Goal: Information Seeking & Learning: Learn about a topic

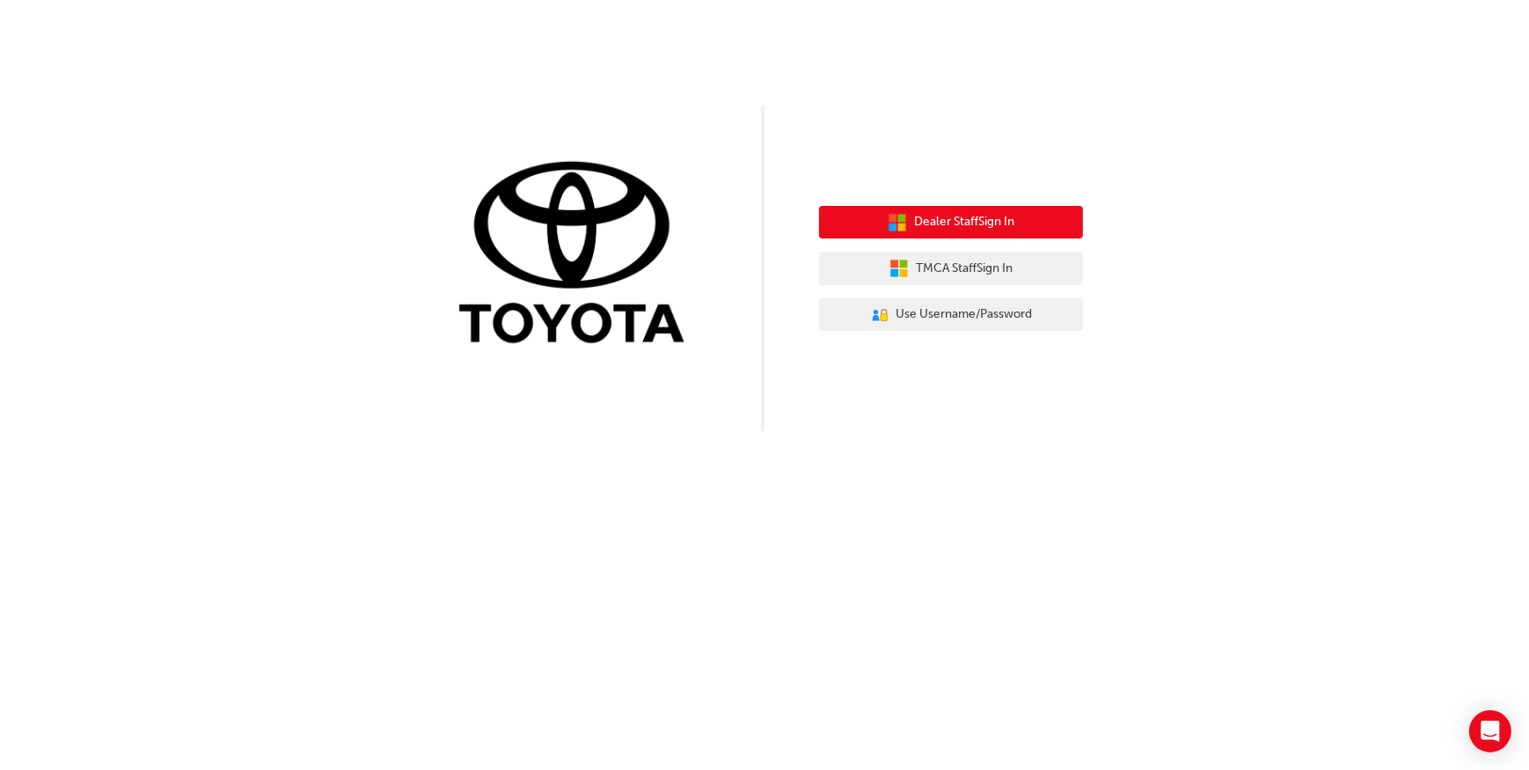
click at [1013, 224] on span "Dealer Staff Sign In" at bounding box center [964, 222] width 100 height 20
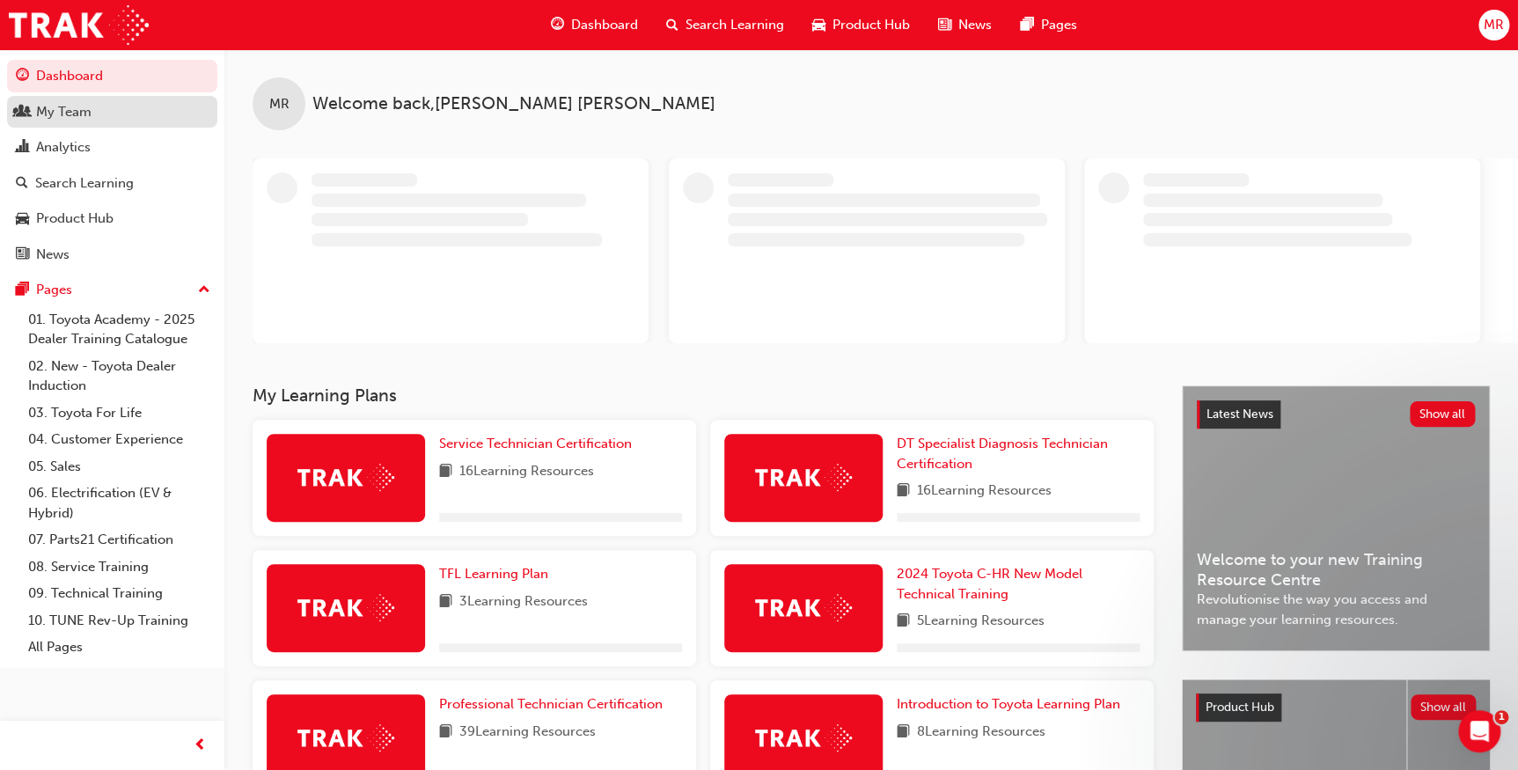
click at [57, 119] on div "My Team" at bounding box center [63, 112] width 55 height 20
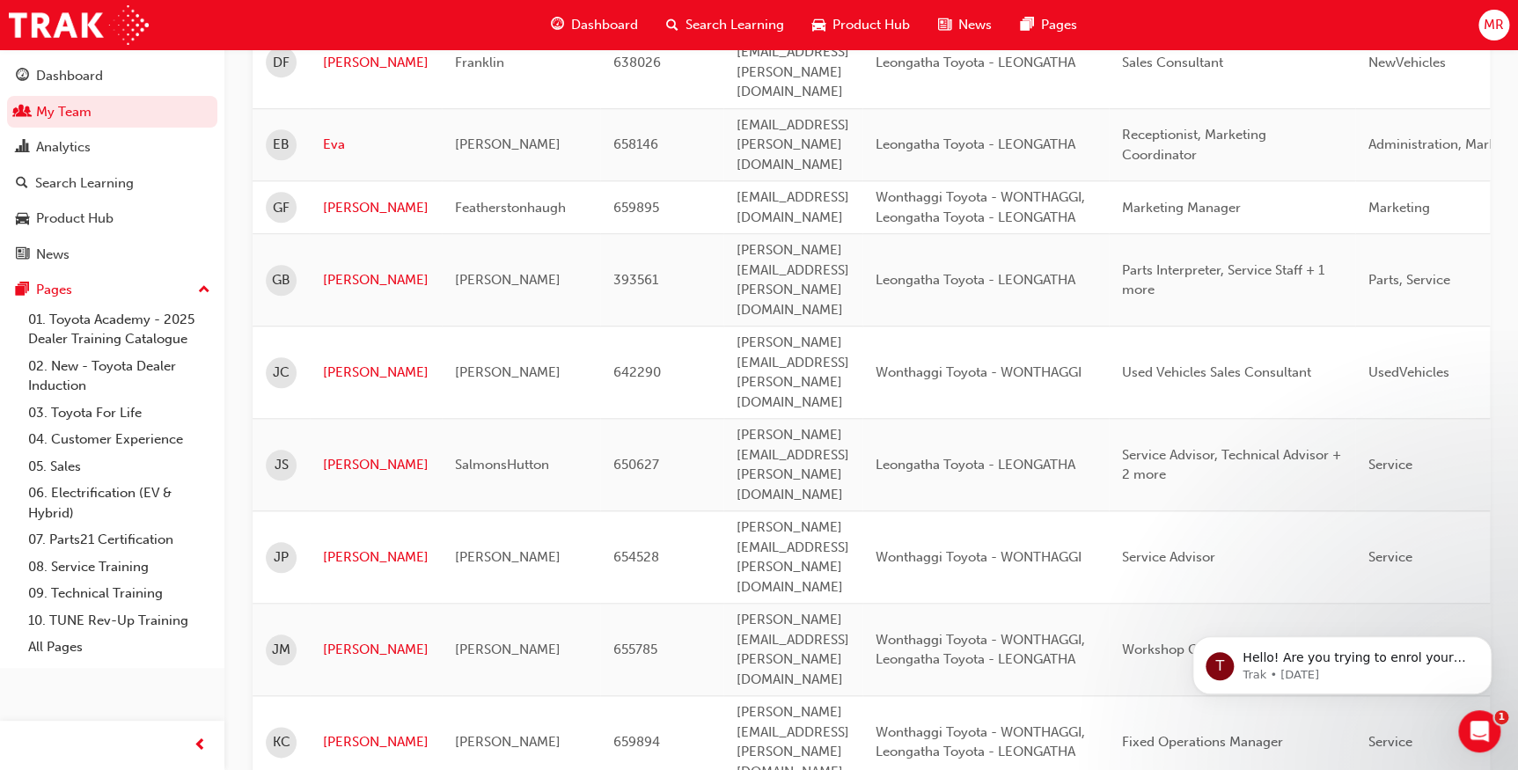
scroll to position [640, 0]
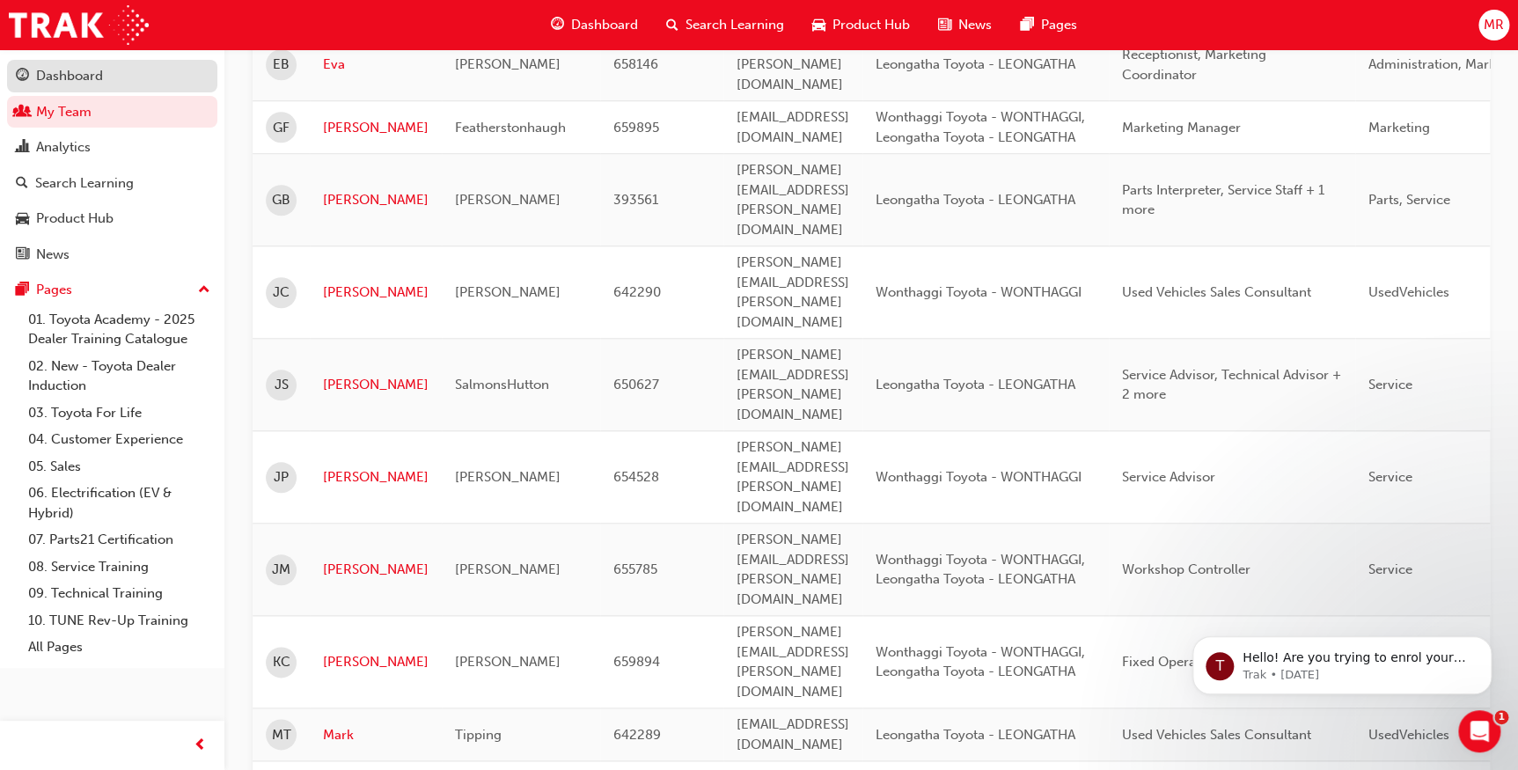
click at [70, 85] on div "Dashboard" at bounding box center [69, 76] width 67 height 20
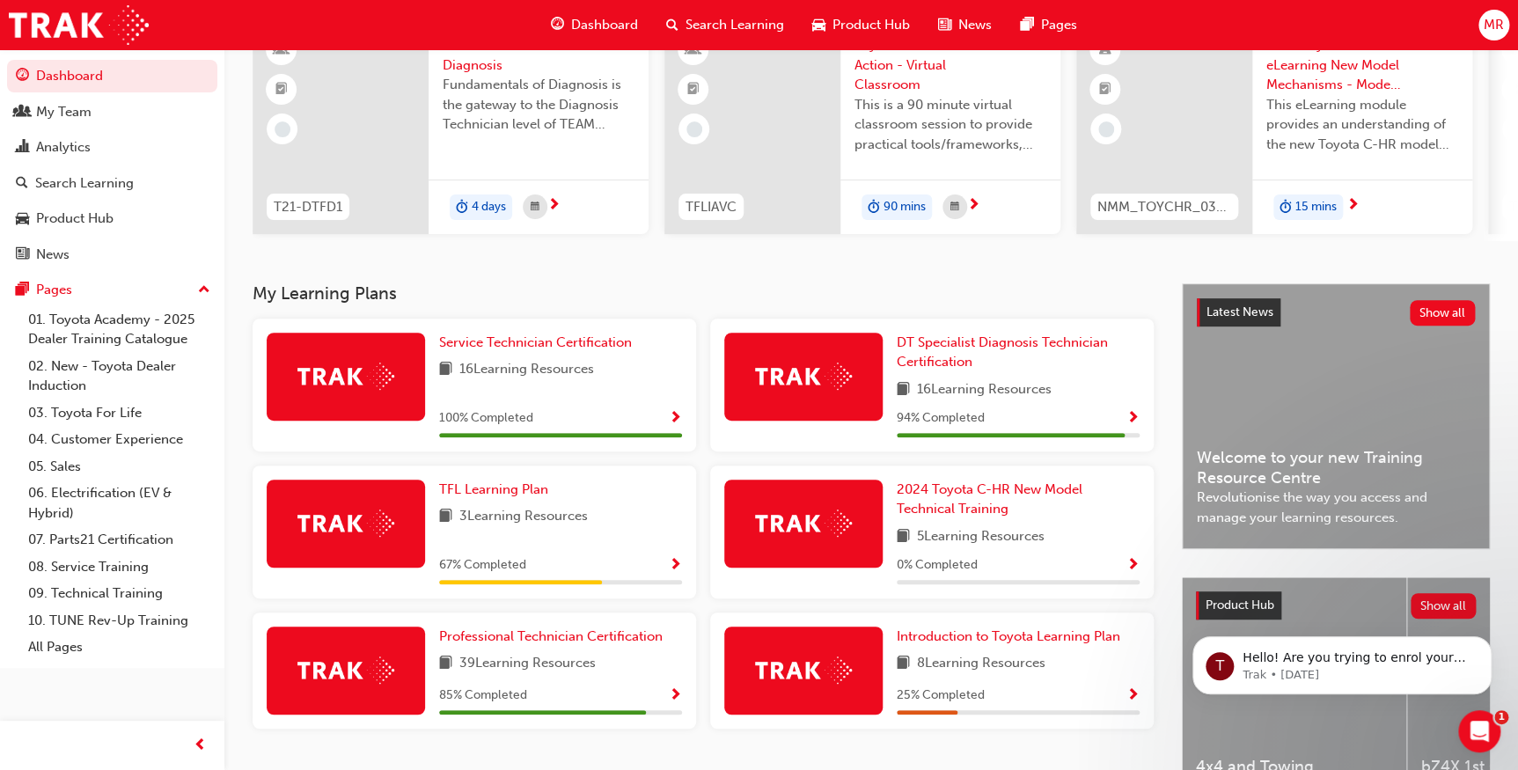
scroll to position [239, 0]
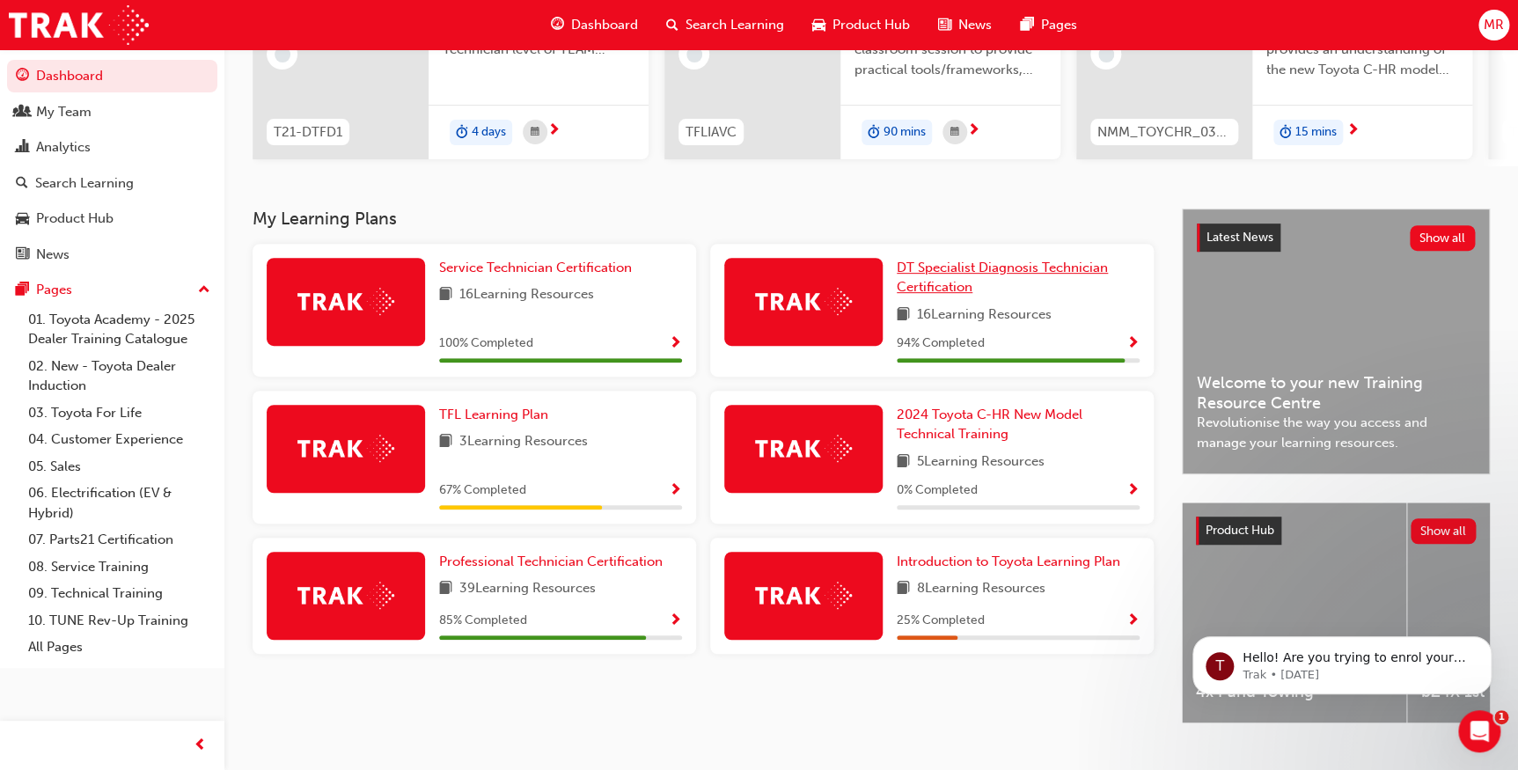
click at [1004, 289] on link "DT Specialist Diagnosis Technician Certification" at bounding box center [1018, 278] width 243 height 40
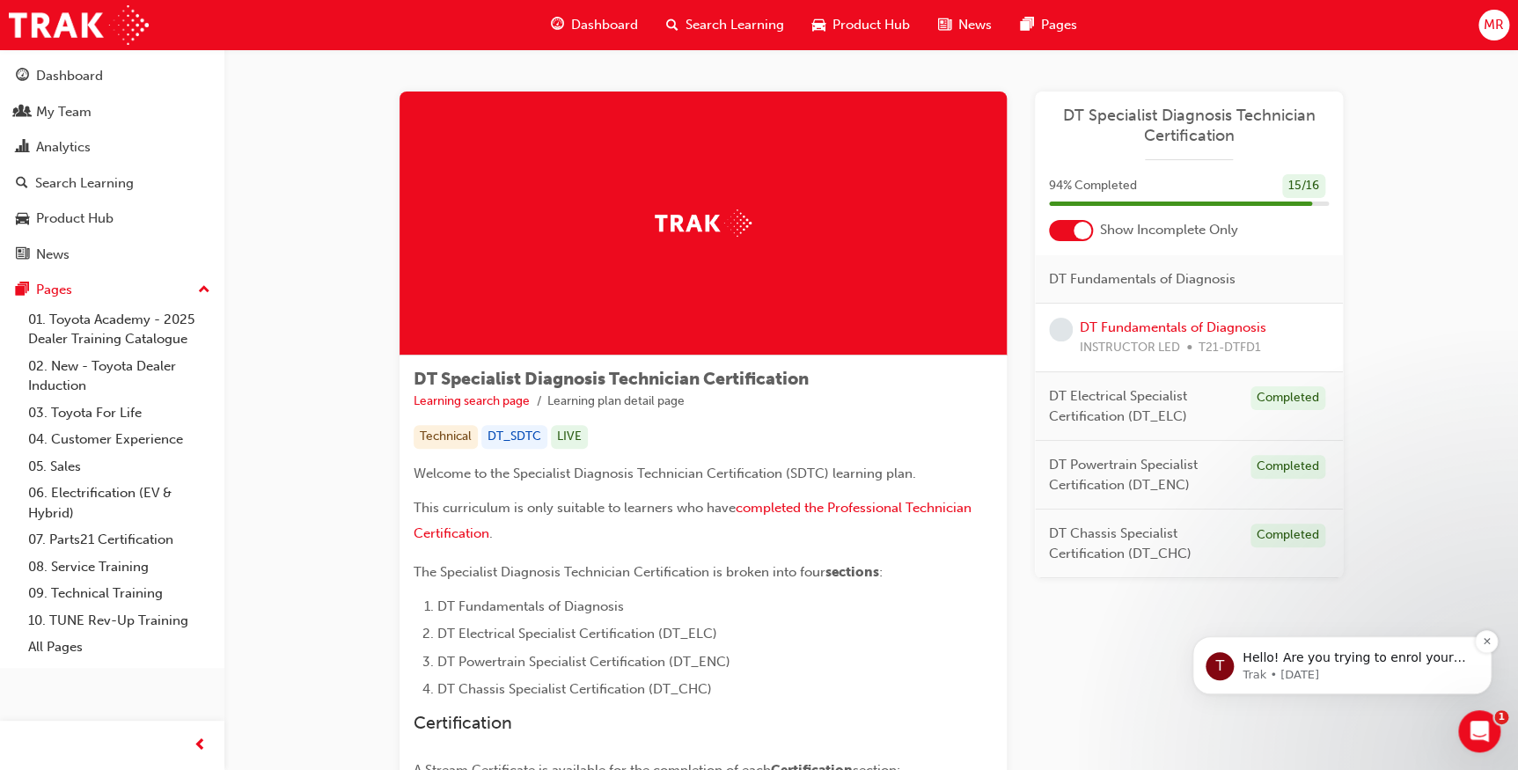
click at [1410, 670] on p "Trak • [DATE]" at bounding box center [1355, 675] width 227 height 16
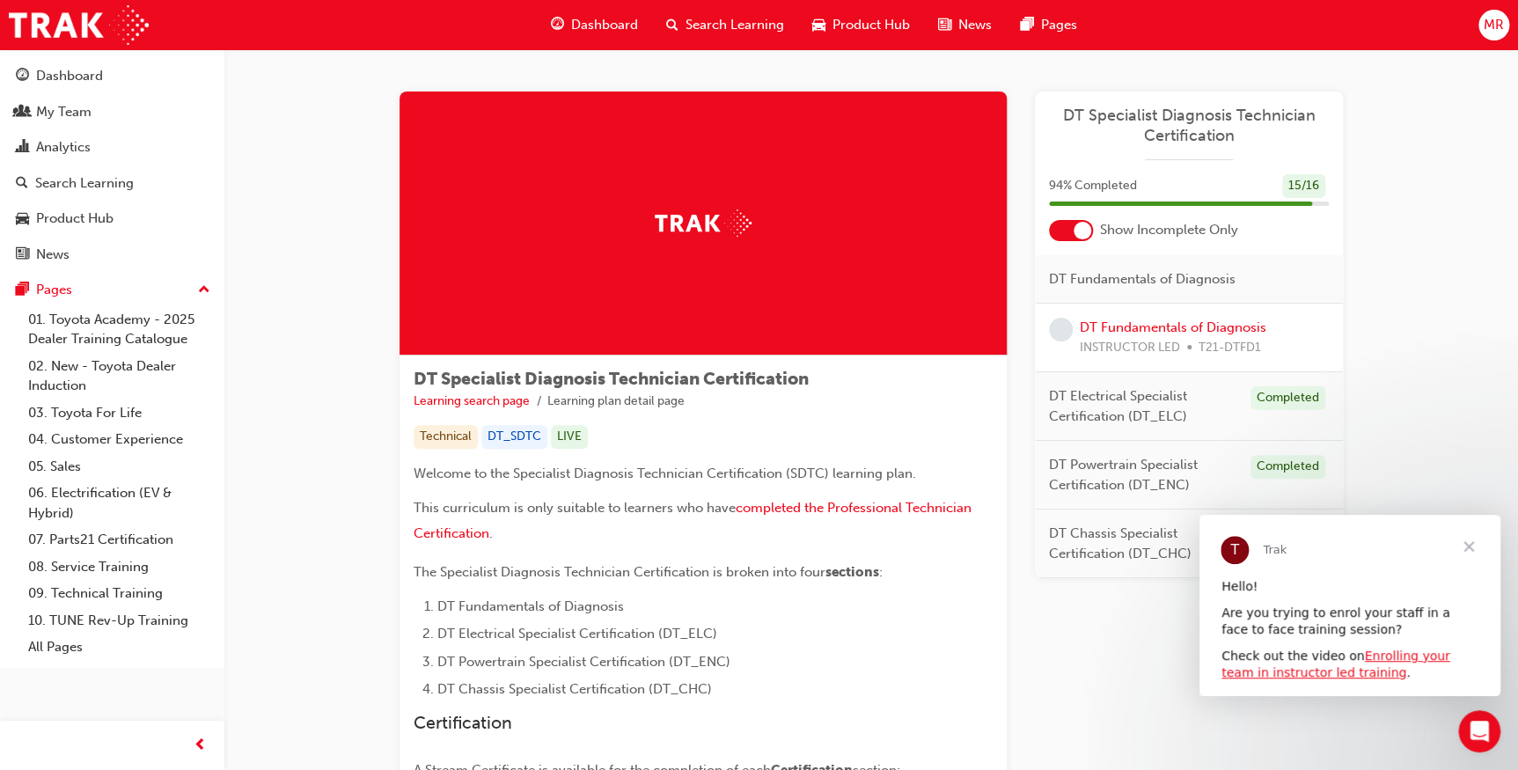
click at [1483, 539] on span "Close" at bounding box center [1468, 546] width 63 height 63
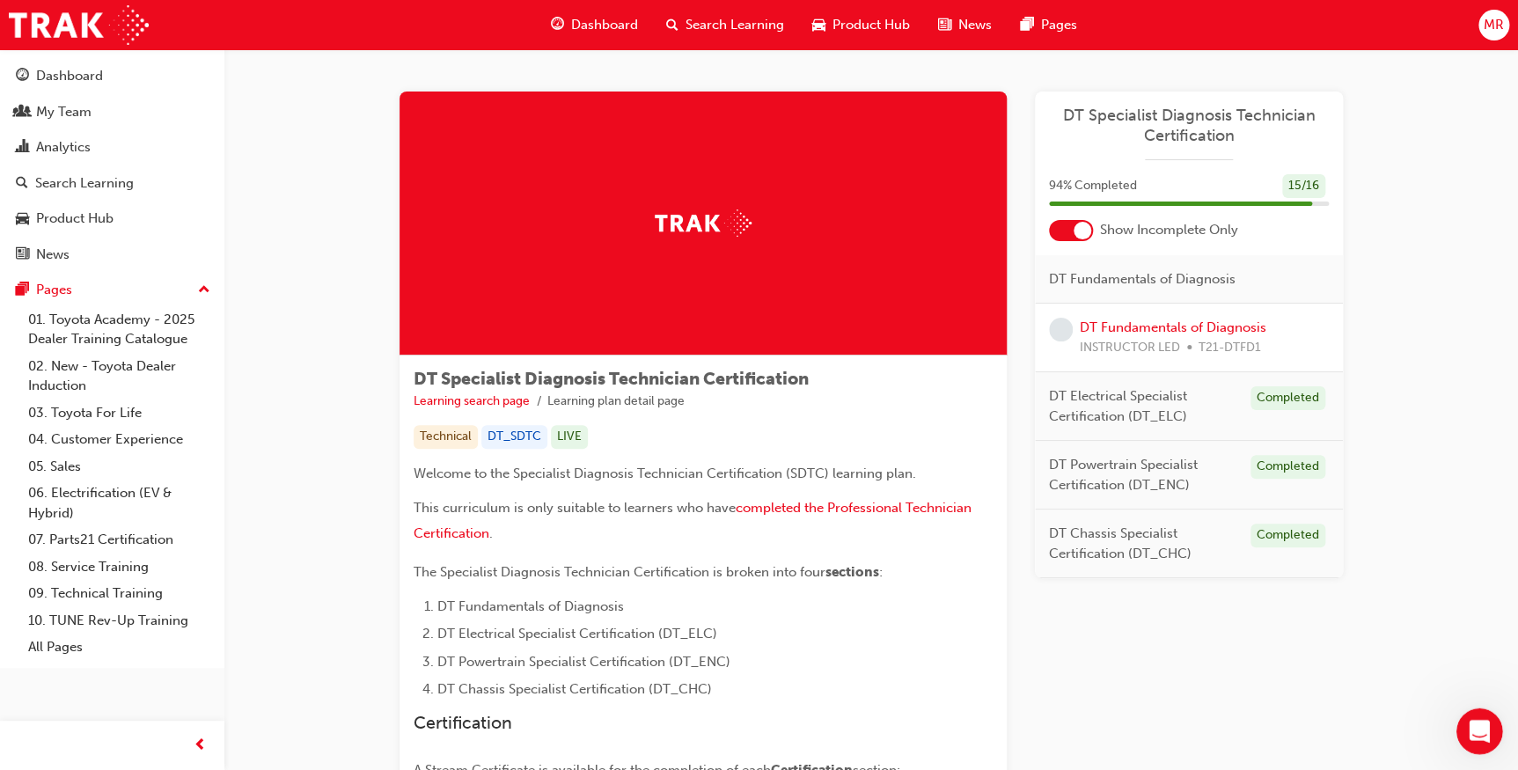
click at [1456, 709] on body "Your version of Internet Explorer is outdated and not supported. Please upgrade…" at bounding box center [759, 385] width 1518 height 770
click at [1461, 710] on div "Open Intercom Messenger" at bounding box center [1477, 729] width 58 height 58
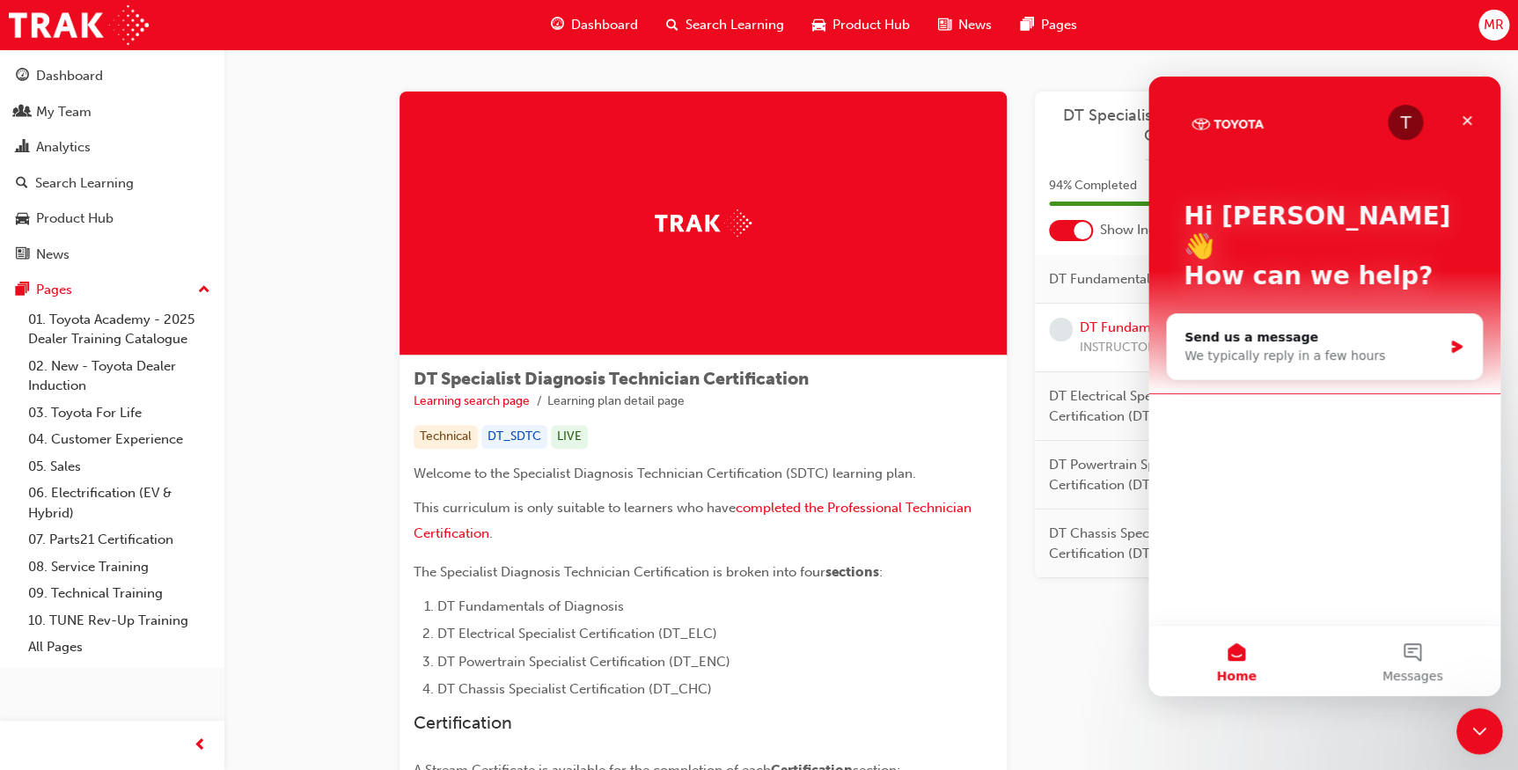
click at [1475, 724] on icon "Close Intercom Messenger" at bounding box center [1477, 728] width 21 height 21
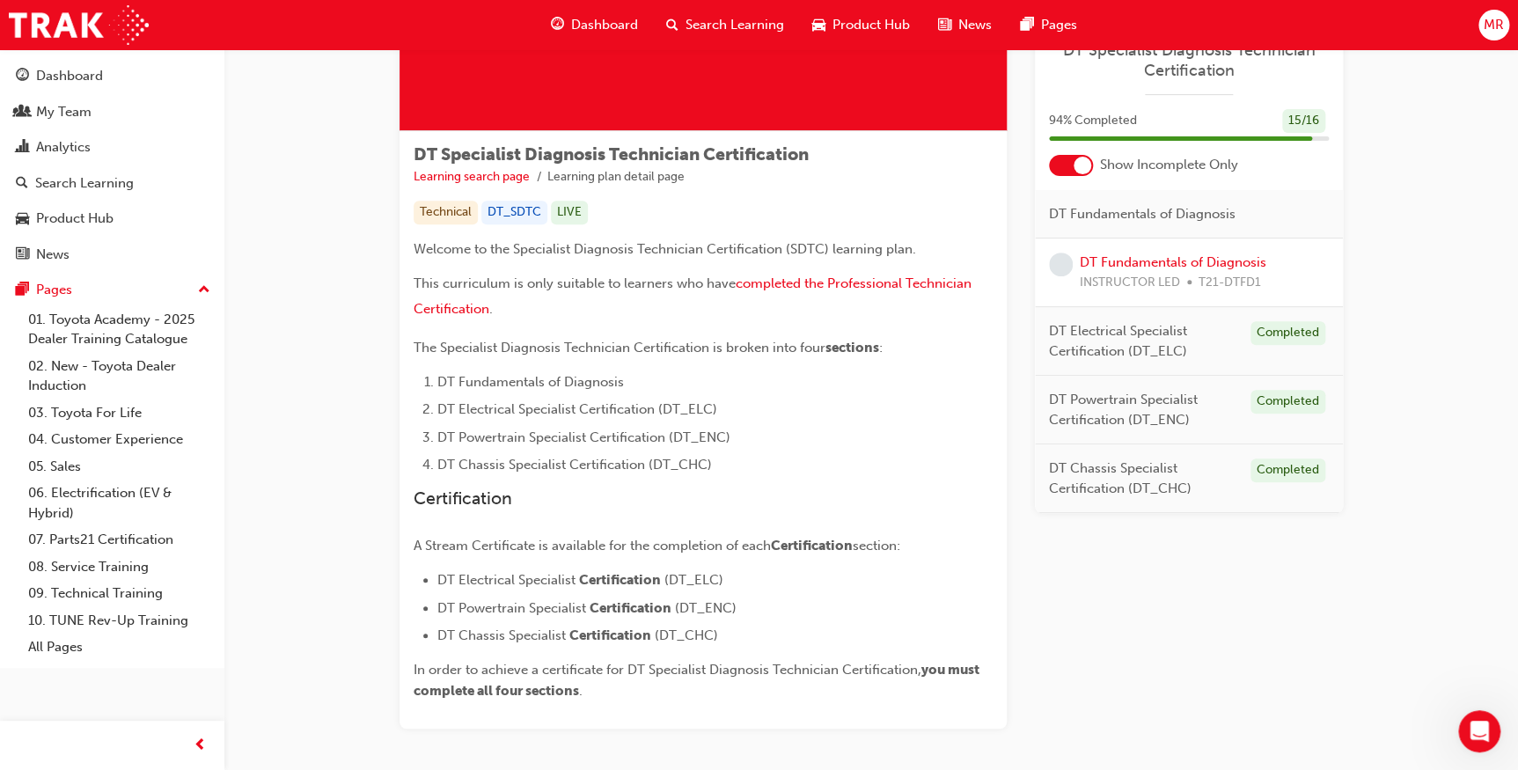
scroll to position [239, 0]
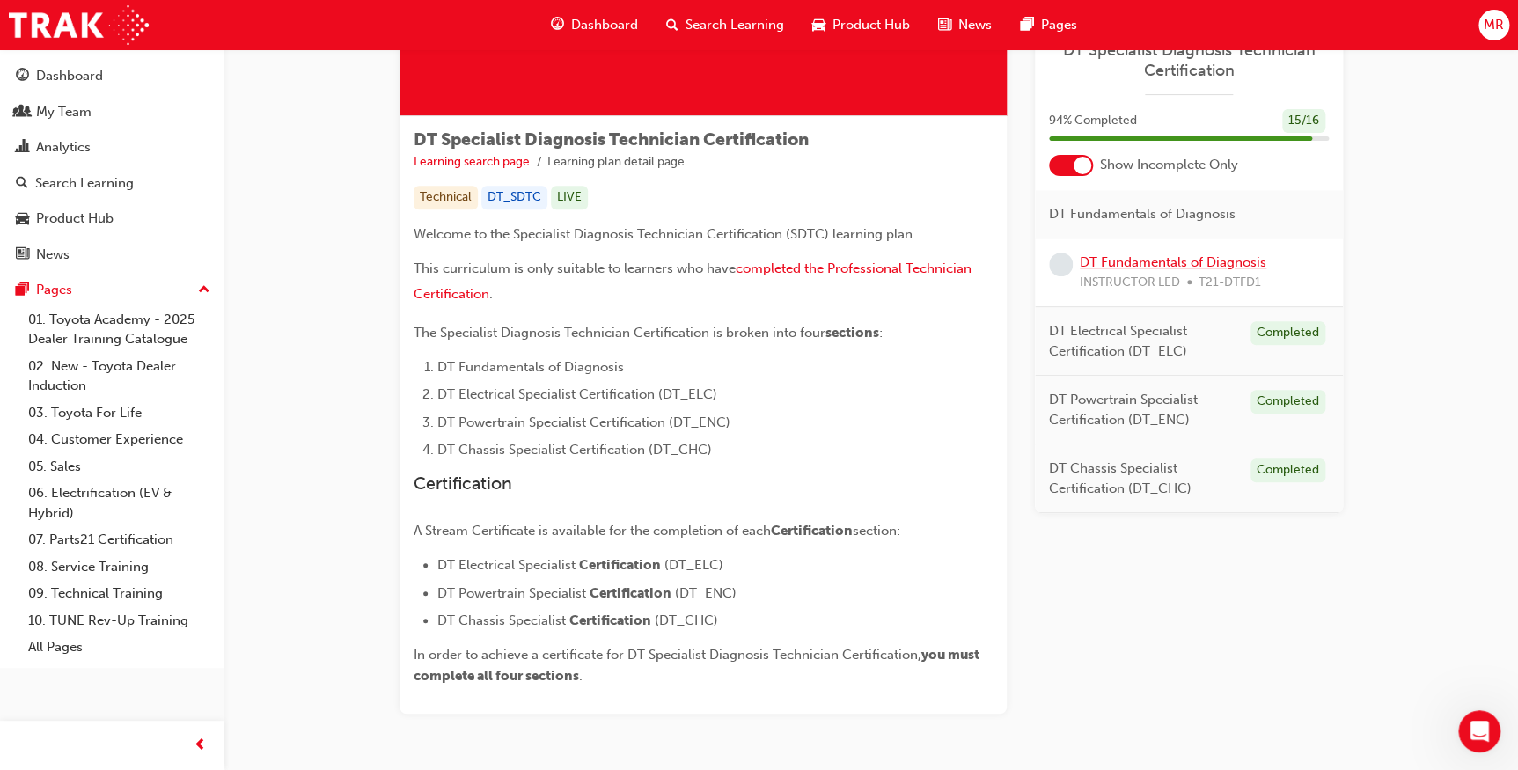
click at [1222, 260] on link "DT Fundamentals of Diagnosis" at bounding box center [1173, 262] width 187 height 16
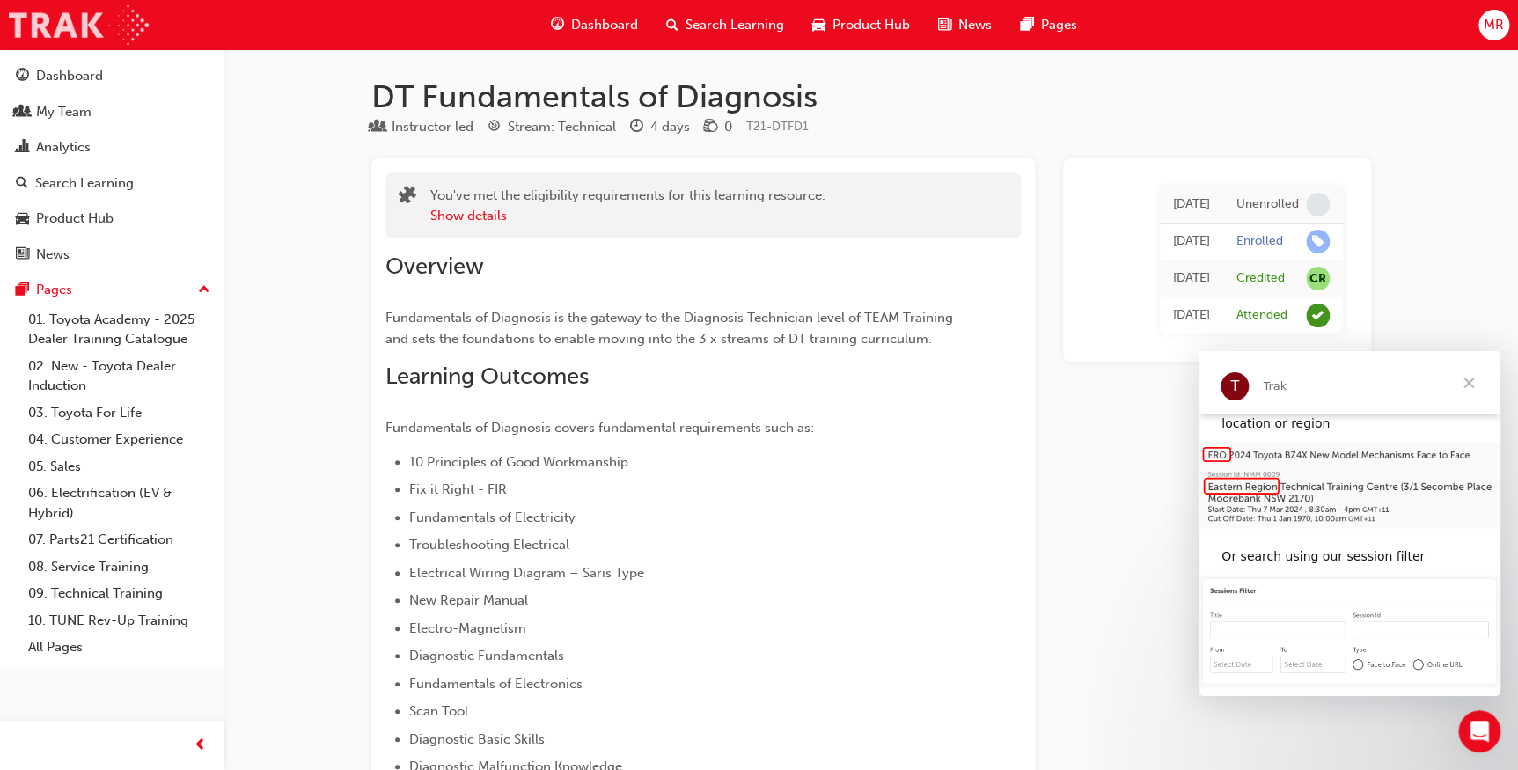
click at [55, 31] on img at bounding box center [79, 25] width 140 height 40
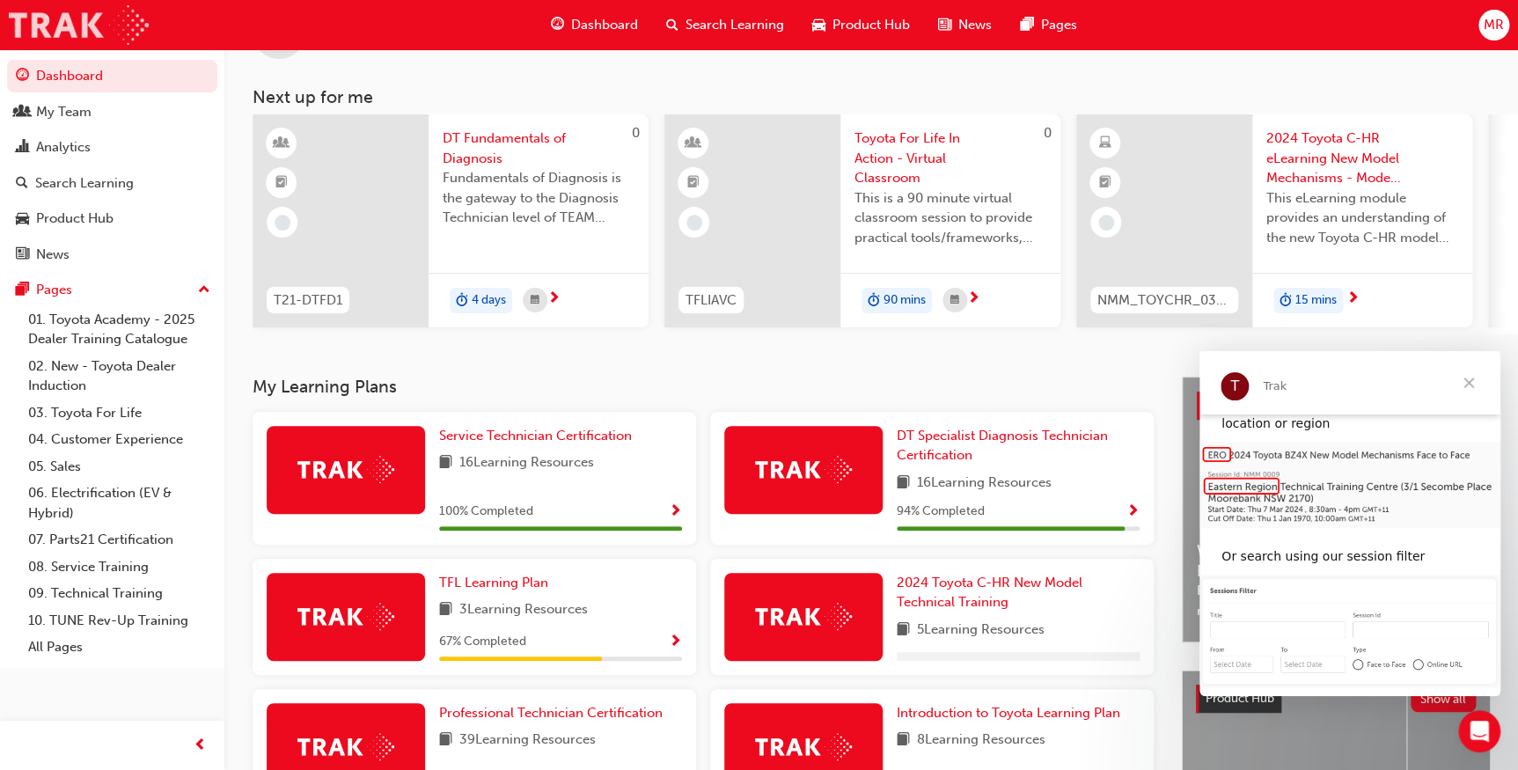
scroll to position [159, 0]
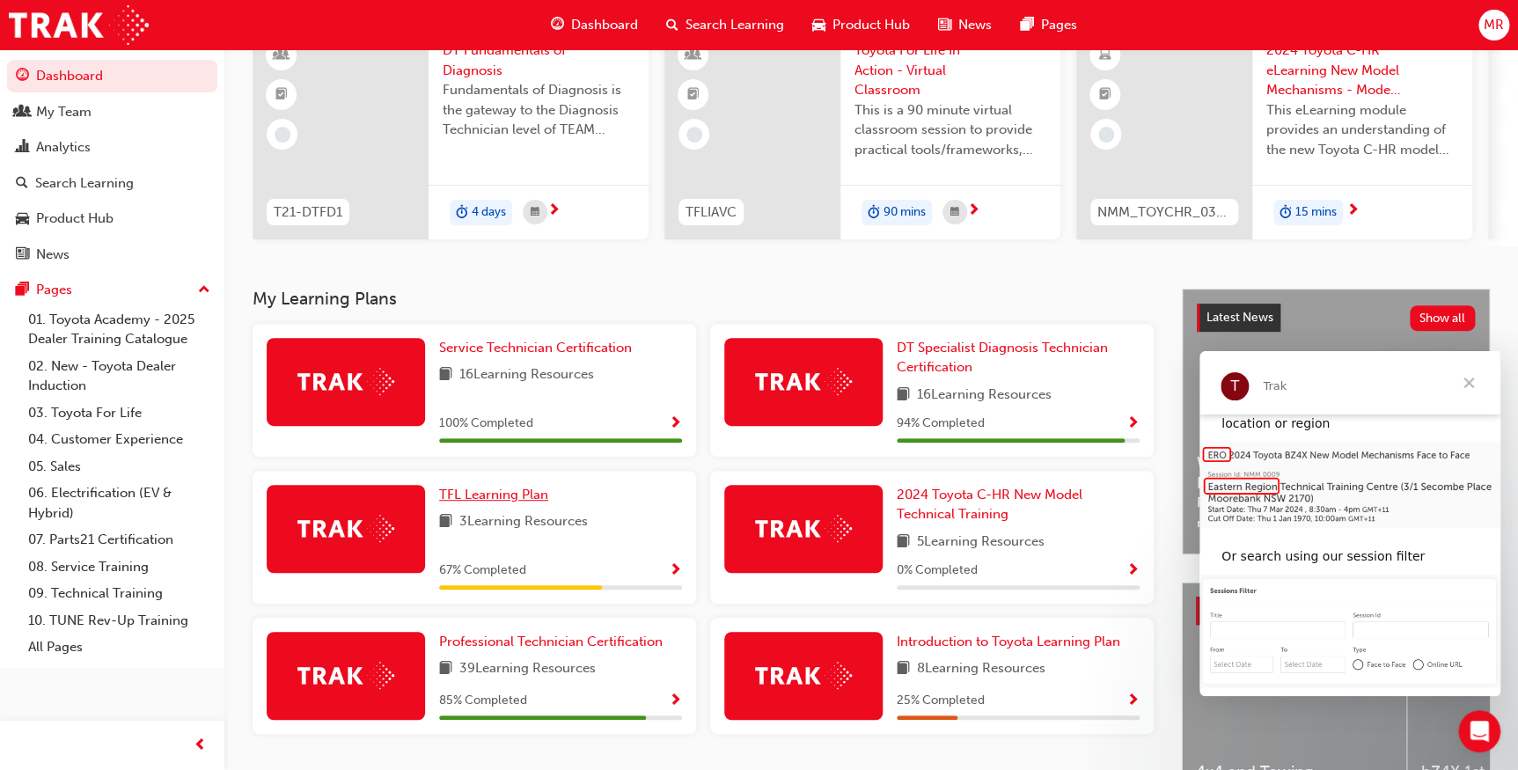
click at [547, 500] on link "TFL Learning Plan" at bounding box center [497, 495] width 116 height 20
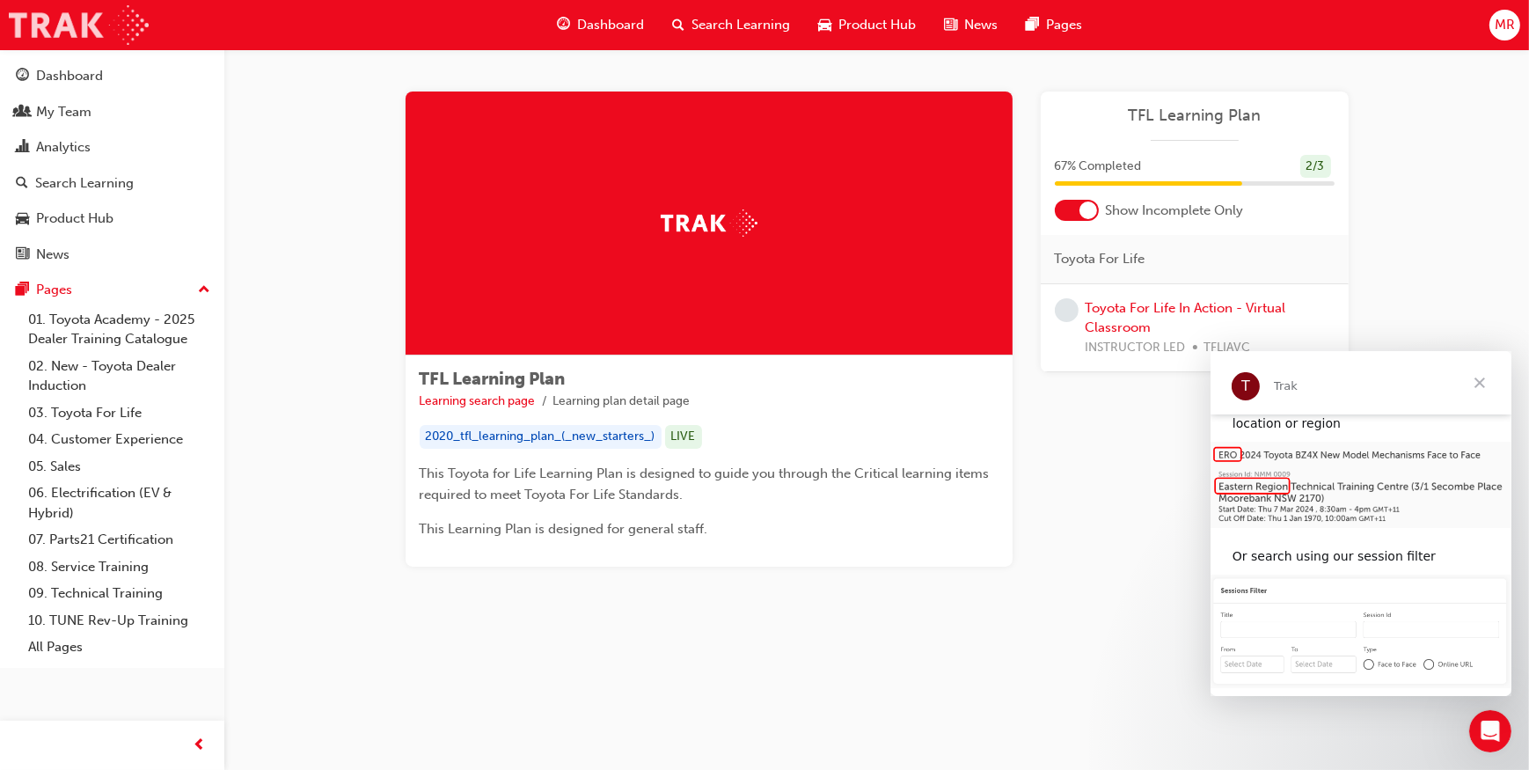
click at [29, 15] on img at bounding box center [79, 25] width 140 height 40
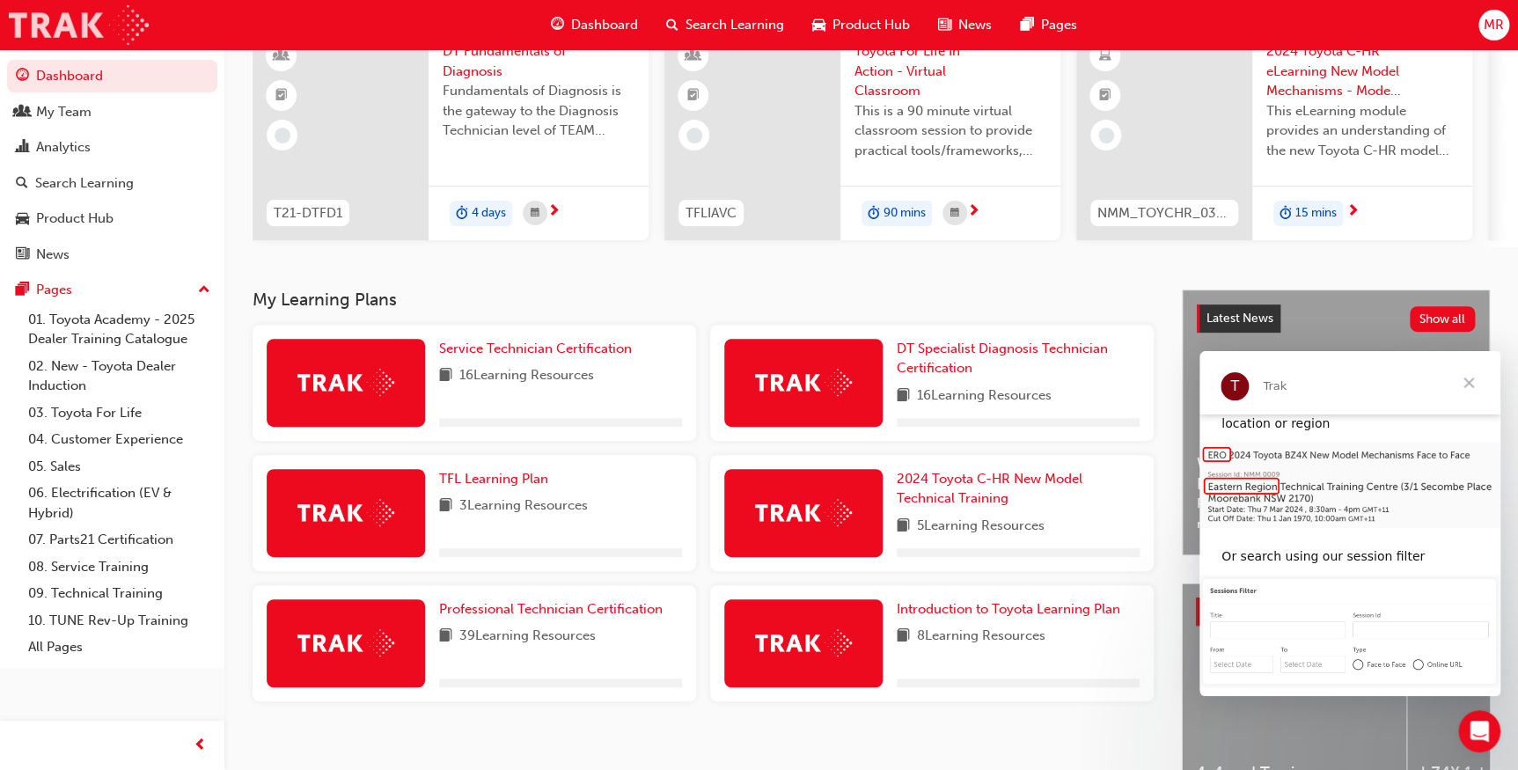
scroll to position [159, 0]
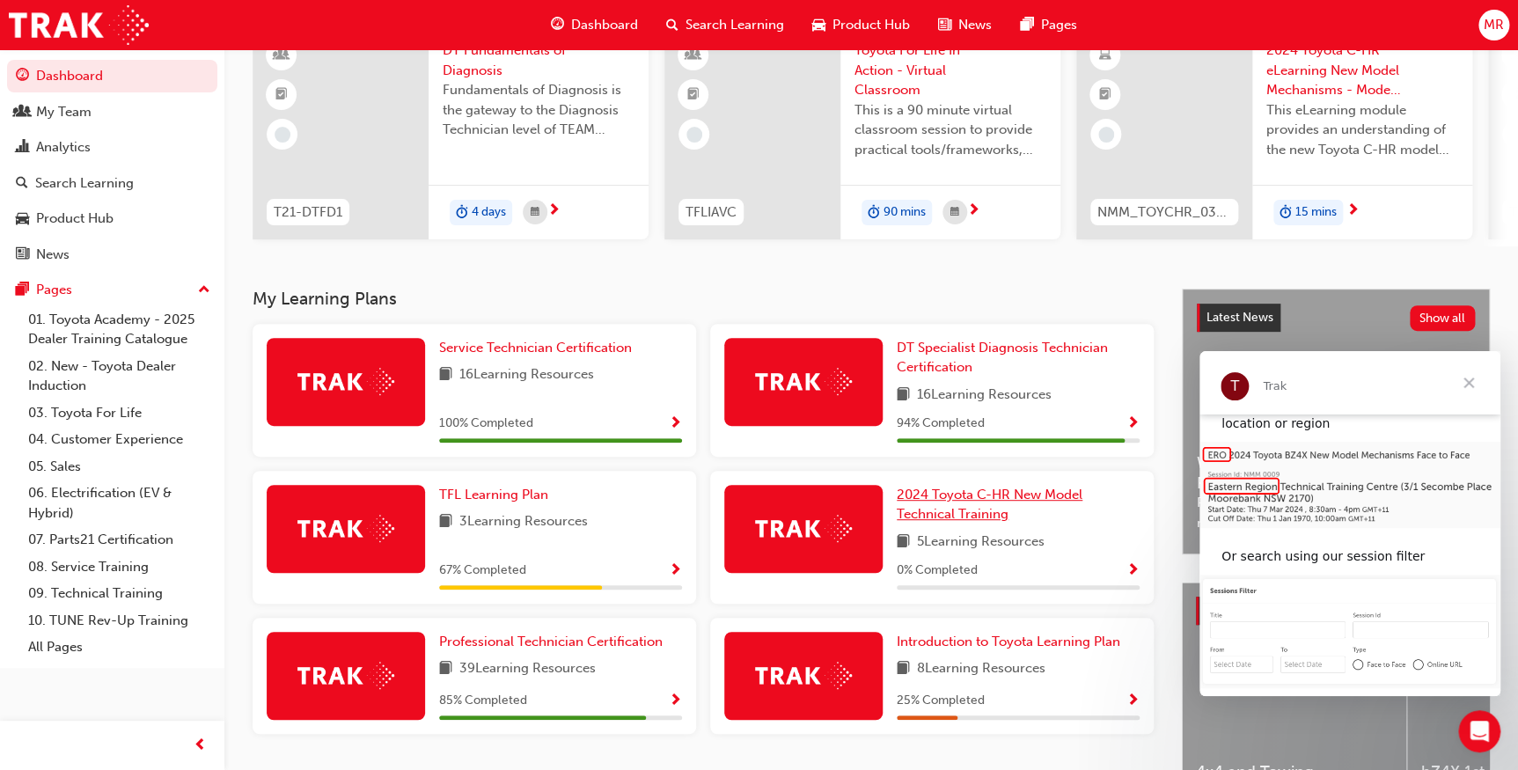
click at [968, 519] on span "2024 Toyota C-HR New Model Technical Training" at bounding box center [990, 505] width 186 height 36
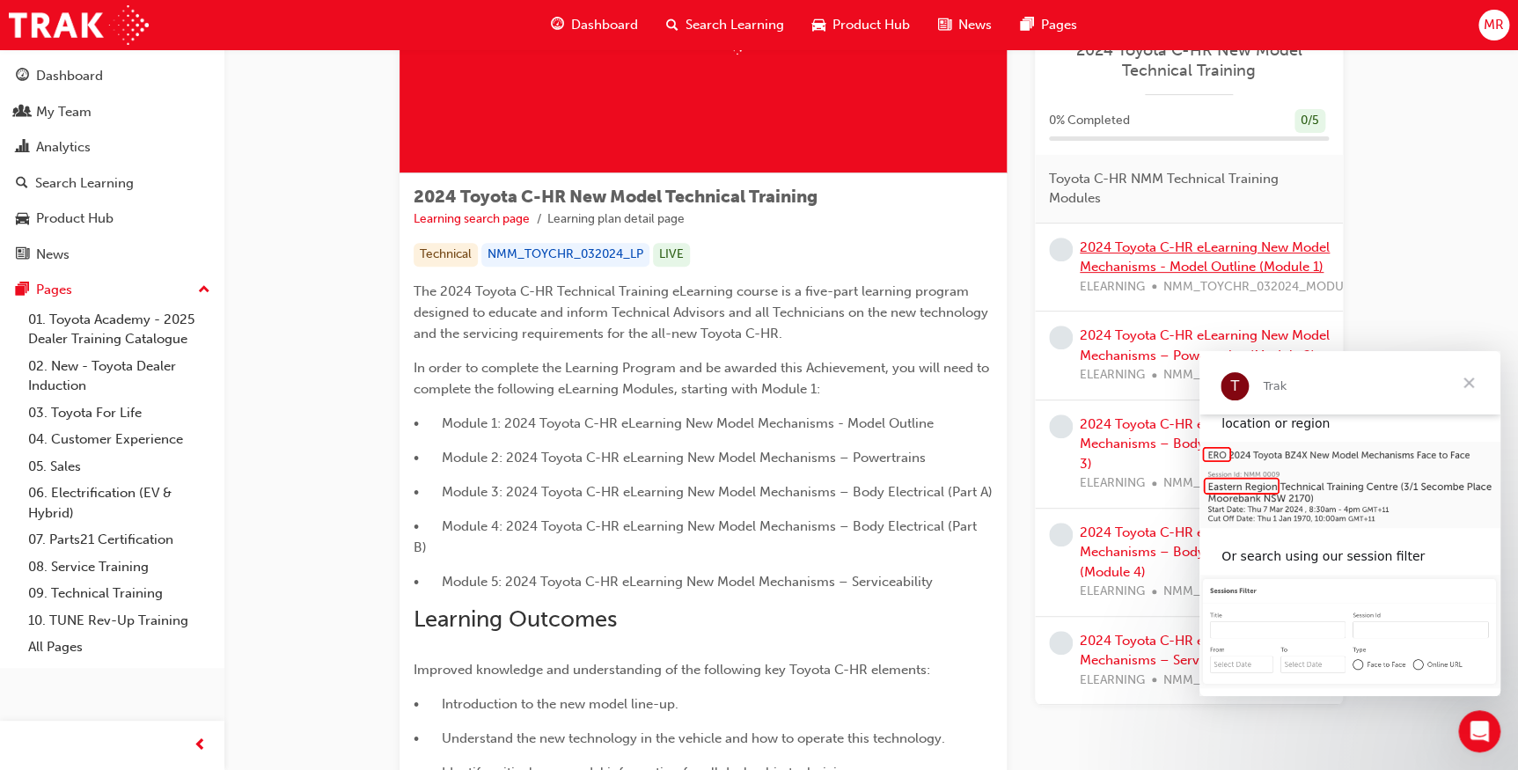
scroll to position [179, 0]
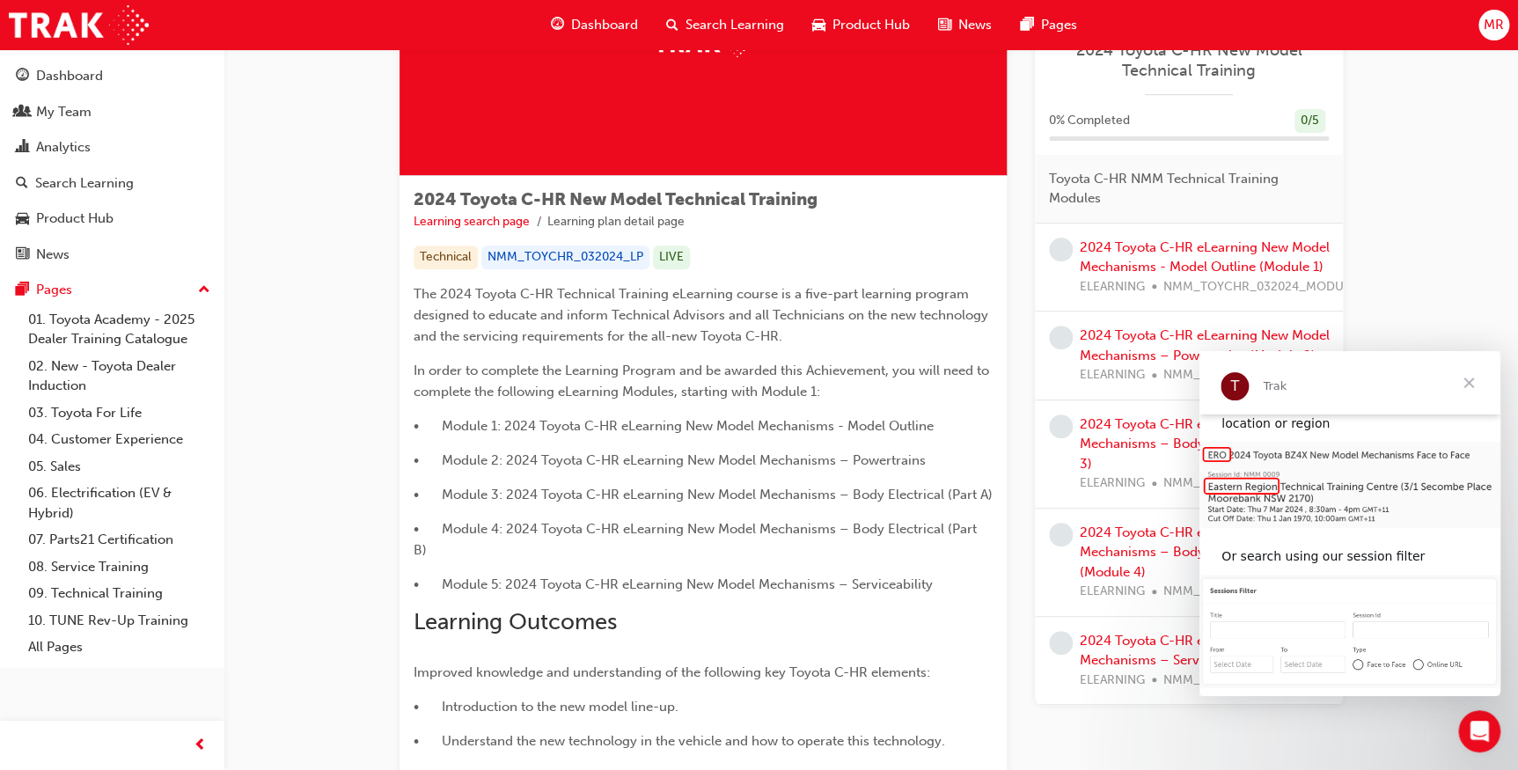
click at [1479, 387] on span "Close" at bounding box center [1468, 382] width 63 height 63
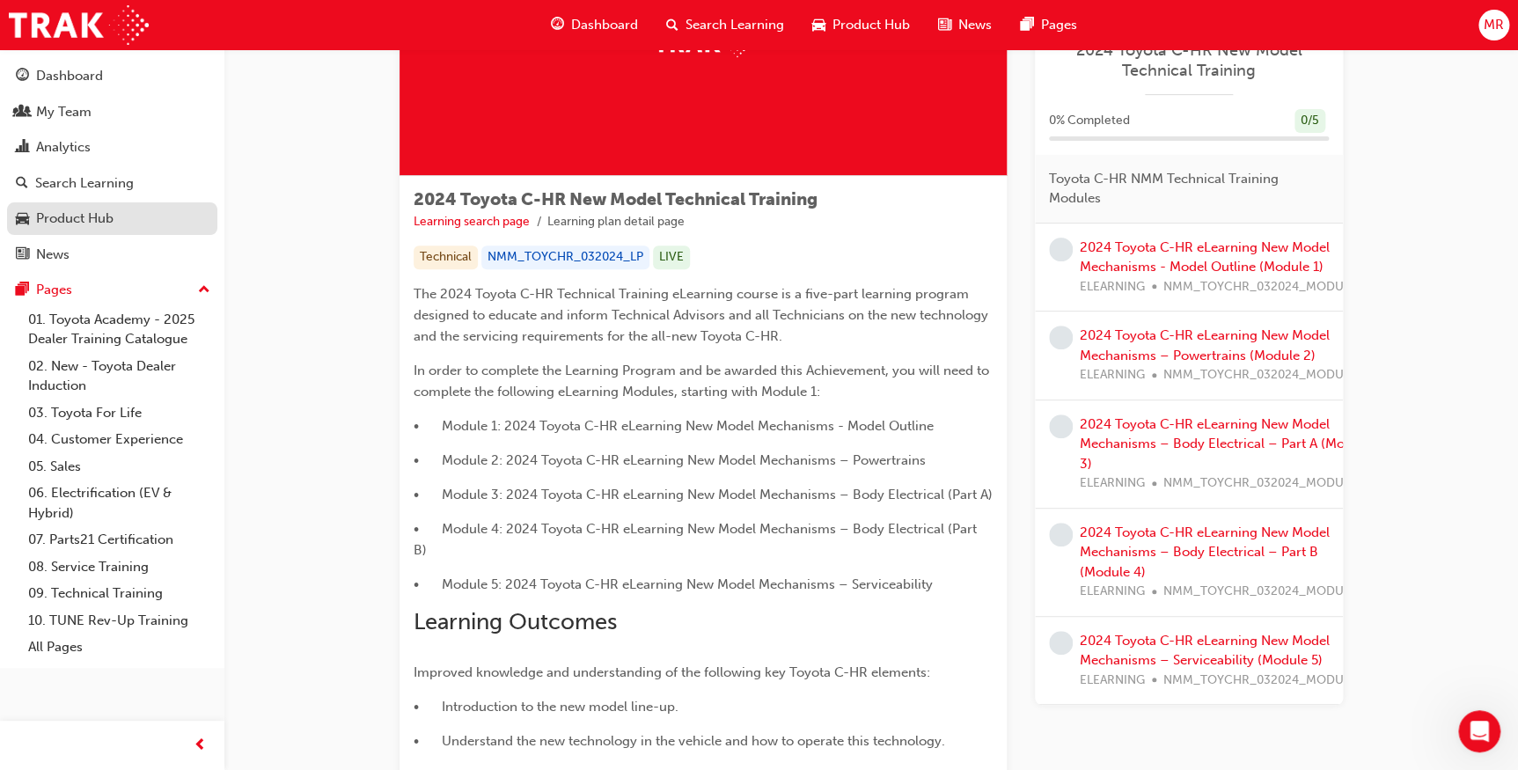
click at [61, 209] on div "Product Hub" at bounding box center [74, 219] width 77 height 20
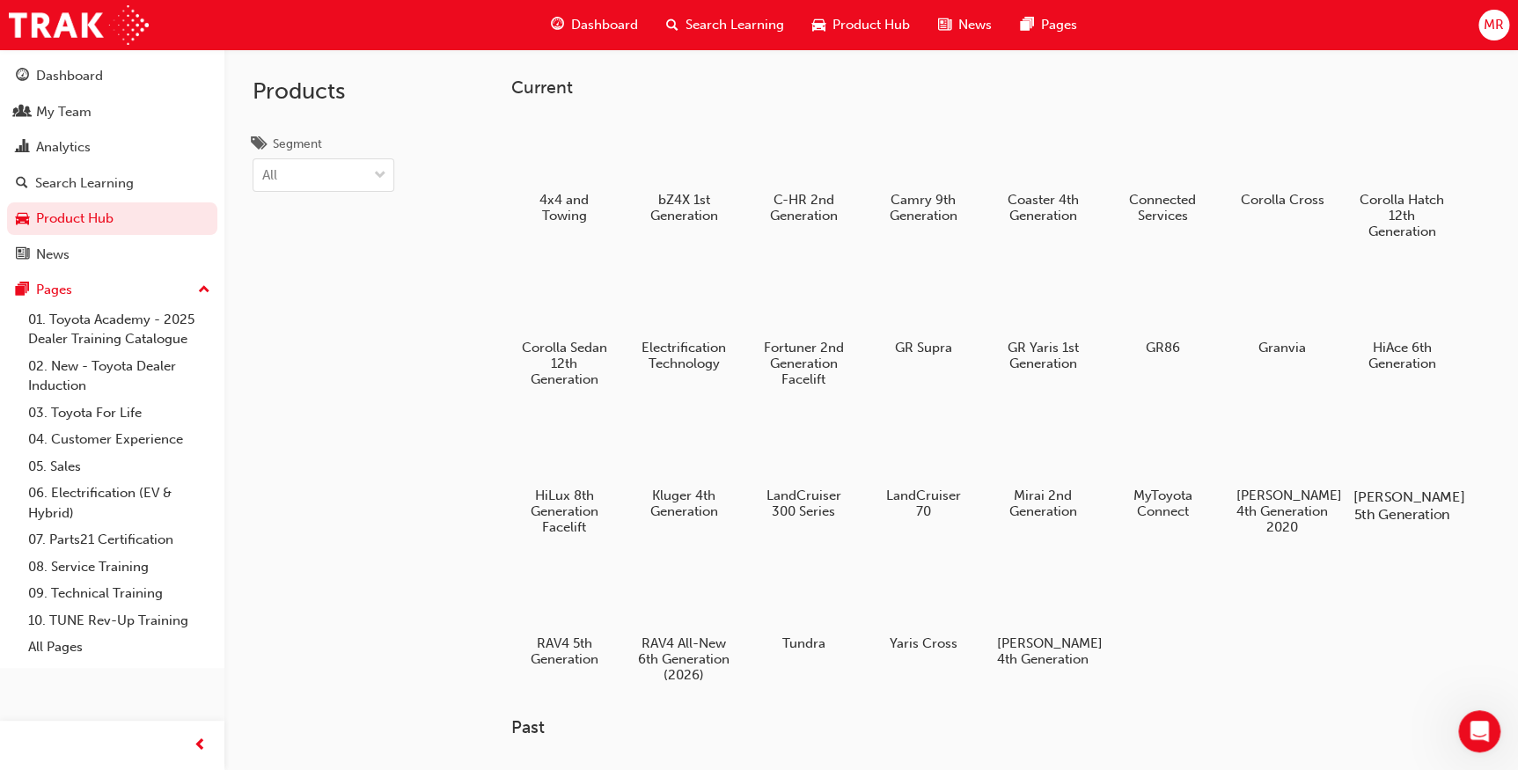
click at [1396, 451] on div at bounding box center [1401, 446] width 98 height 70
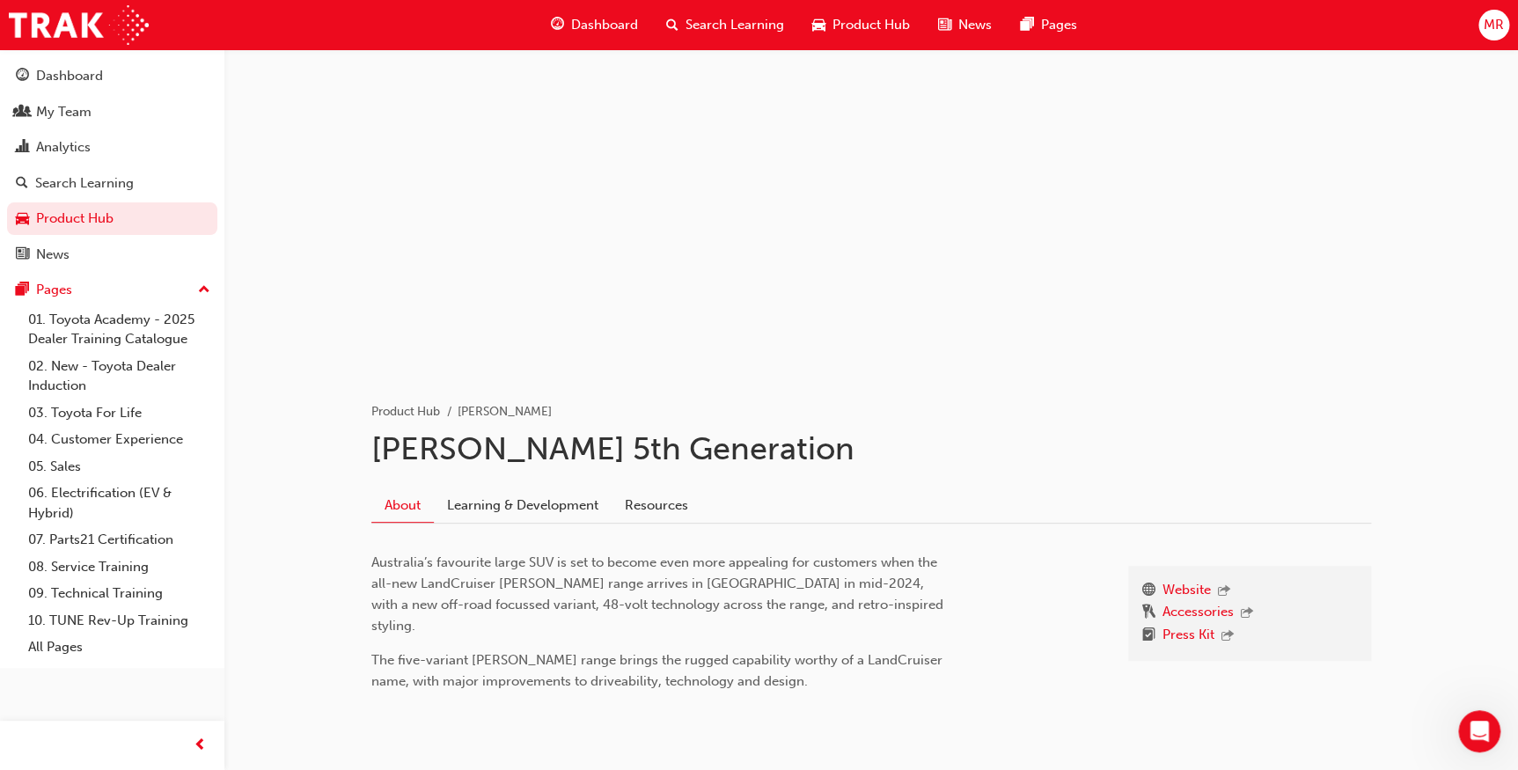
scroll to position [72, 0]
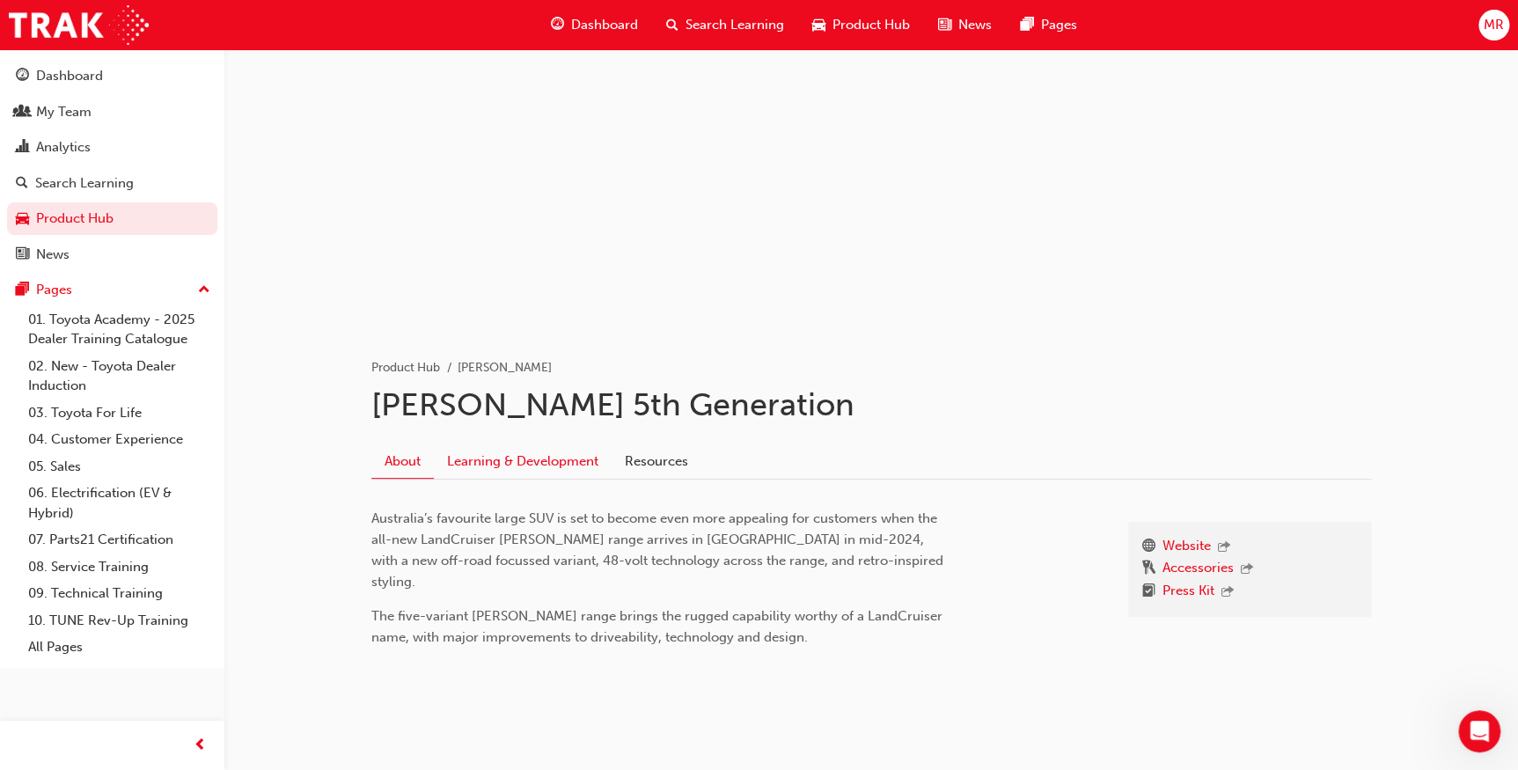
click at [563, 454] on link "Learning & Development" at bounding box center [523, 460] width 178 height 33
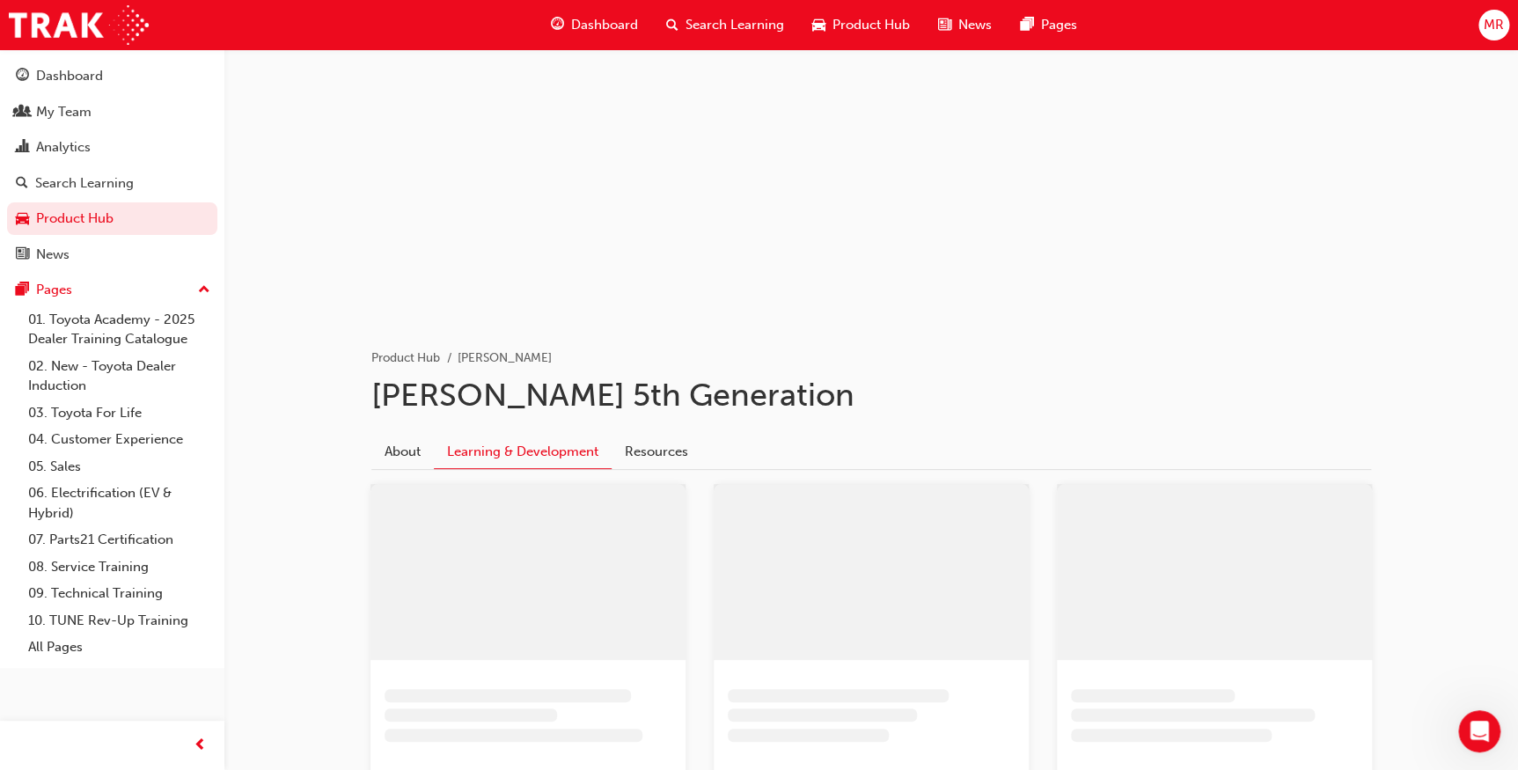
scroll to position [159, 0]
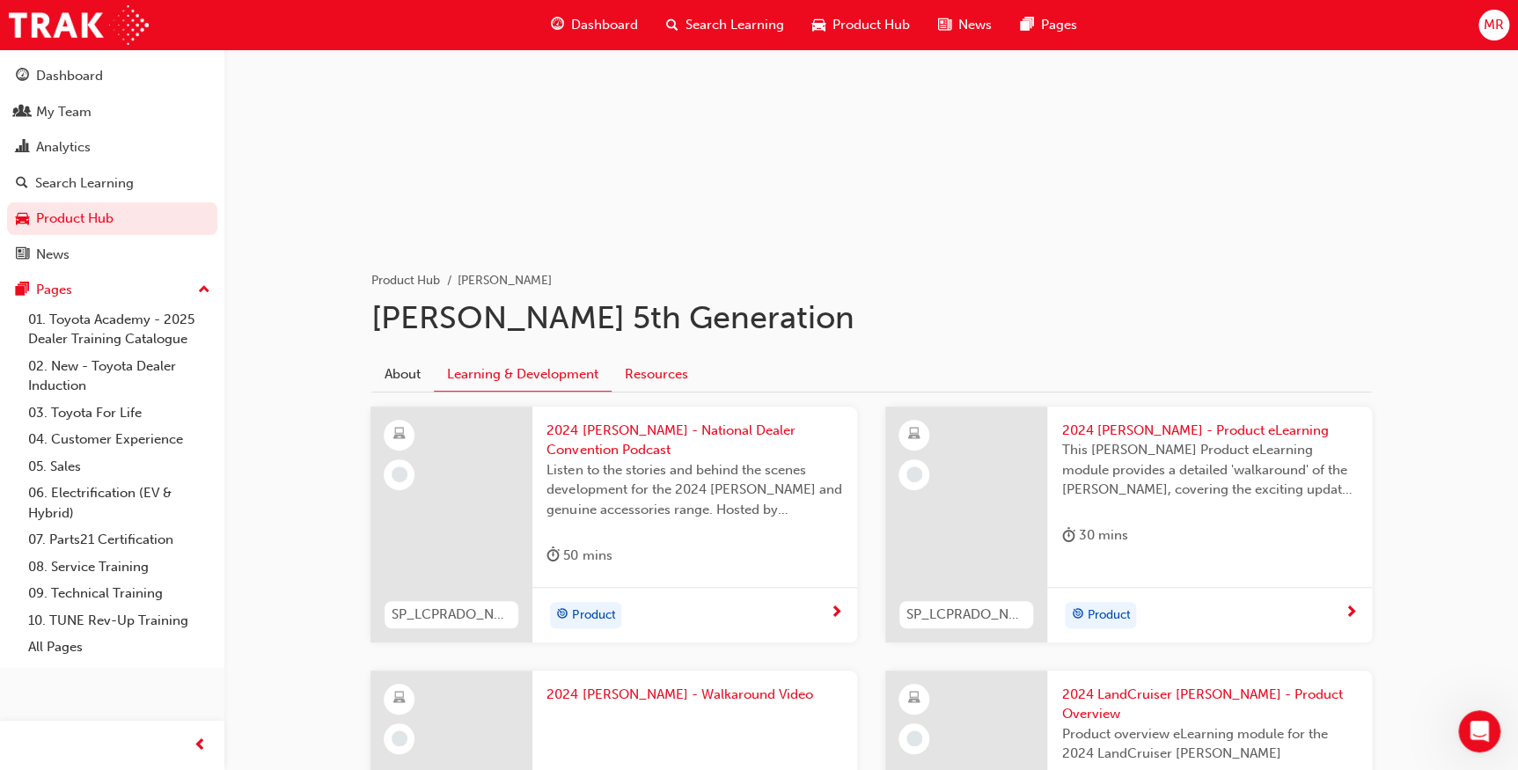
click at [665, 371] on link "Resources" at bounding box center [657, 373] width 90 height 33
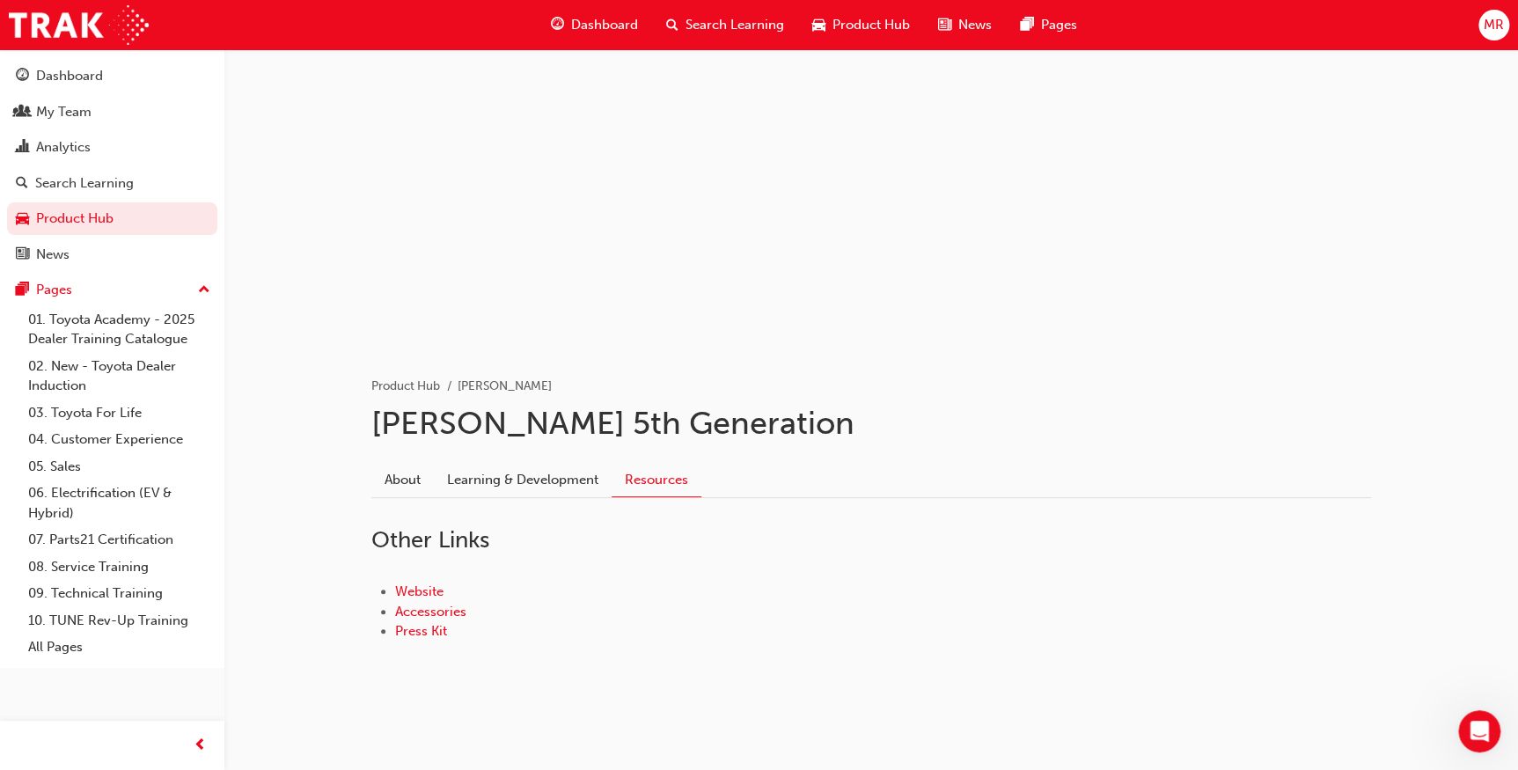
scroll to position [53, 0]
click at [91, 70] on div "Dashboard" at bounding box center [69, 76] width 67 height 20
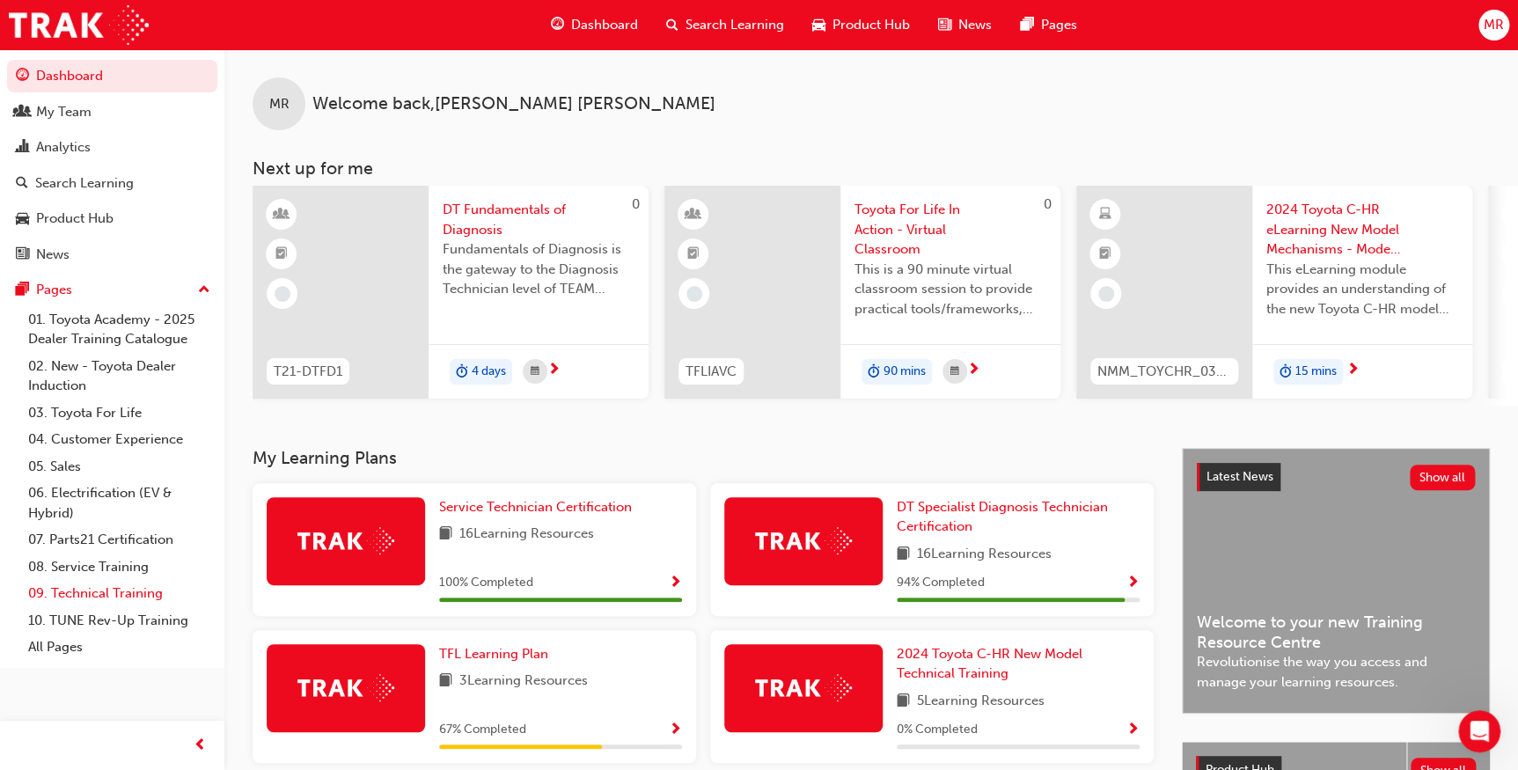
click at [88, 597] on link "09. Technical Training" at bounding box center [119, 593] width 196 height 27
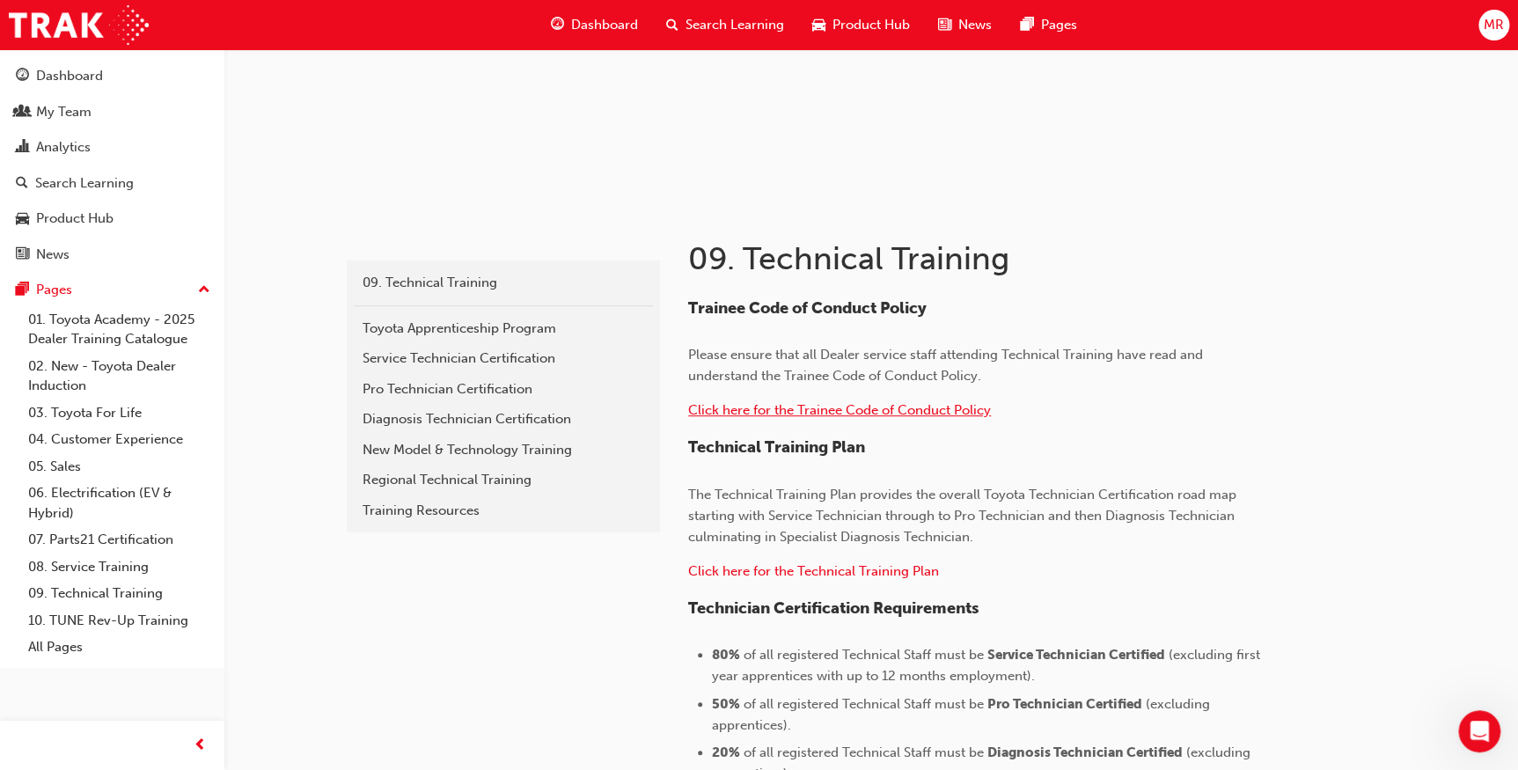
scroll to position [159, 0]
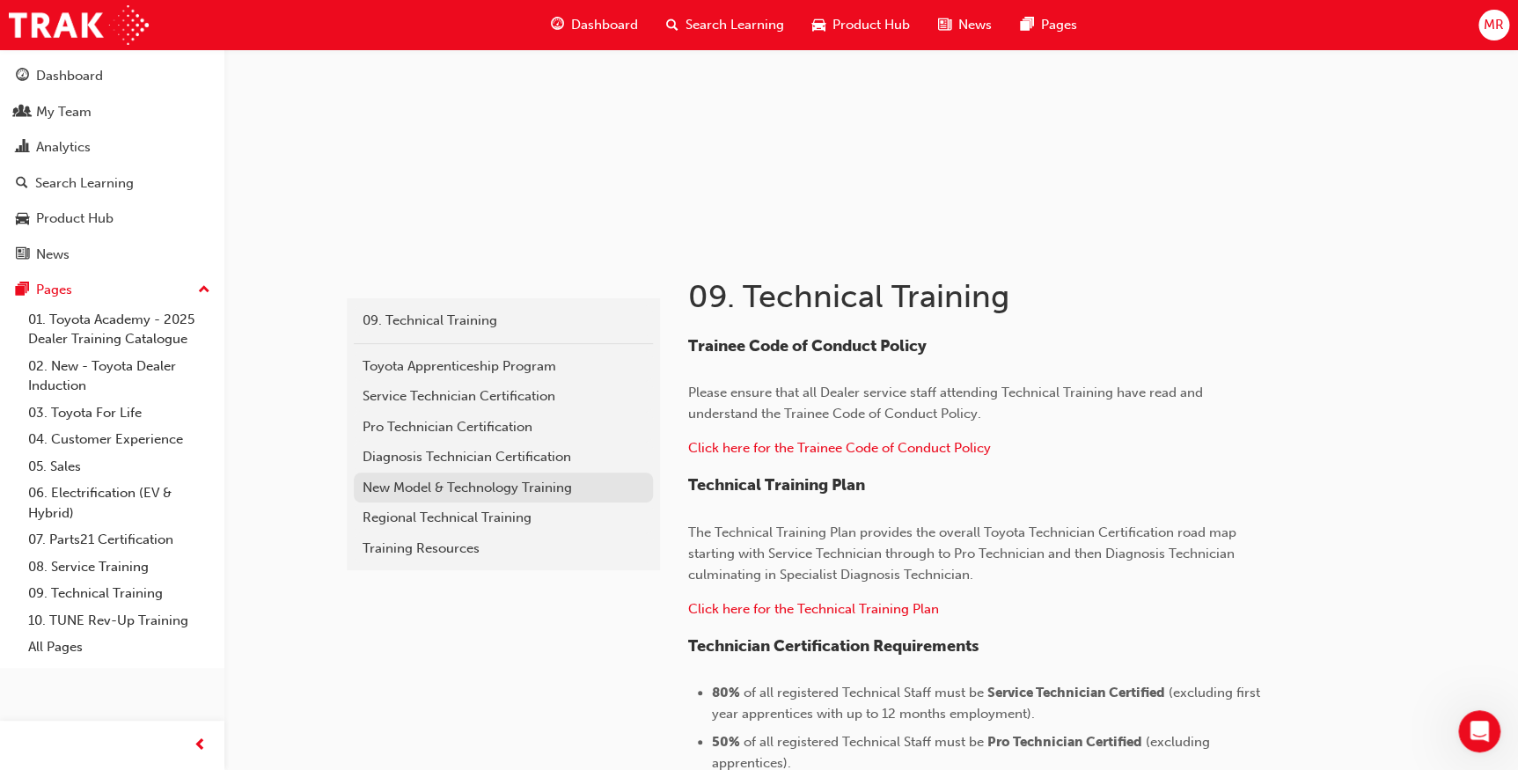
click at [455, 478] on div "New Model & Technology Training" at bounding box center [504, 488] width 282 height 20
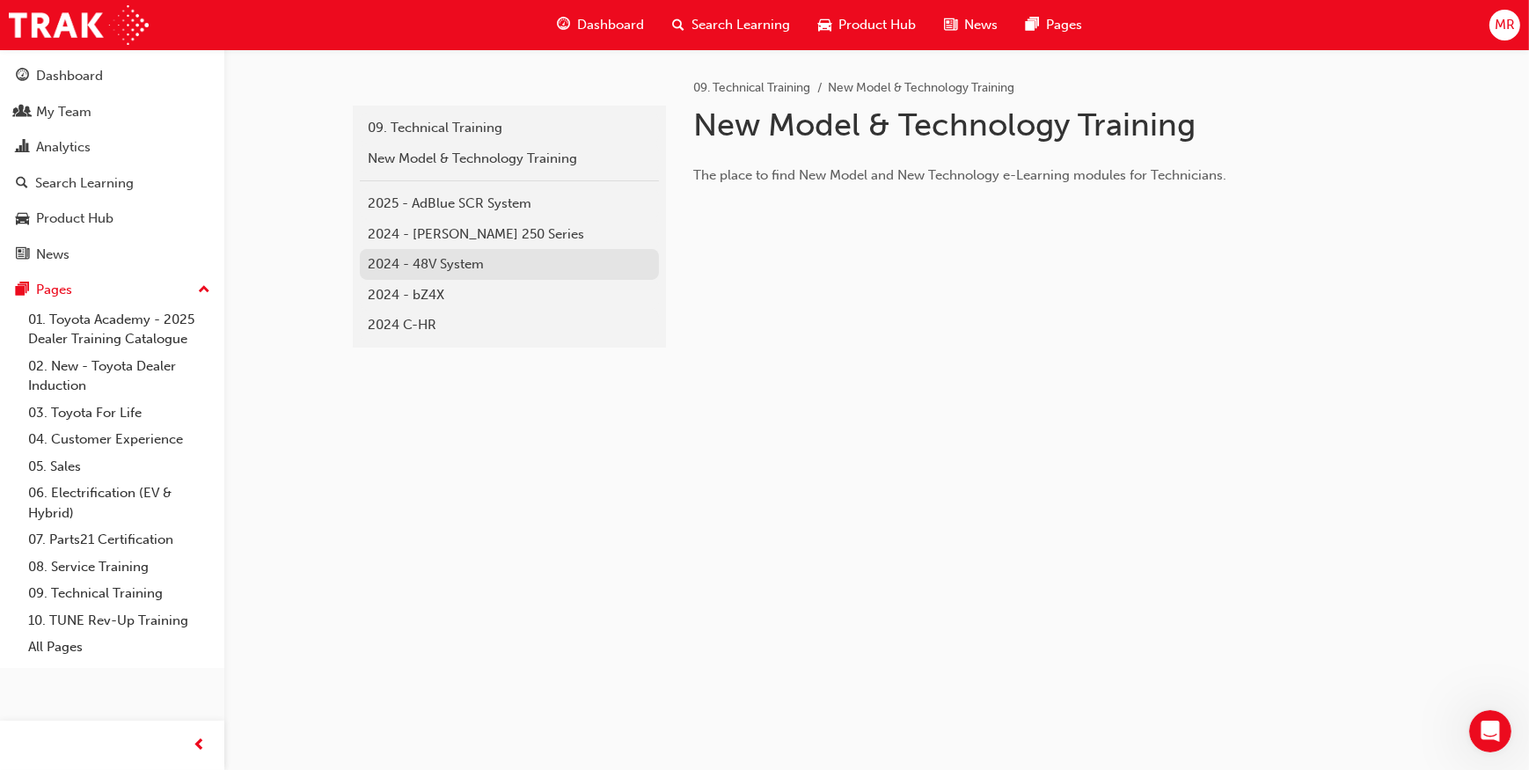
click at [452, 266] on div "2024 - 48V System" at bounding box center [510, 264] width 282 height 20
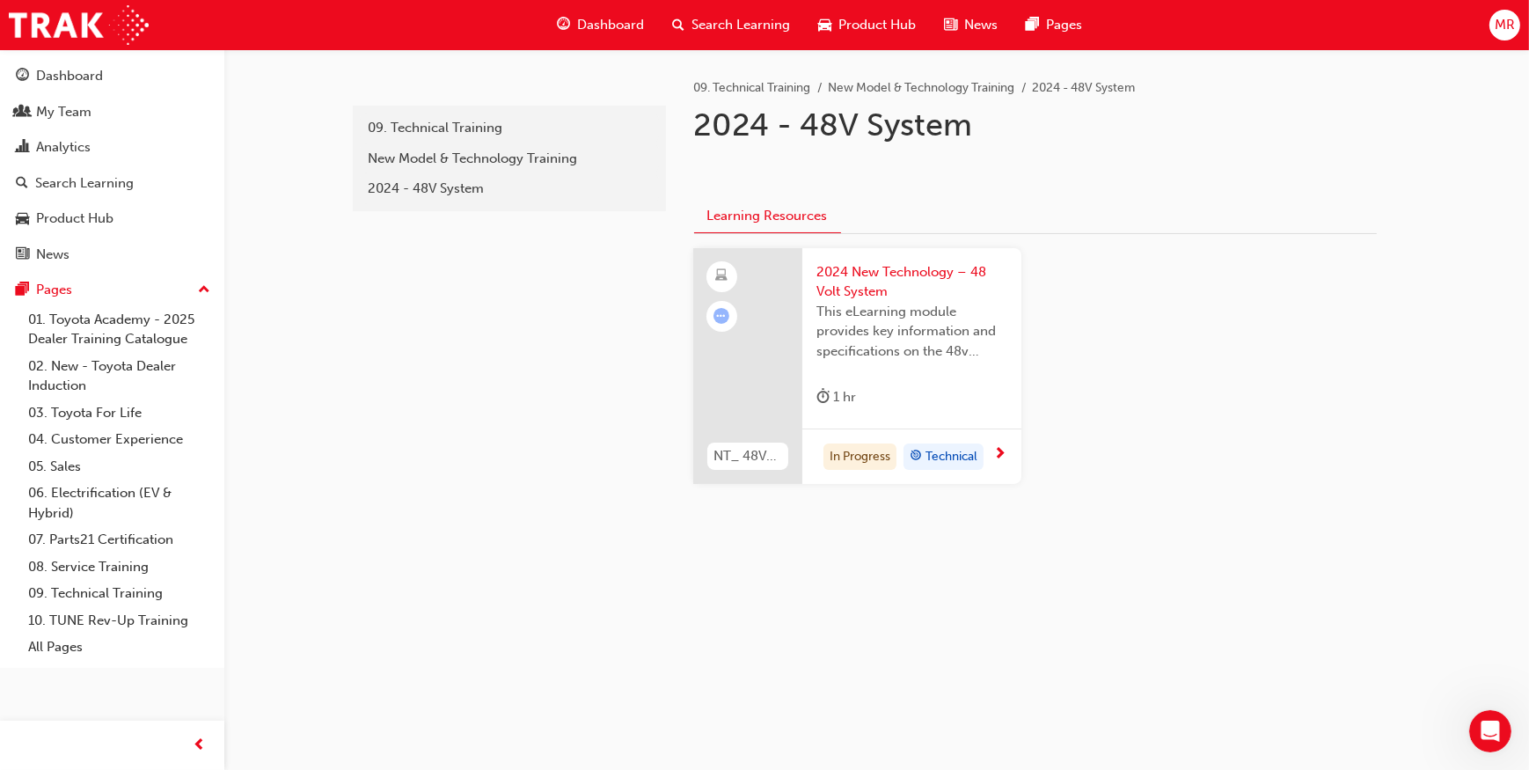
click at [768, 455] on span "NT_ 48V MILD HYBRID_032024" at bounding box center [747, 456] width 67 height 20
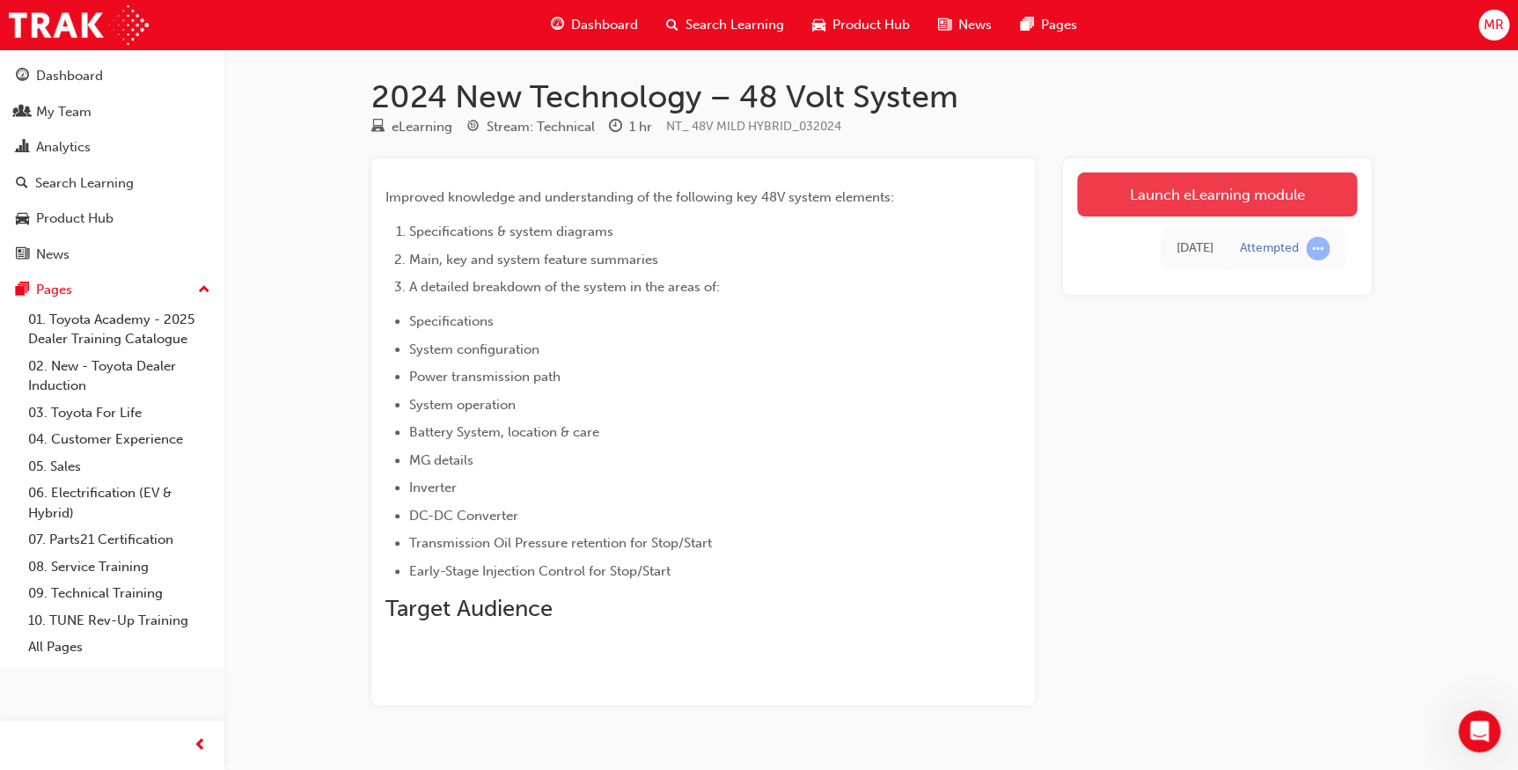
click at [1217, 201] on link "Launch eLearning module" at bounding box center [1217, 194] width 280 height 44
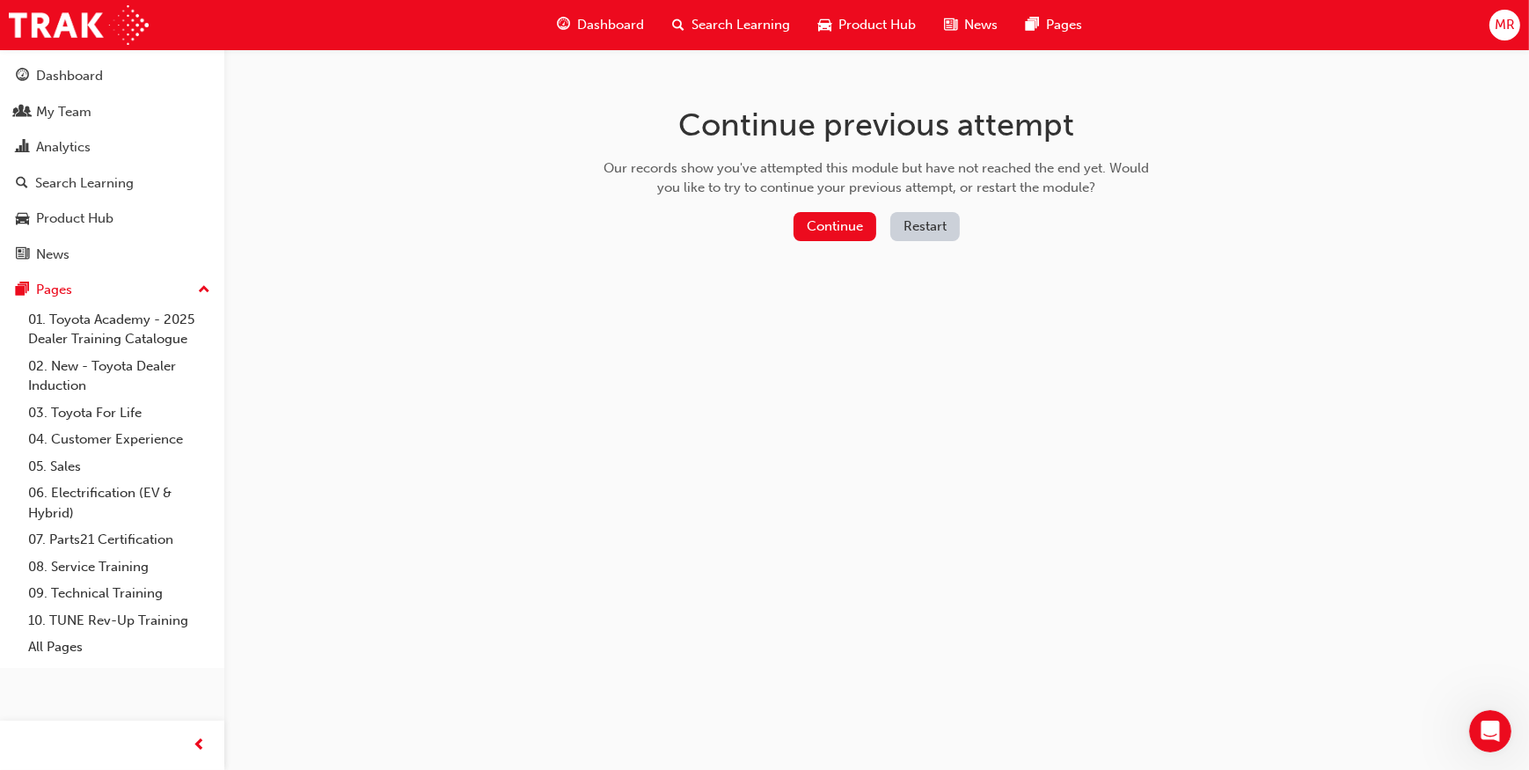
click at [910, 232] on button "Restart" at bounding box center [925, 226] width 70 height 29
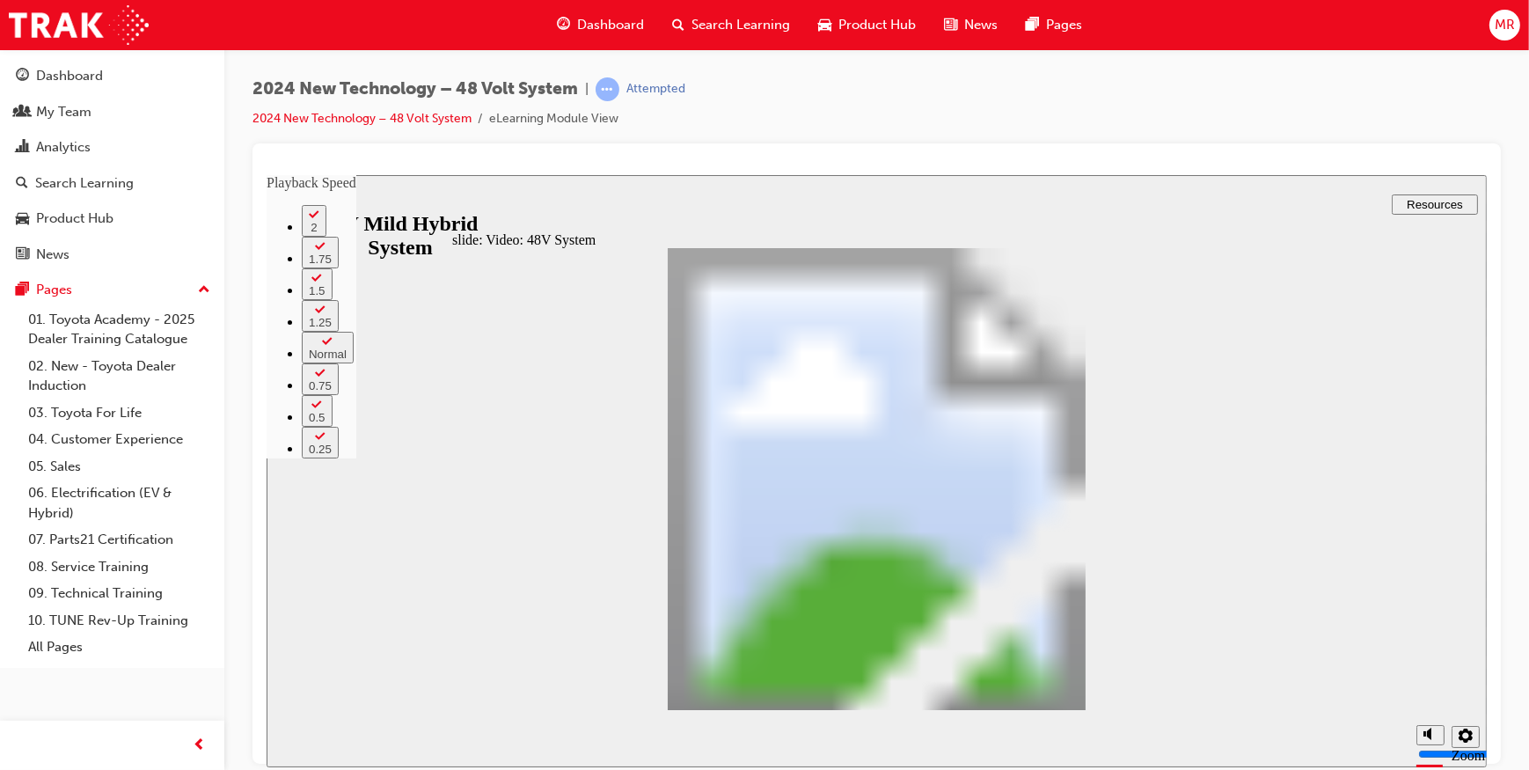
type input "271"
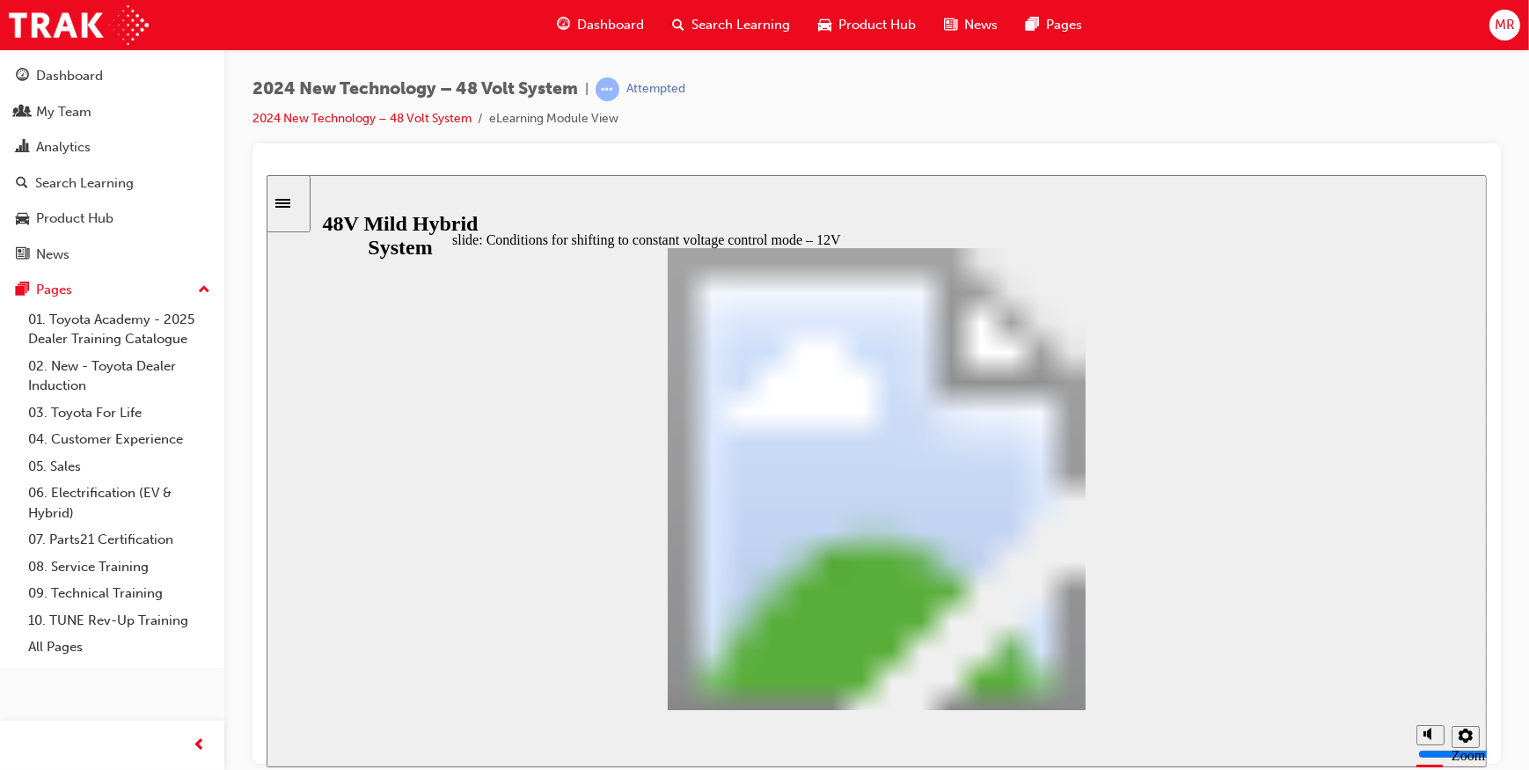
scroll to position [630, 0]
drag, startPoint x: 733, startPoint y: 498, endPoint x: 782, endPoint y: 502, distance: 49.5
drag, startPoint x: 729, startPoint y: 507, endPoint x: 788, endPoint y: 507, distance: 59.0
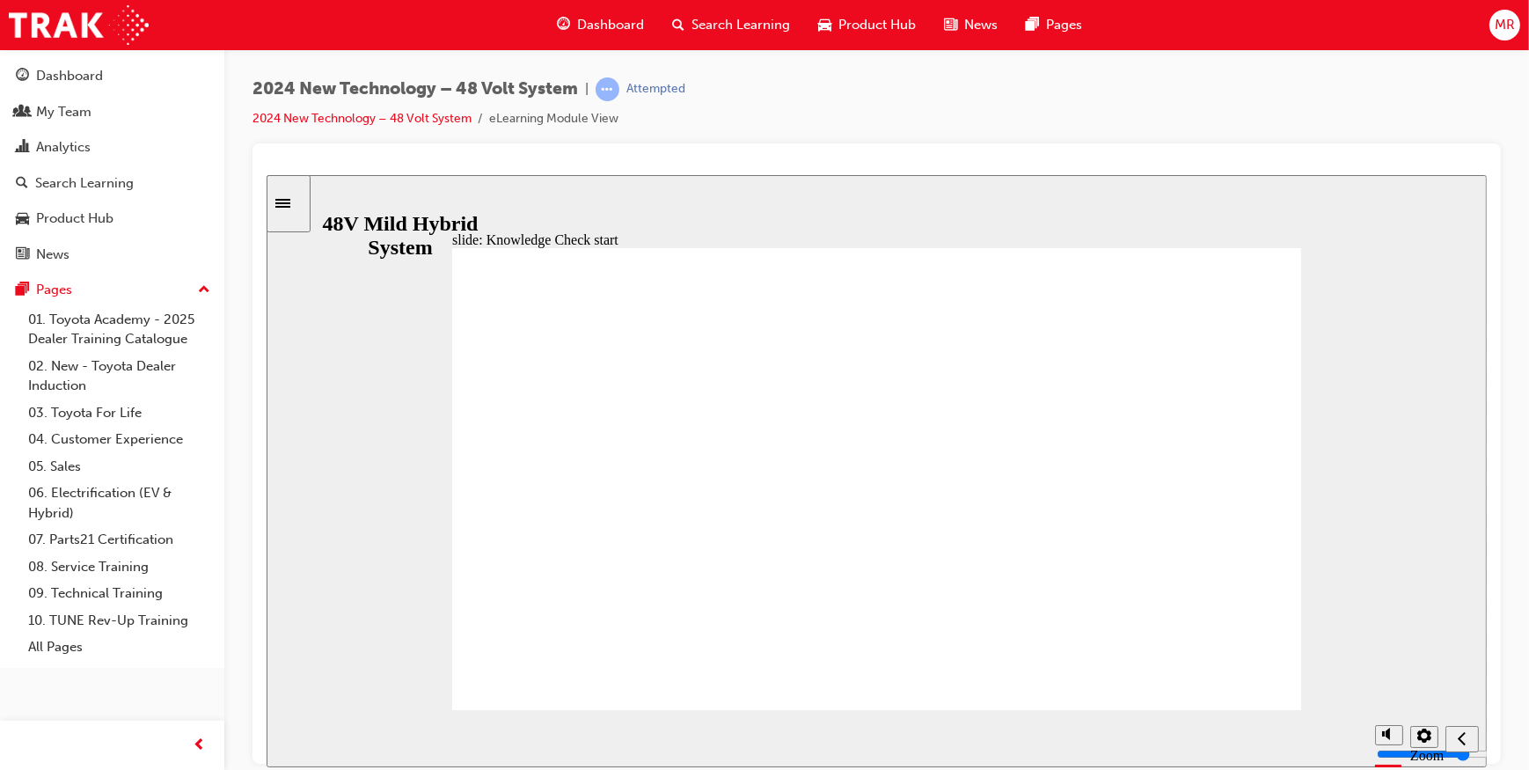
radio input "true"
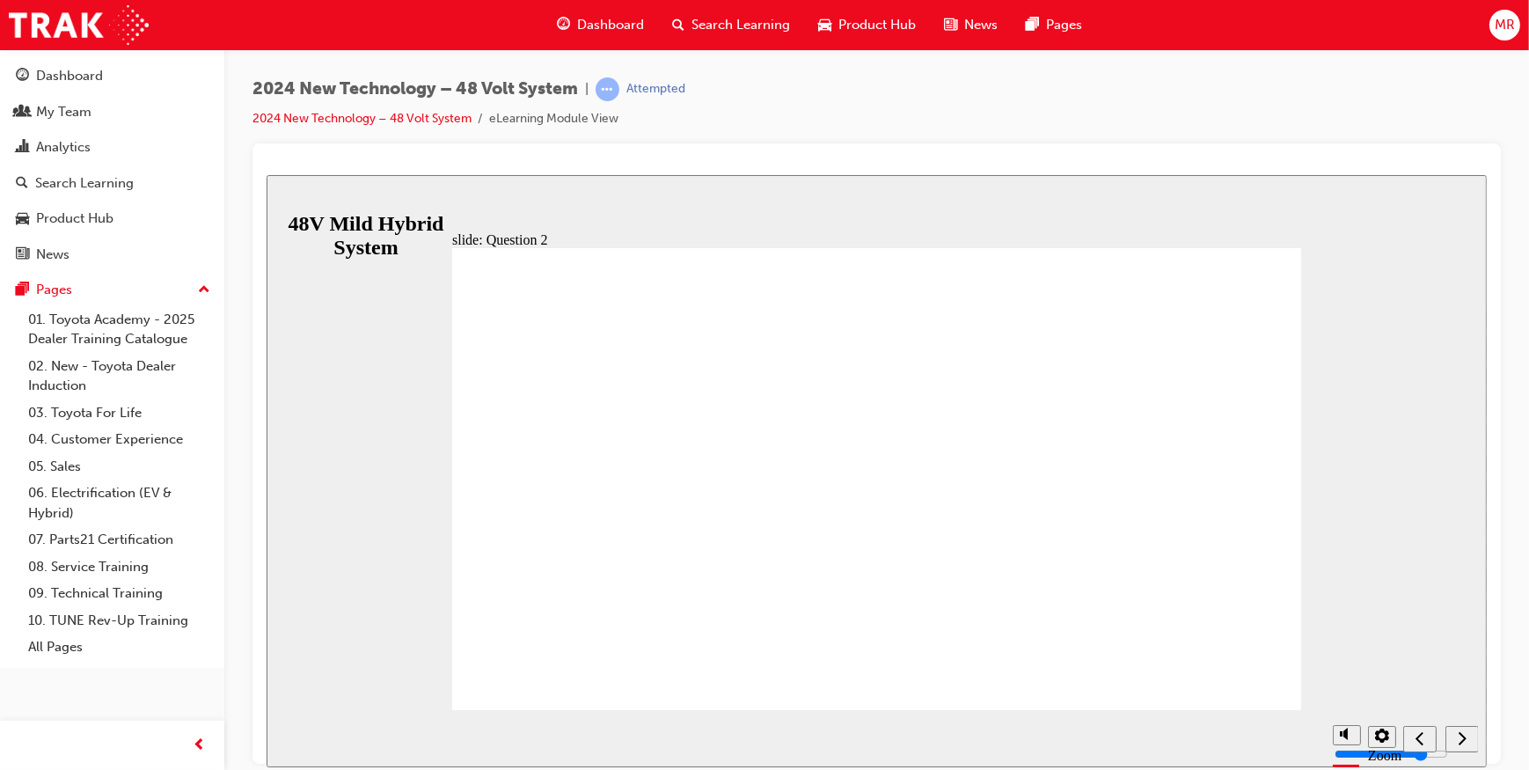
checkbox input "true"
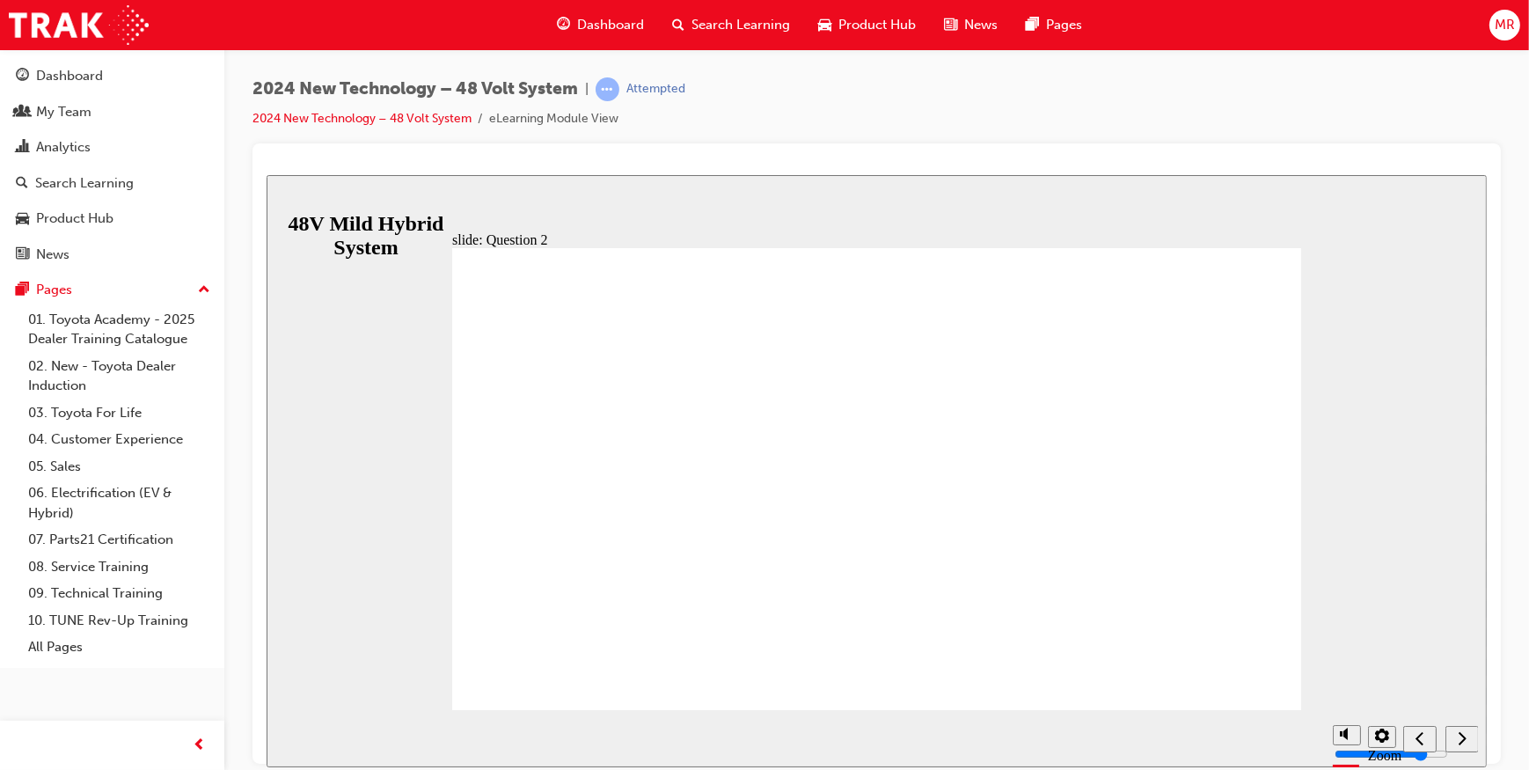
checkbox input "true"
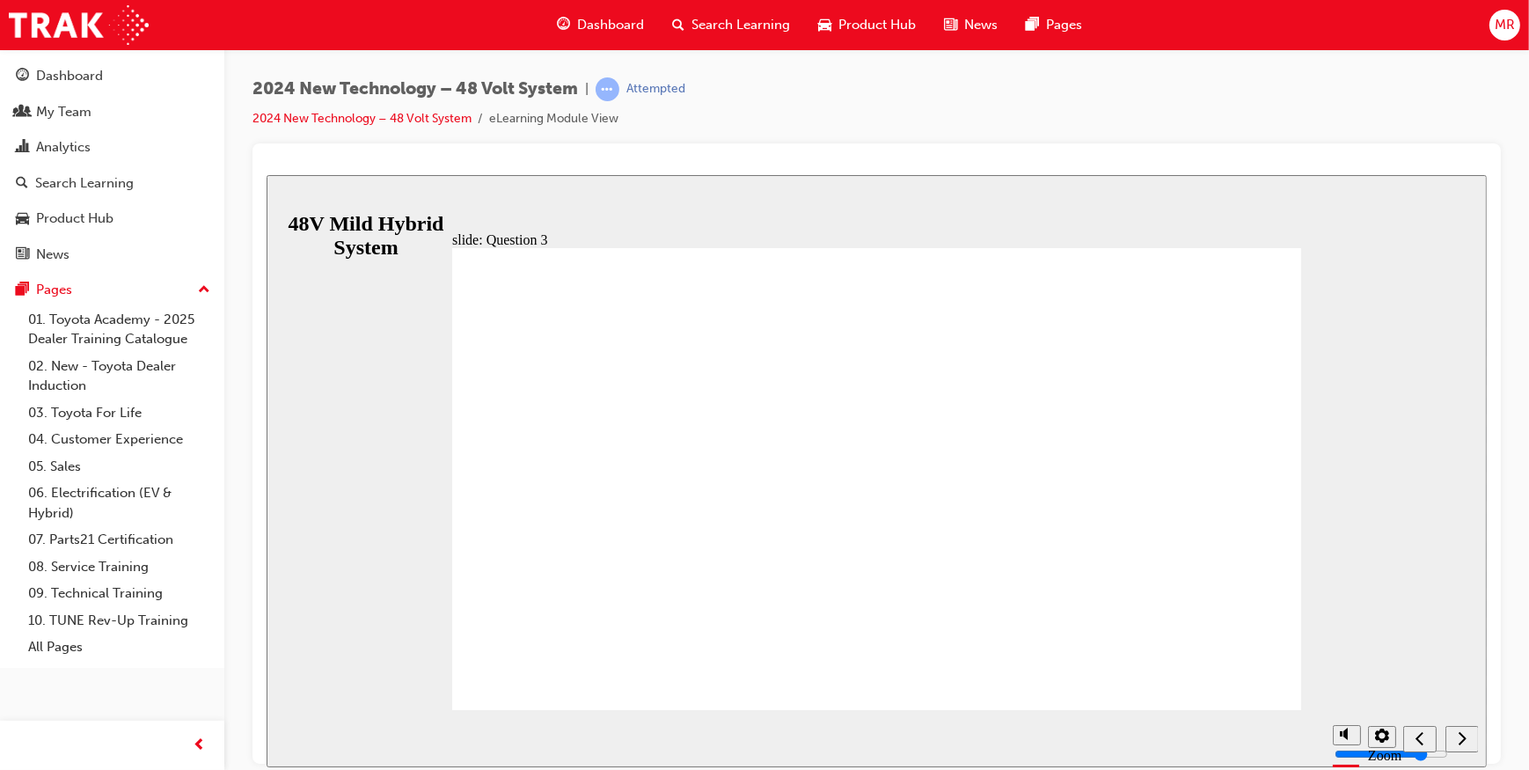
radio input "true"
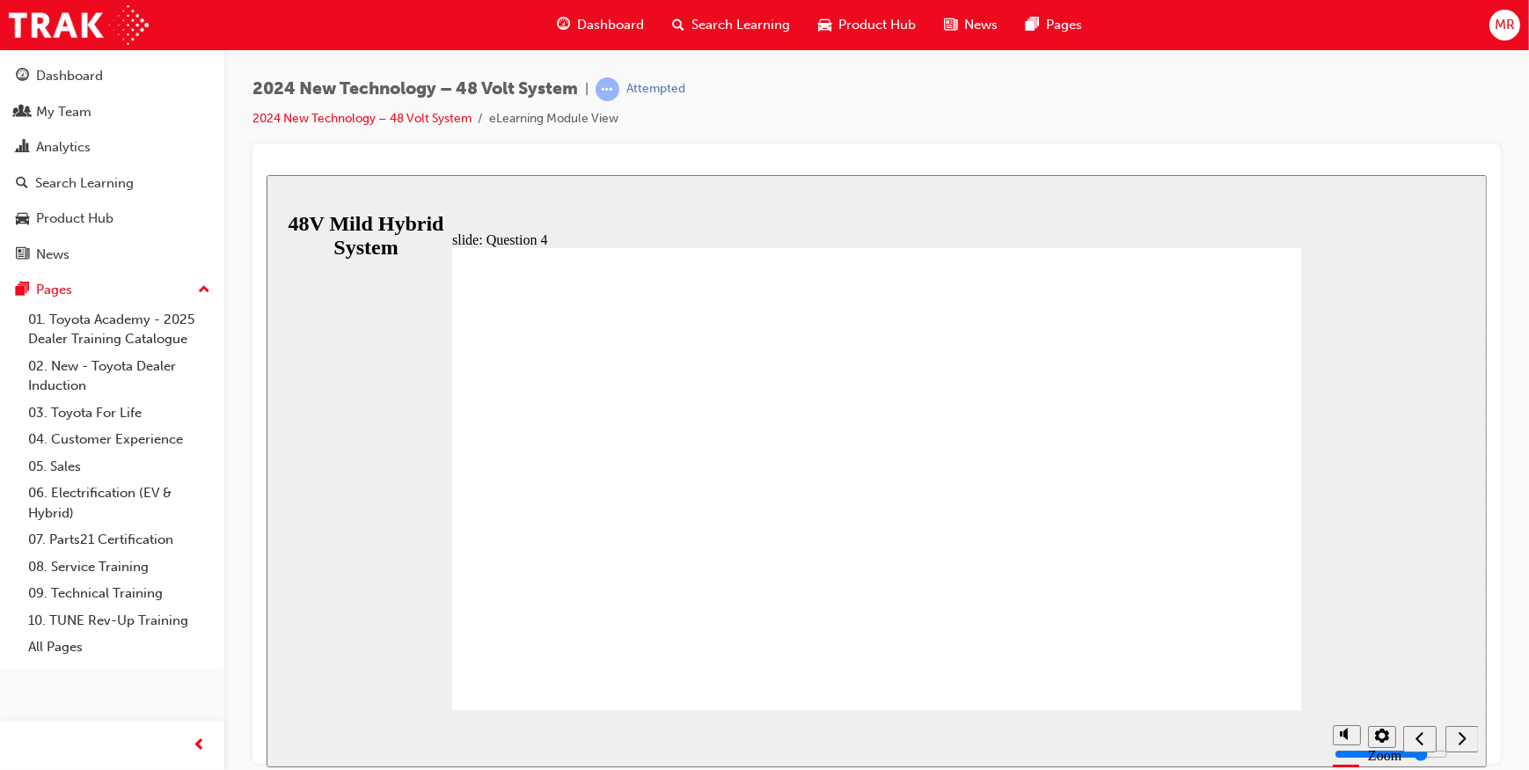
radio input "true"
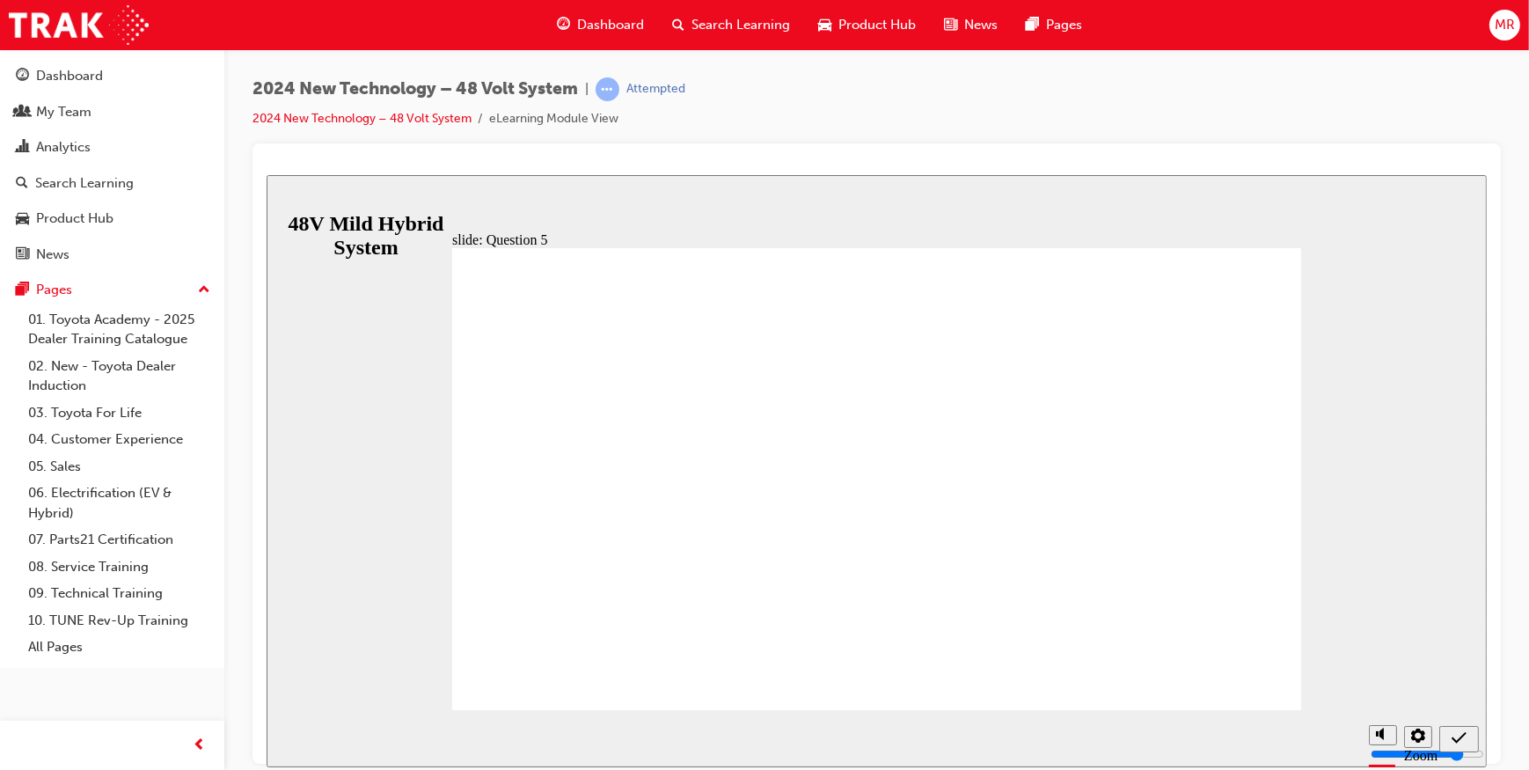
radio input "true"
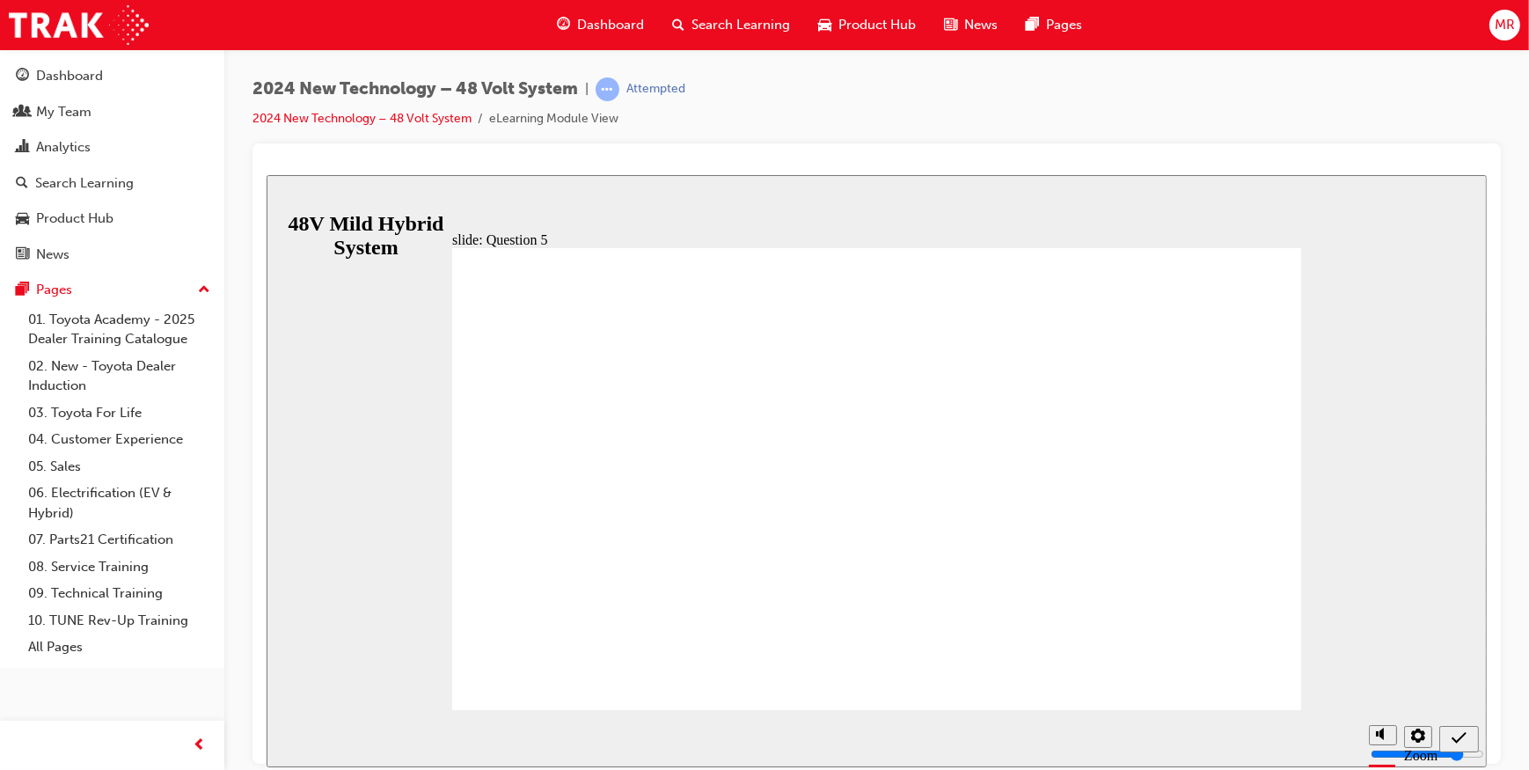
radio input "false"
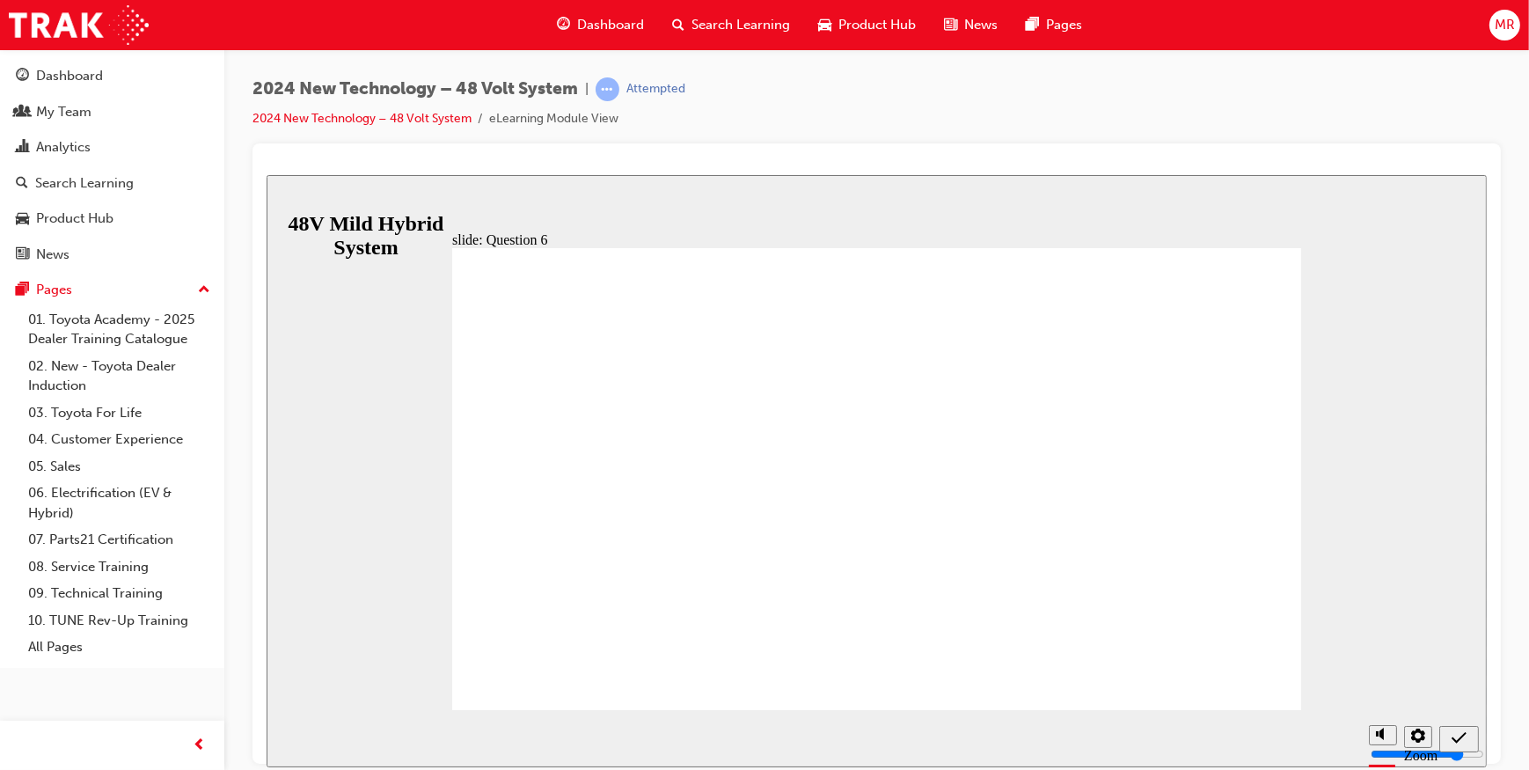
radio input "true"
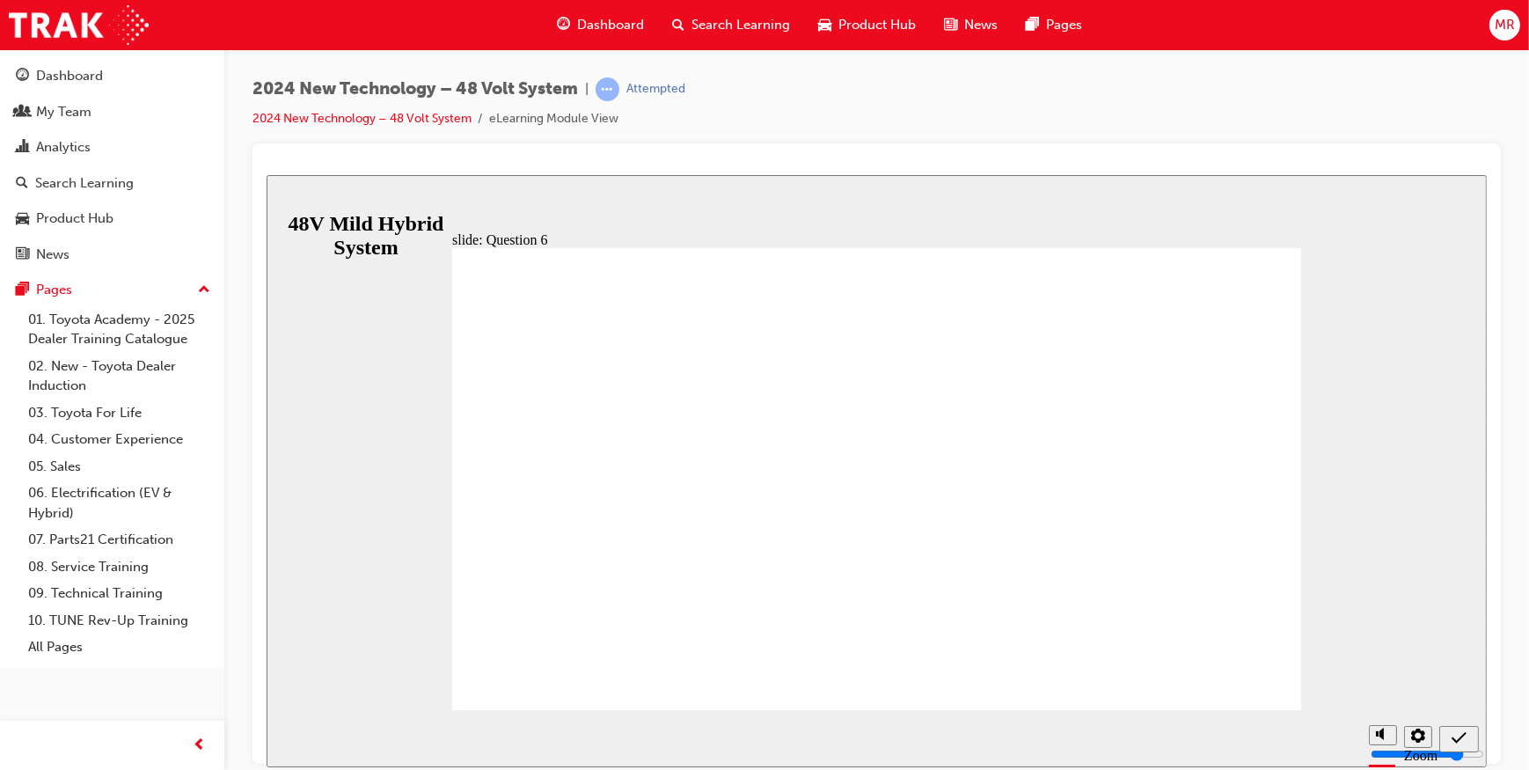
radio input "true"
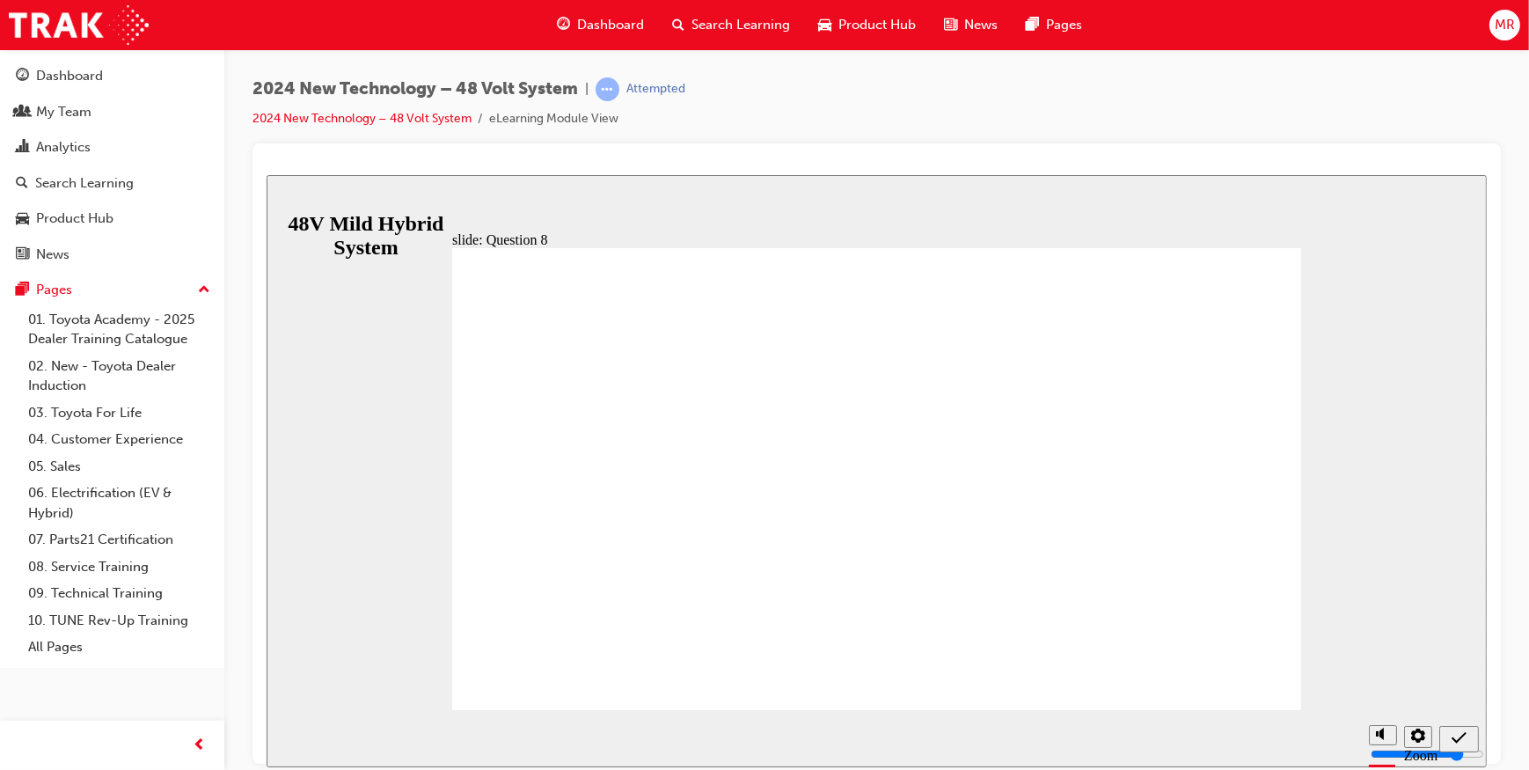
radio input "true"
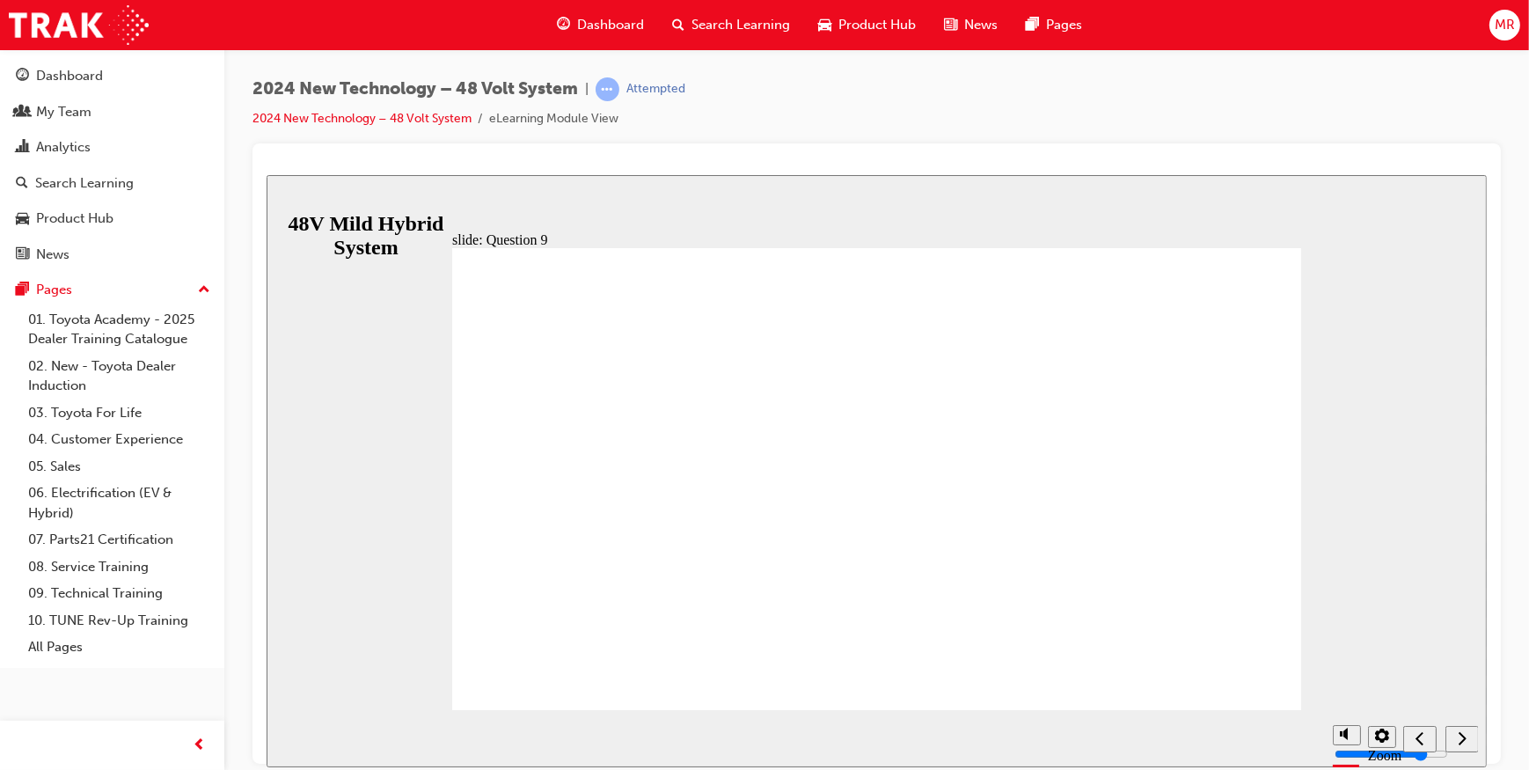
radio input "true"
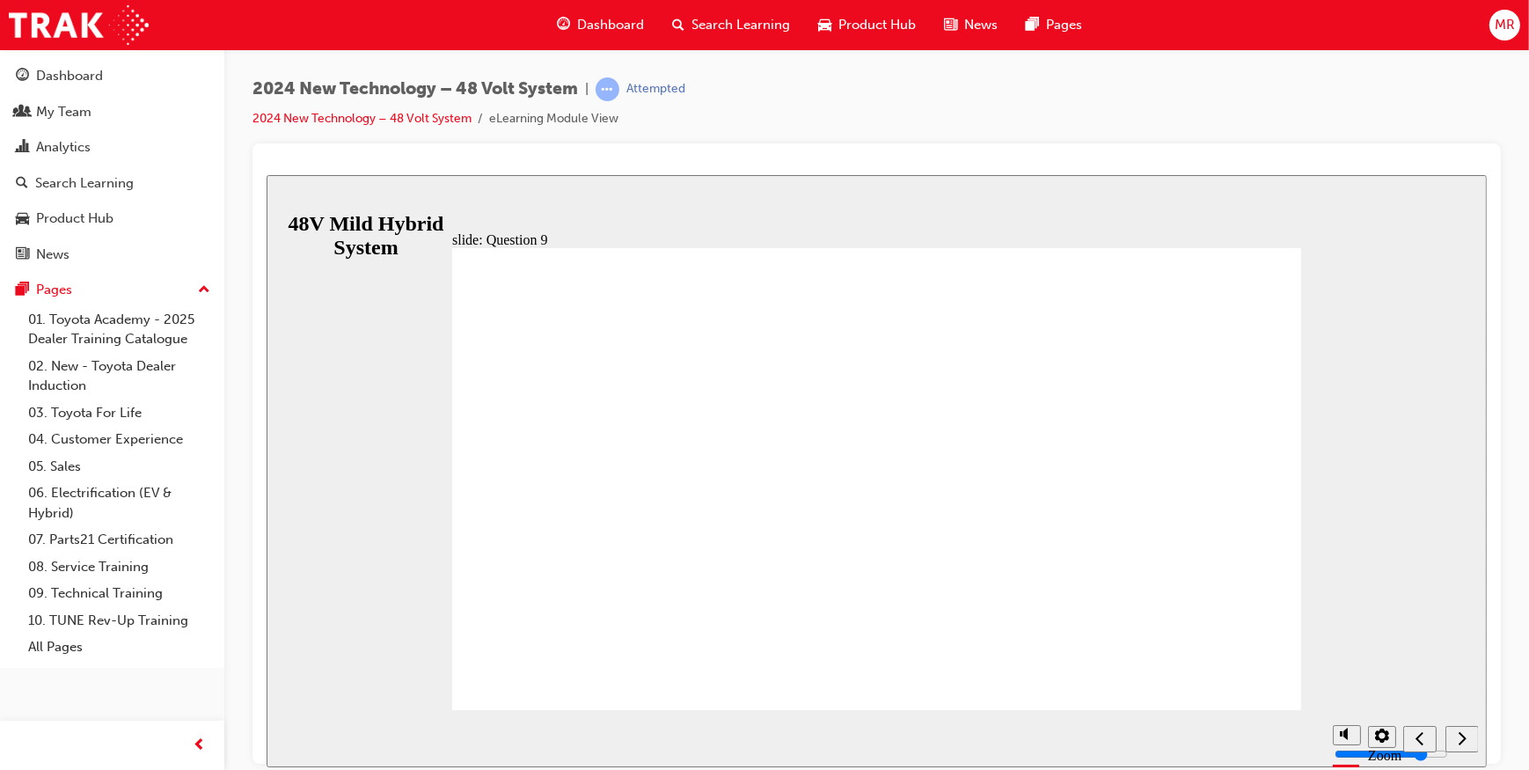
radio input "true"
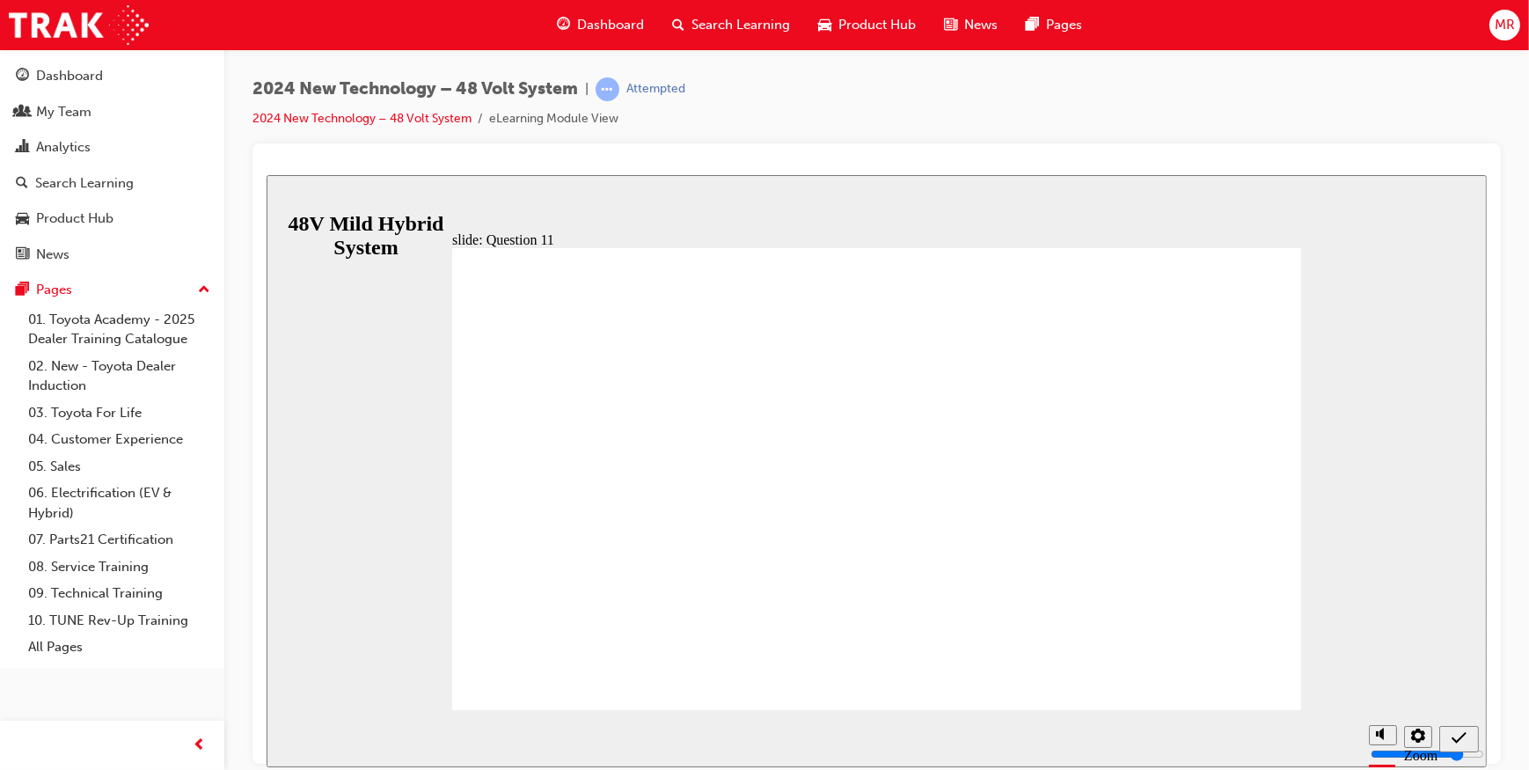
radio input "true"
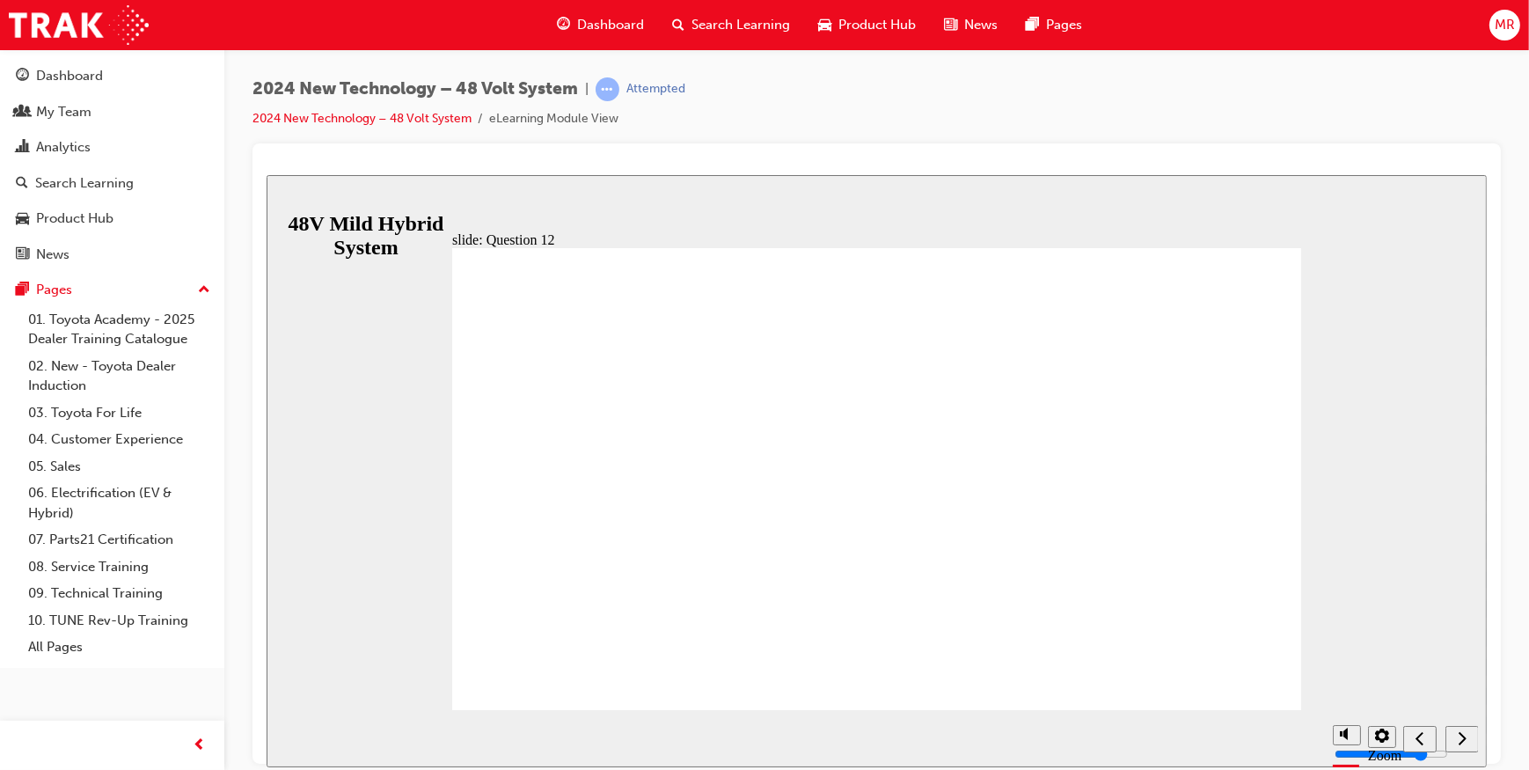
radio input "true"
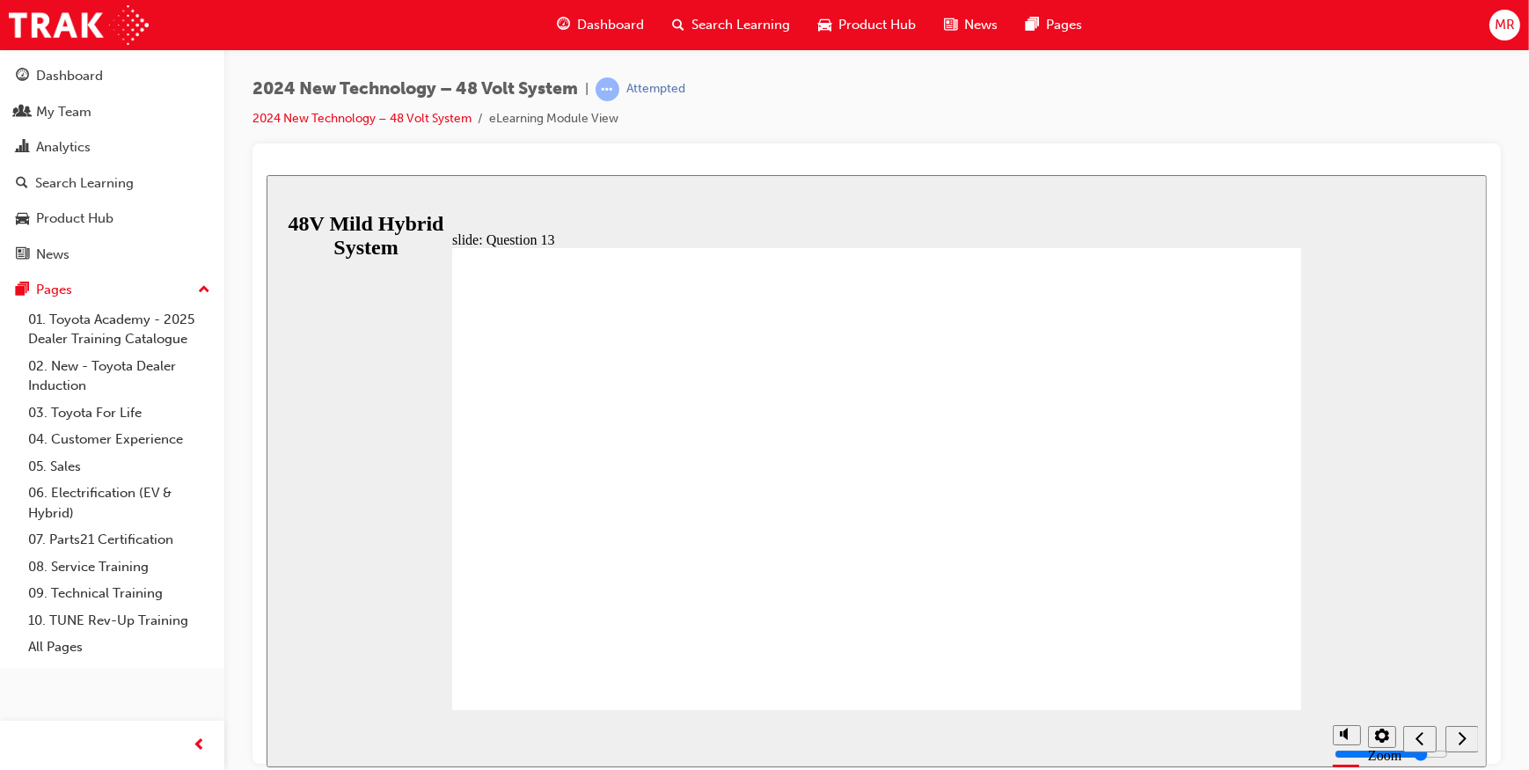
radio input "false"
radio input "true"
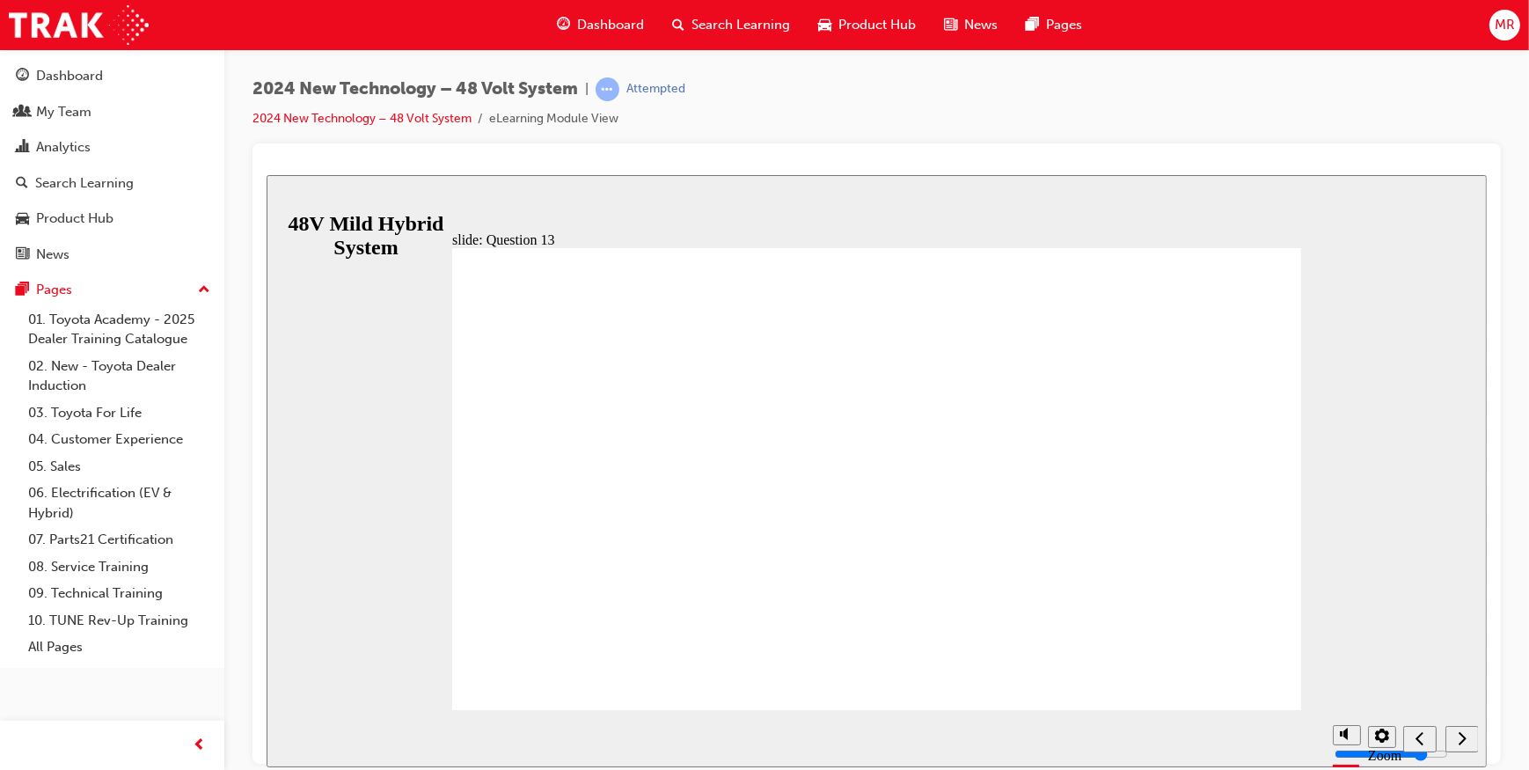
radio input "true"
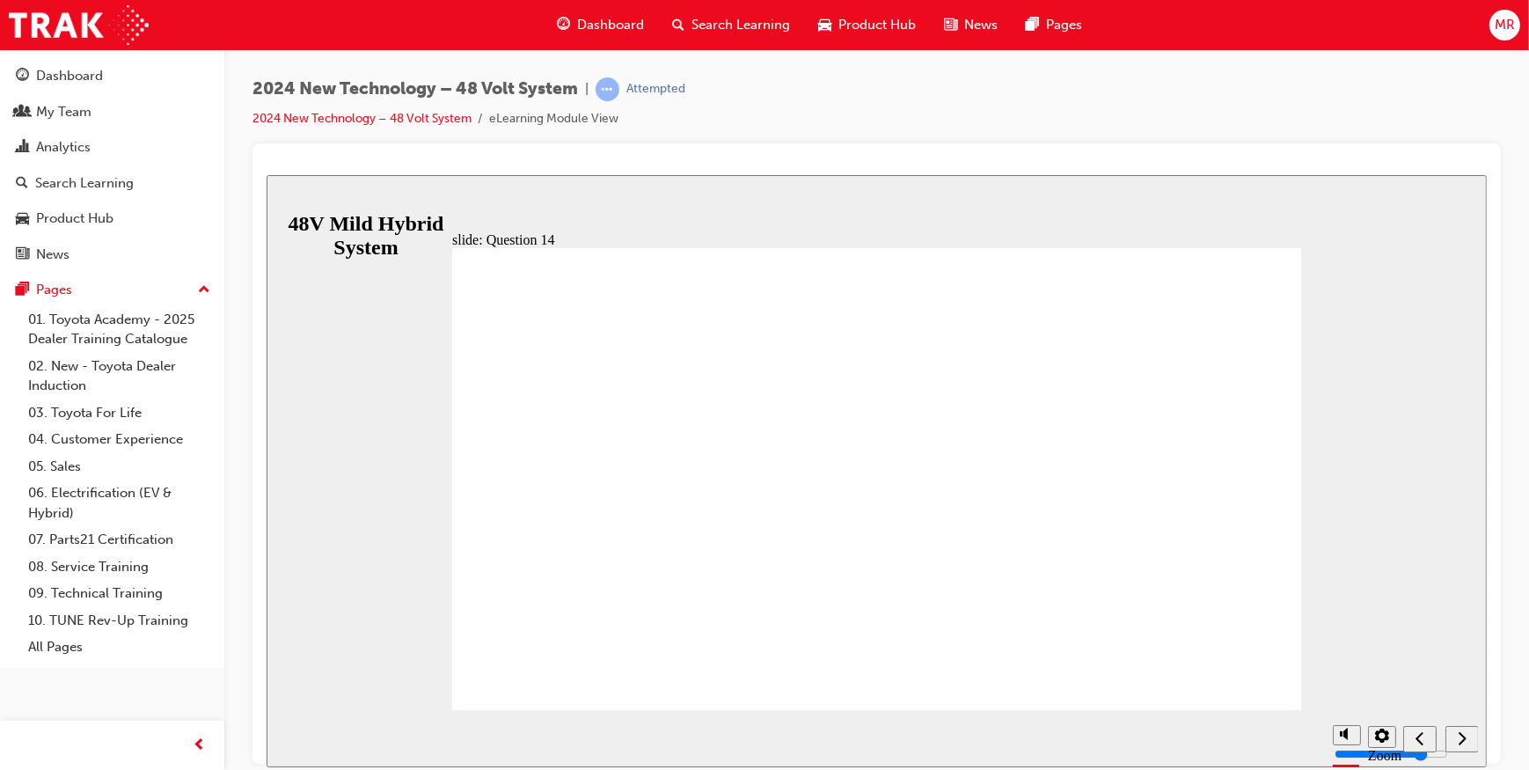
radio input "true"
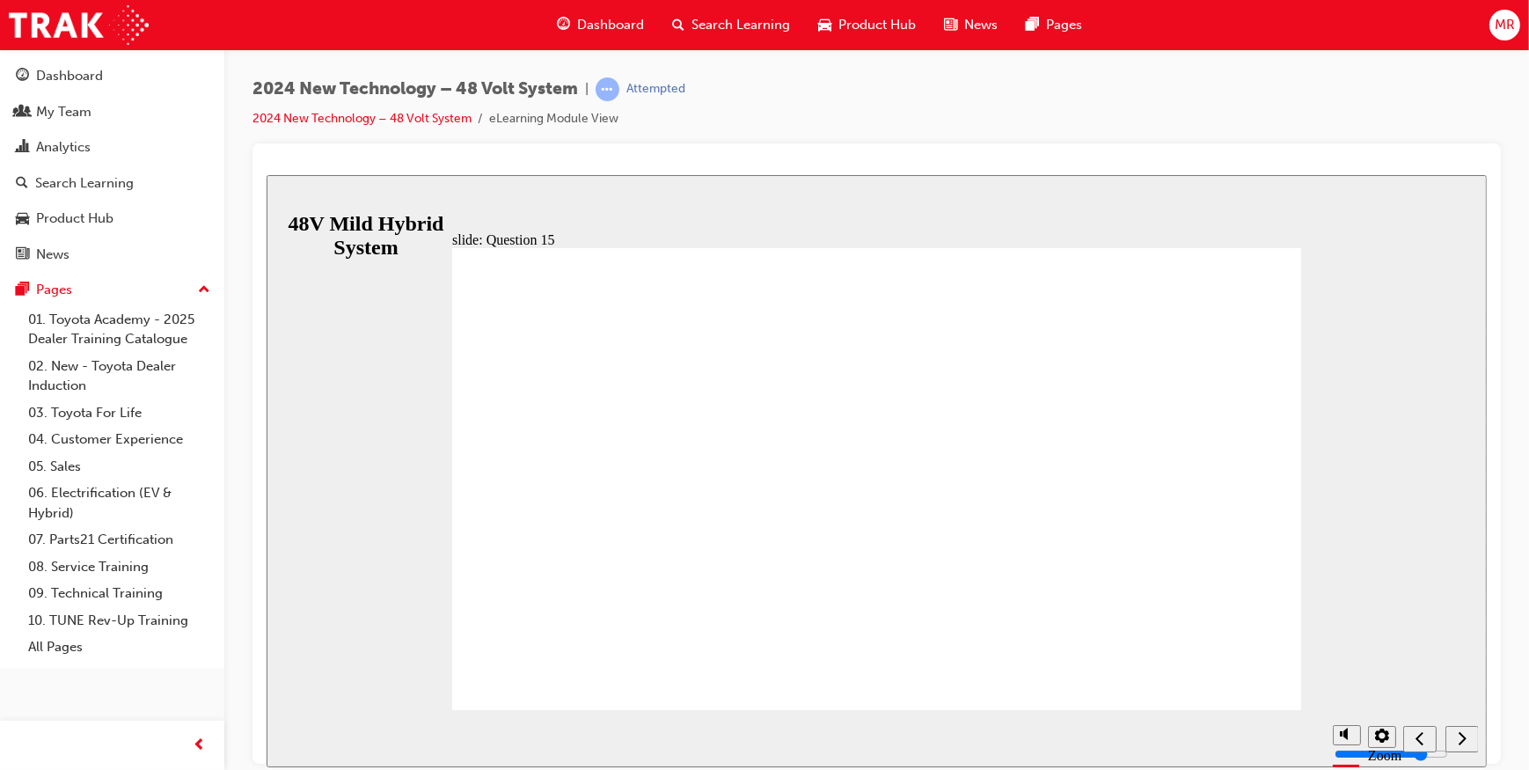
click at [289, 207] on icon "Sidebar Toggle" at bounding box center [282, 202] width 15 height 9
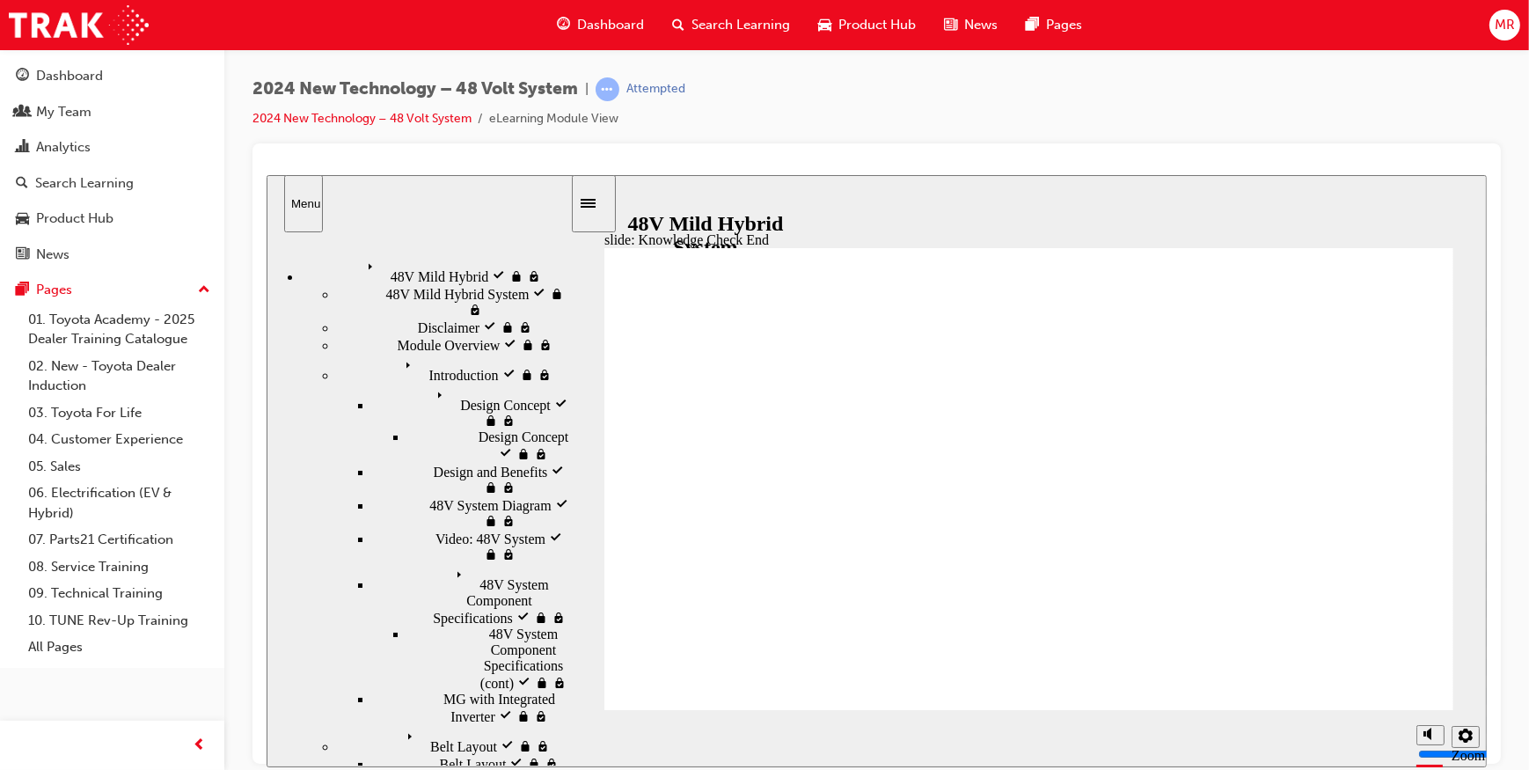
click at [360, 265] on icon "Menu" at bounding box center [373, 267] width 26 height 26
click at [336, 383] on div "Introduction visited Introduction" at bounding box center [452, 368] width 233 height 30
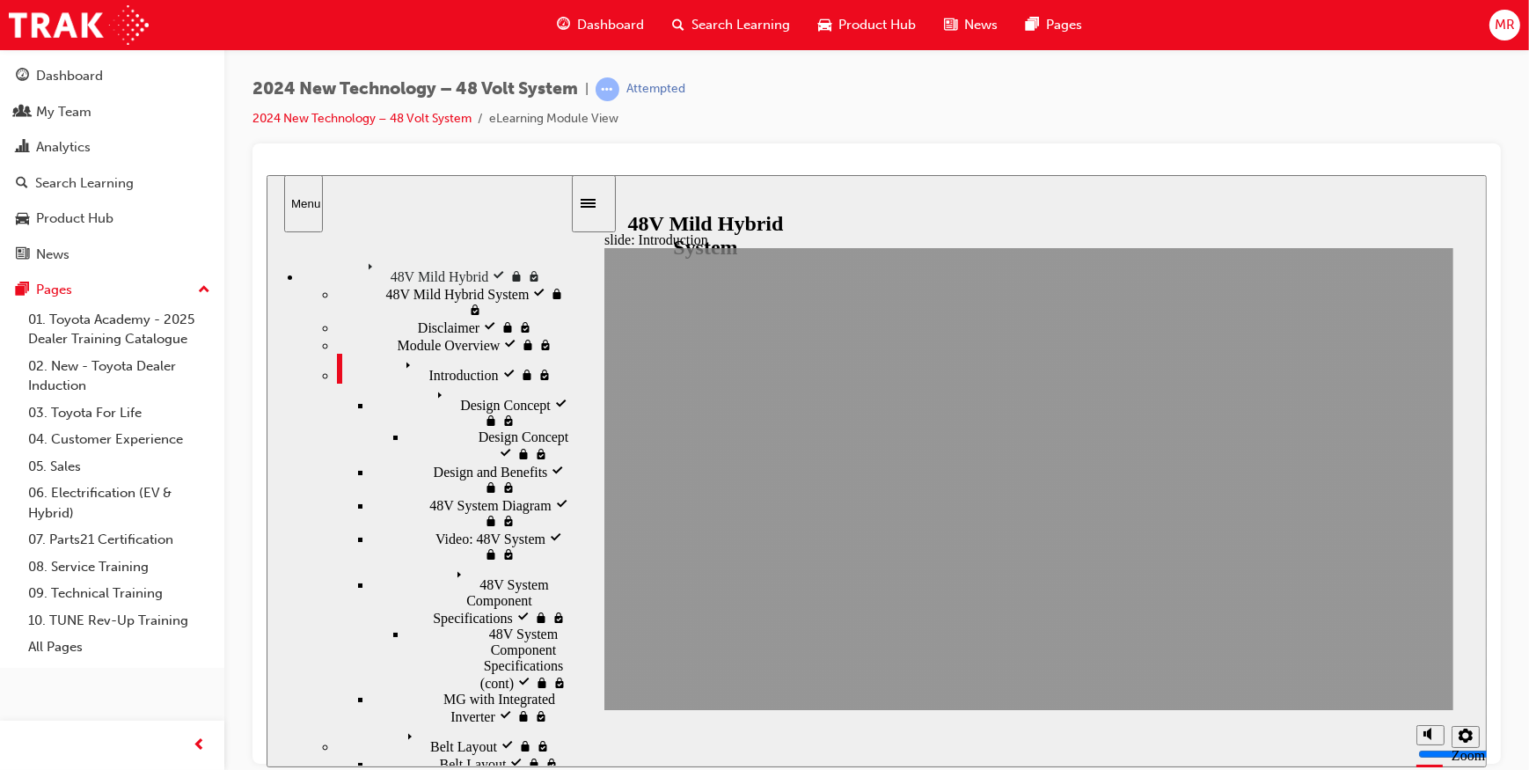
click at [457, 504] on span "Design and [PERSON_NAME] visited" at bounding box center [501, 486] width 136 height 48
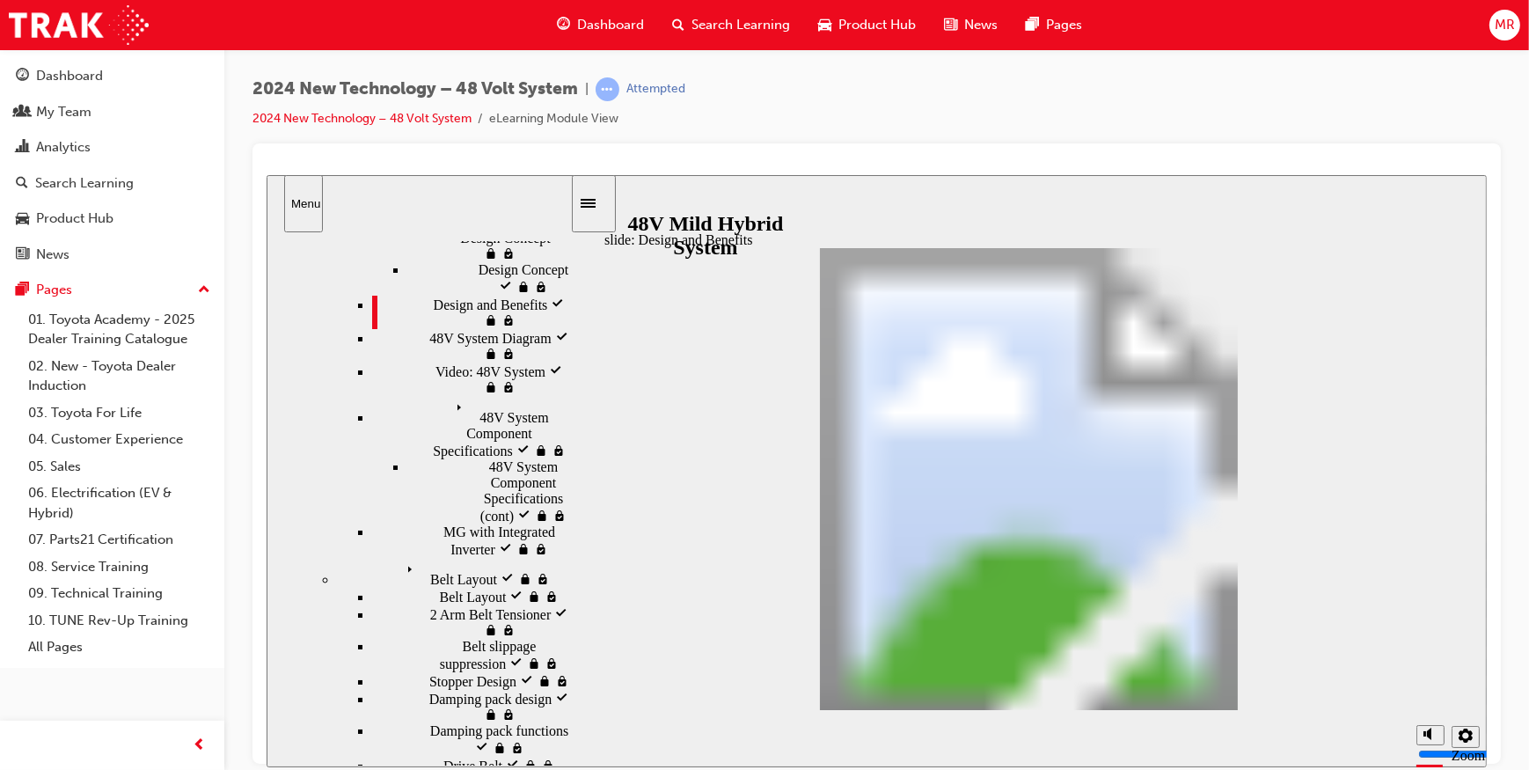
scroll to position [234, 0]
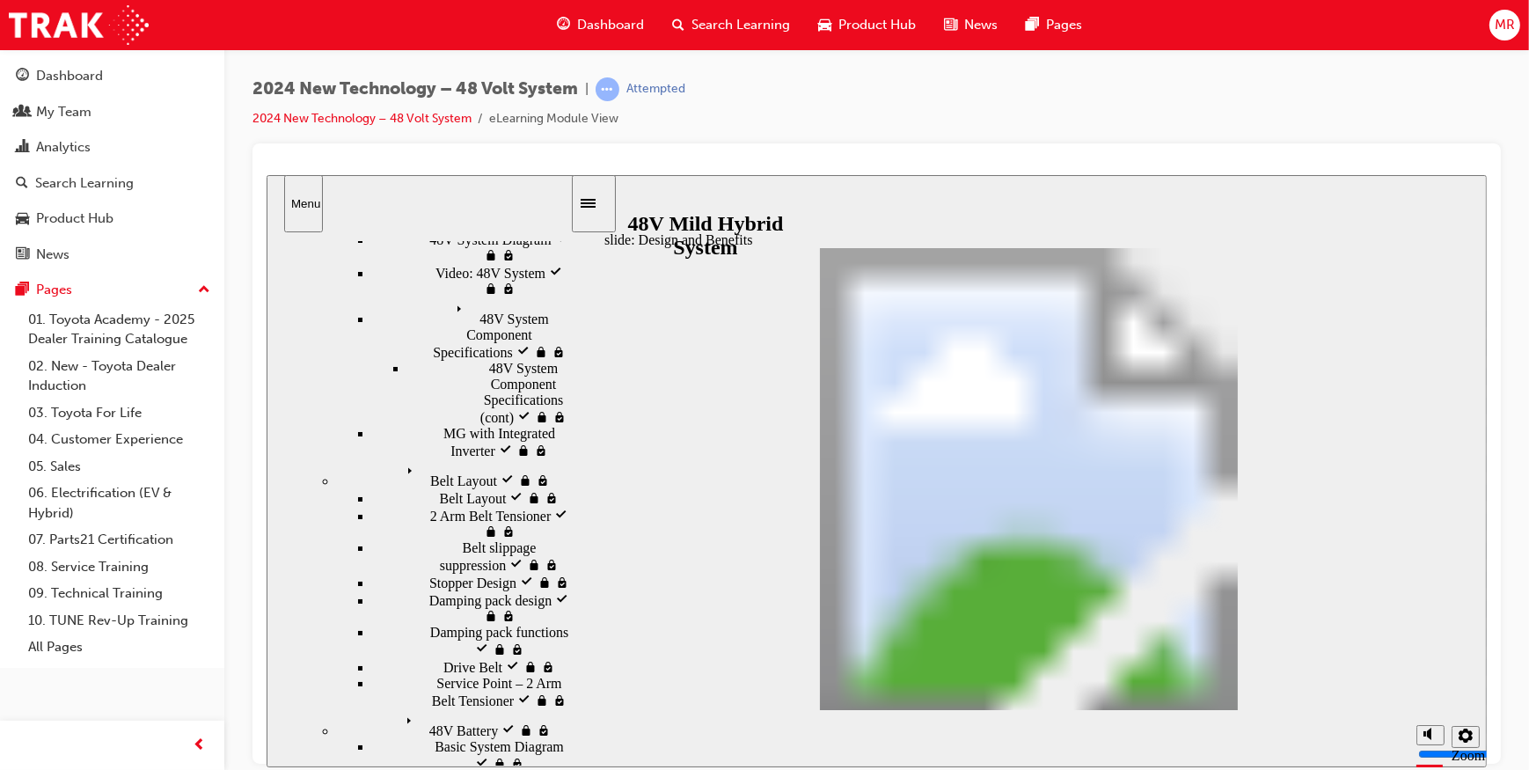
scroll to position [273, 0]
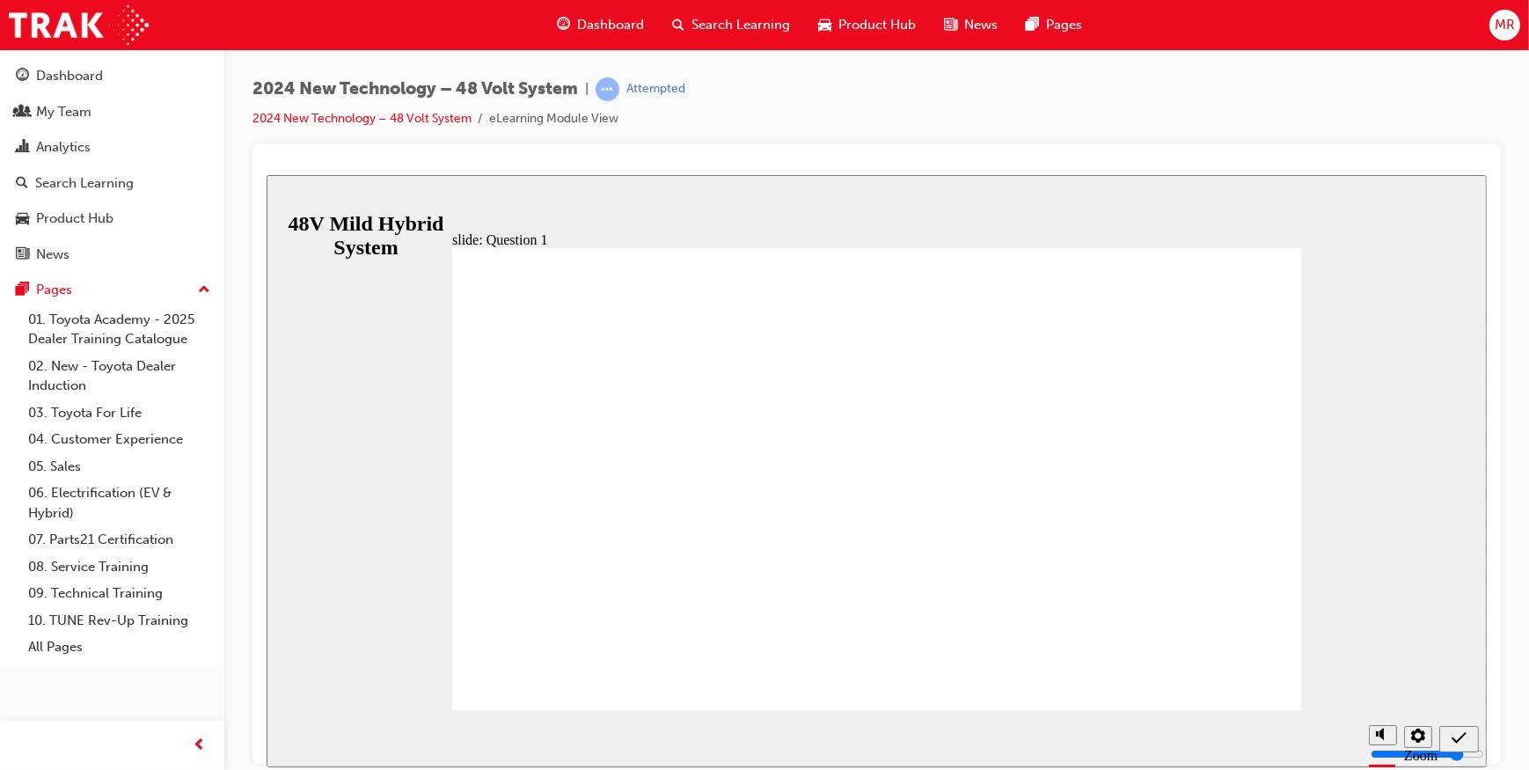
radio input "true"
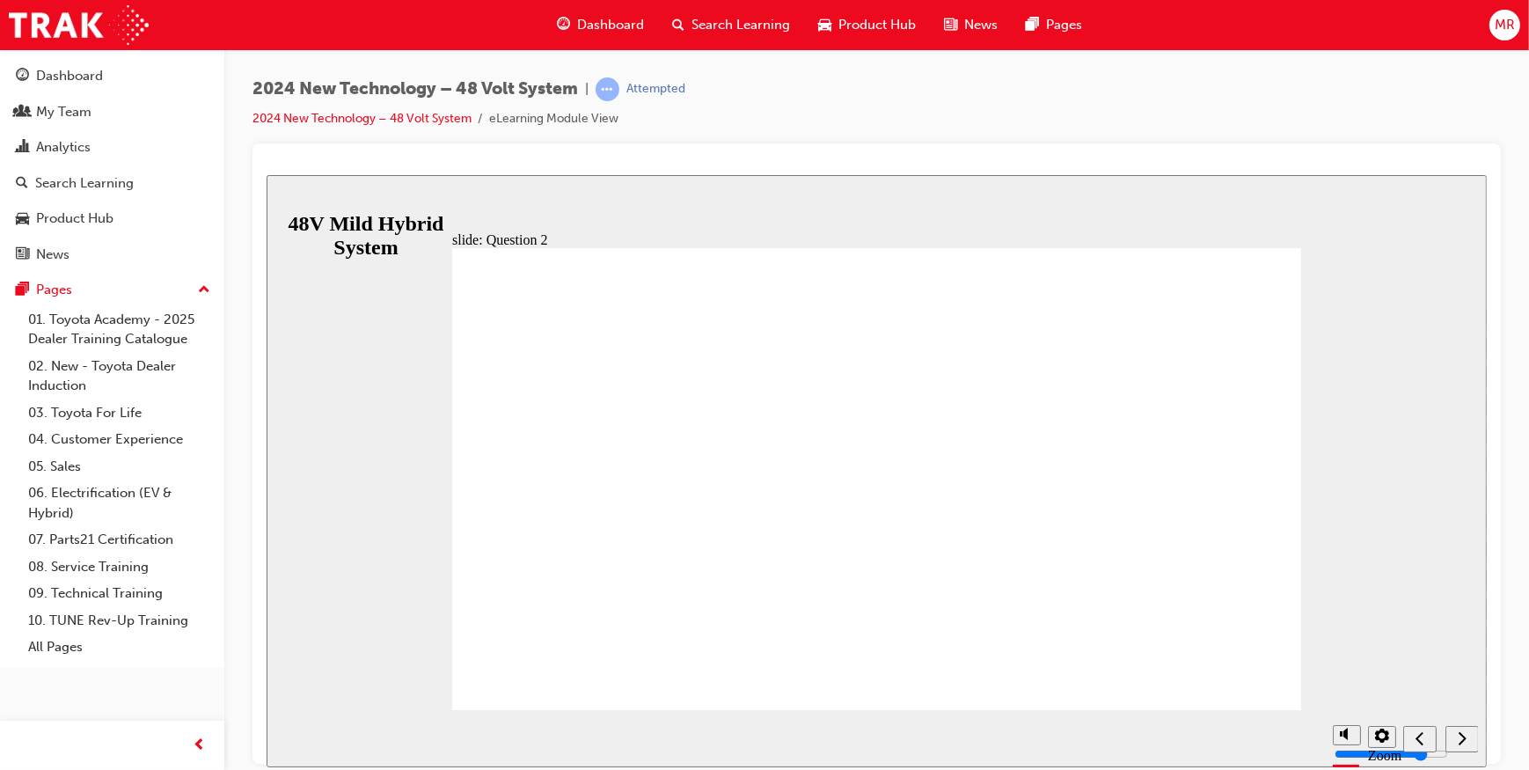
checkbox input "true"
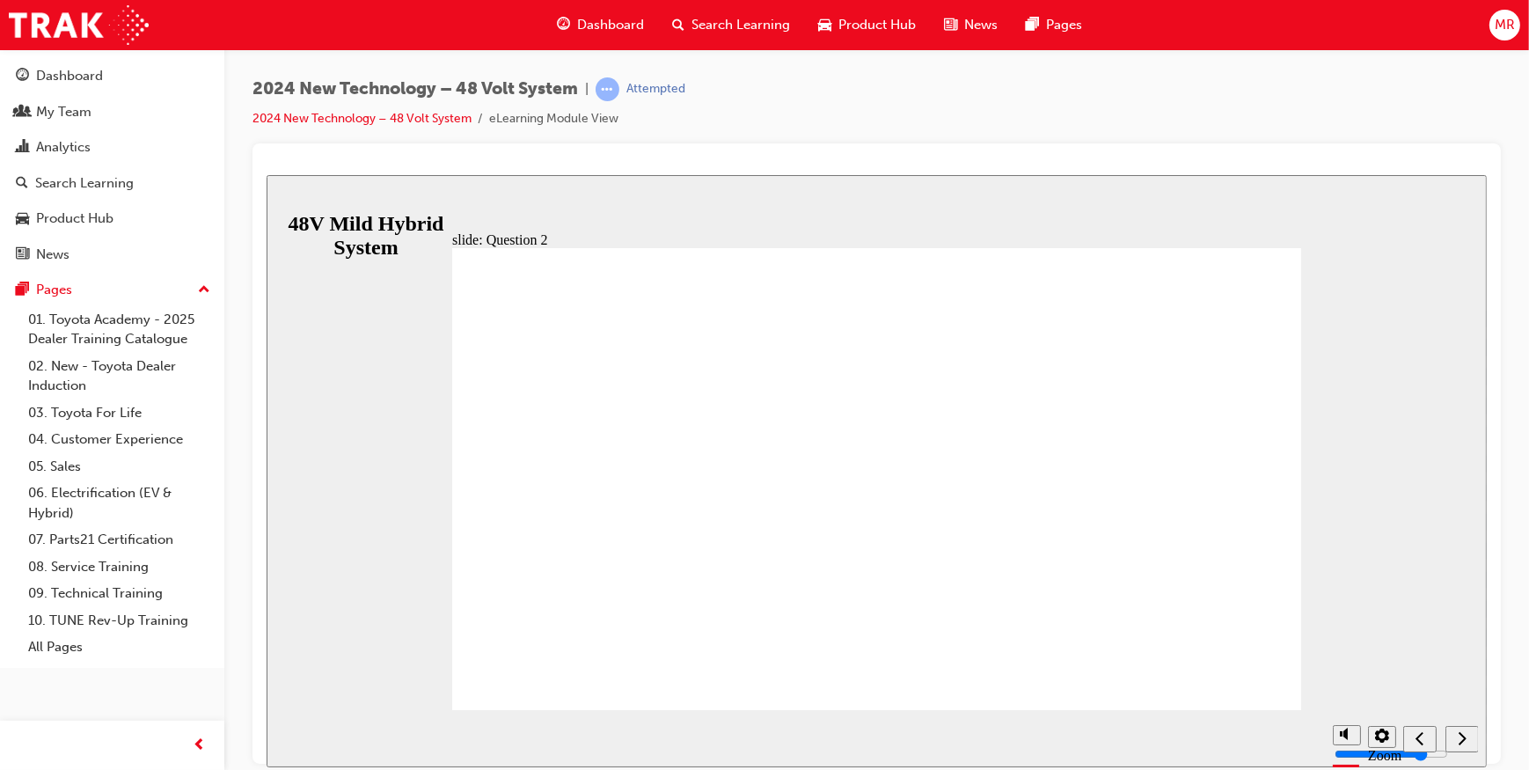
checkbox input "true"
radio input "true"
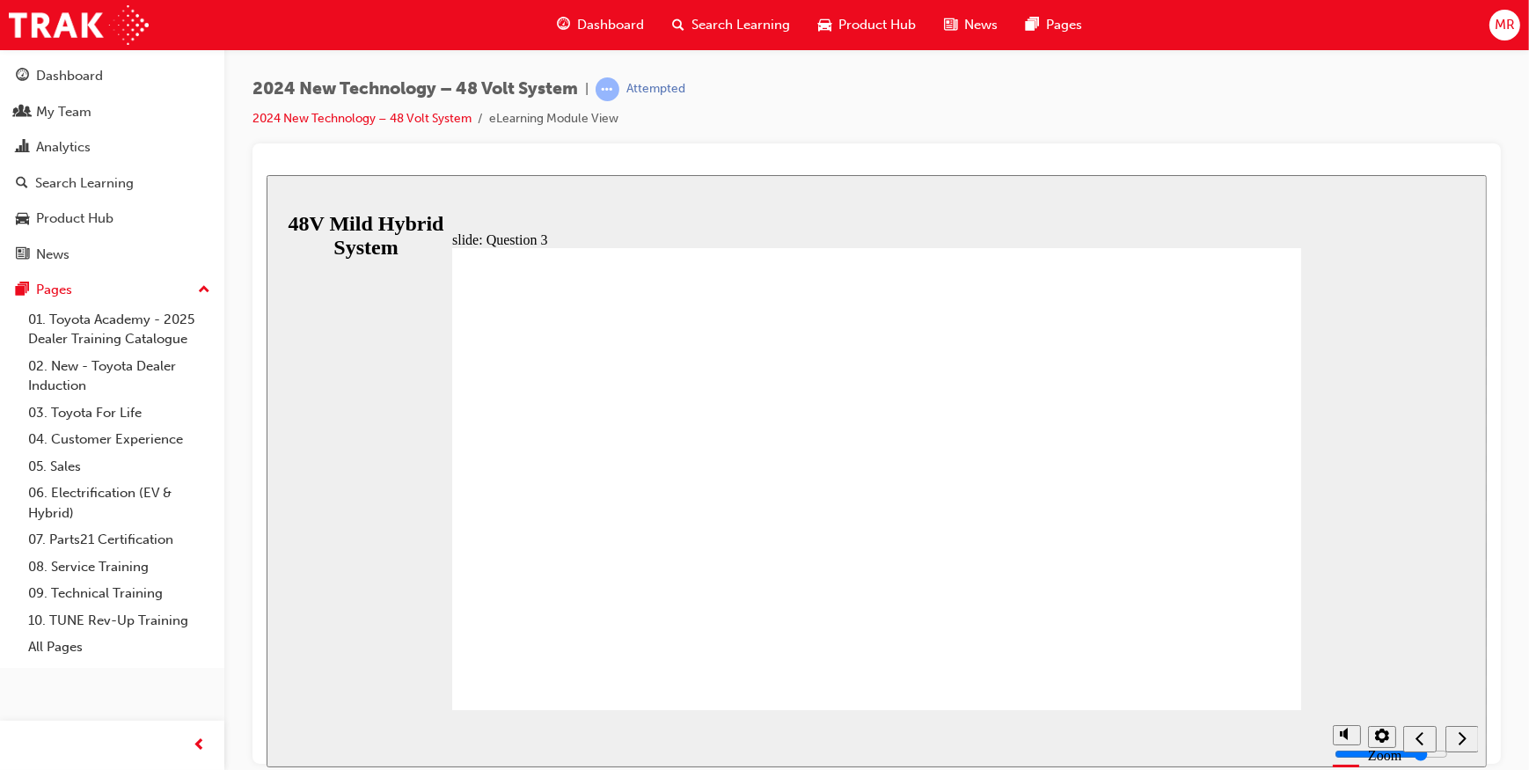
radio input "true"
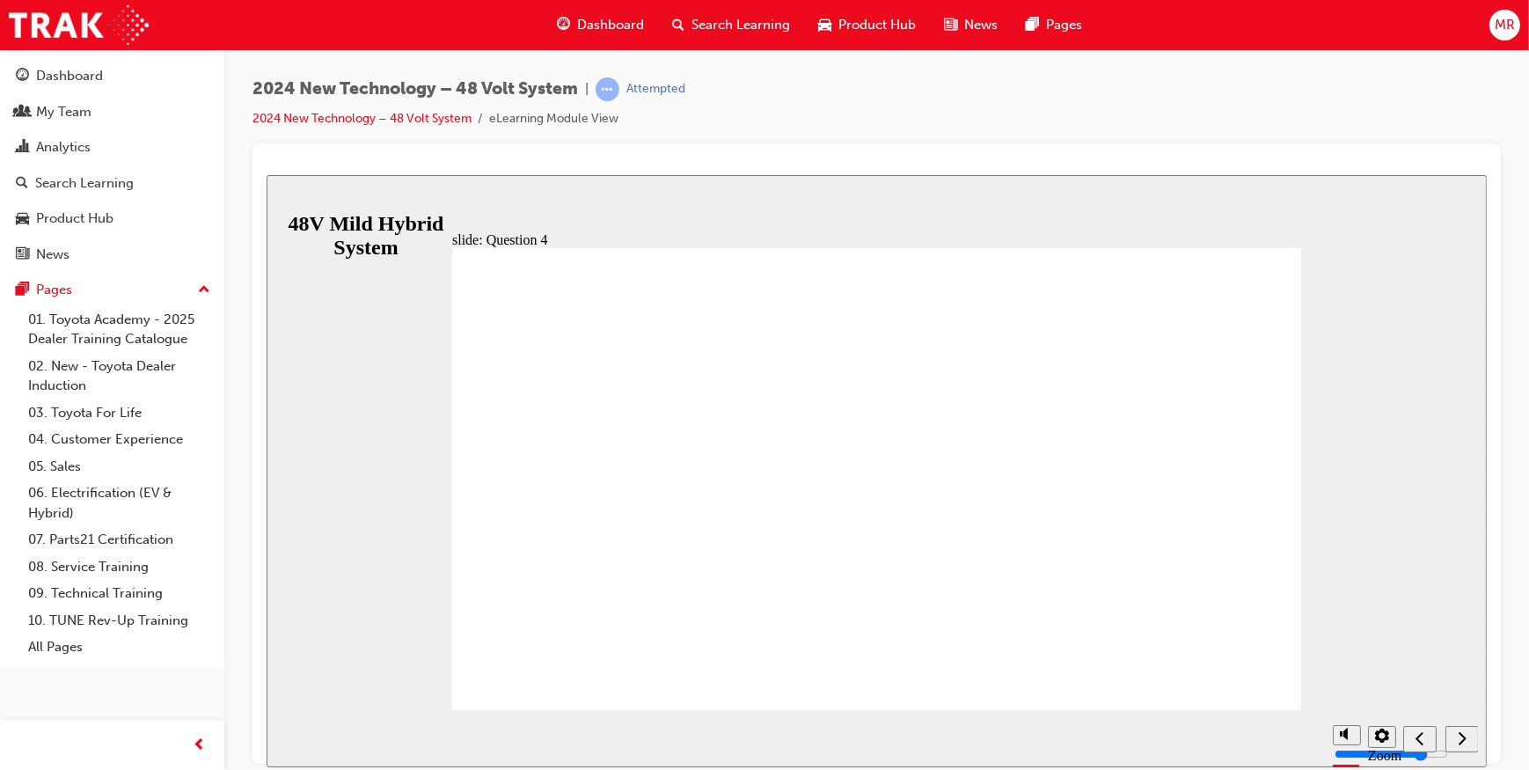
radio input "true"
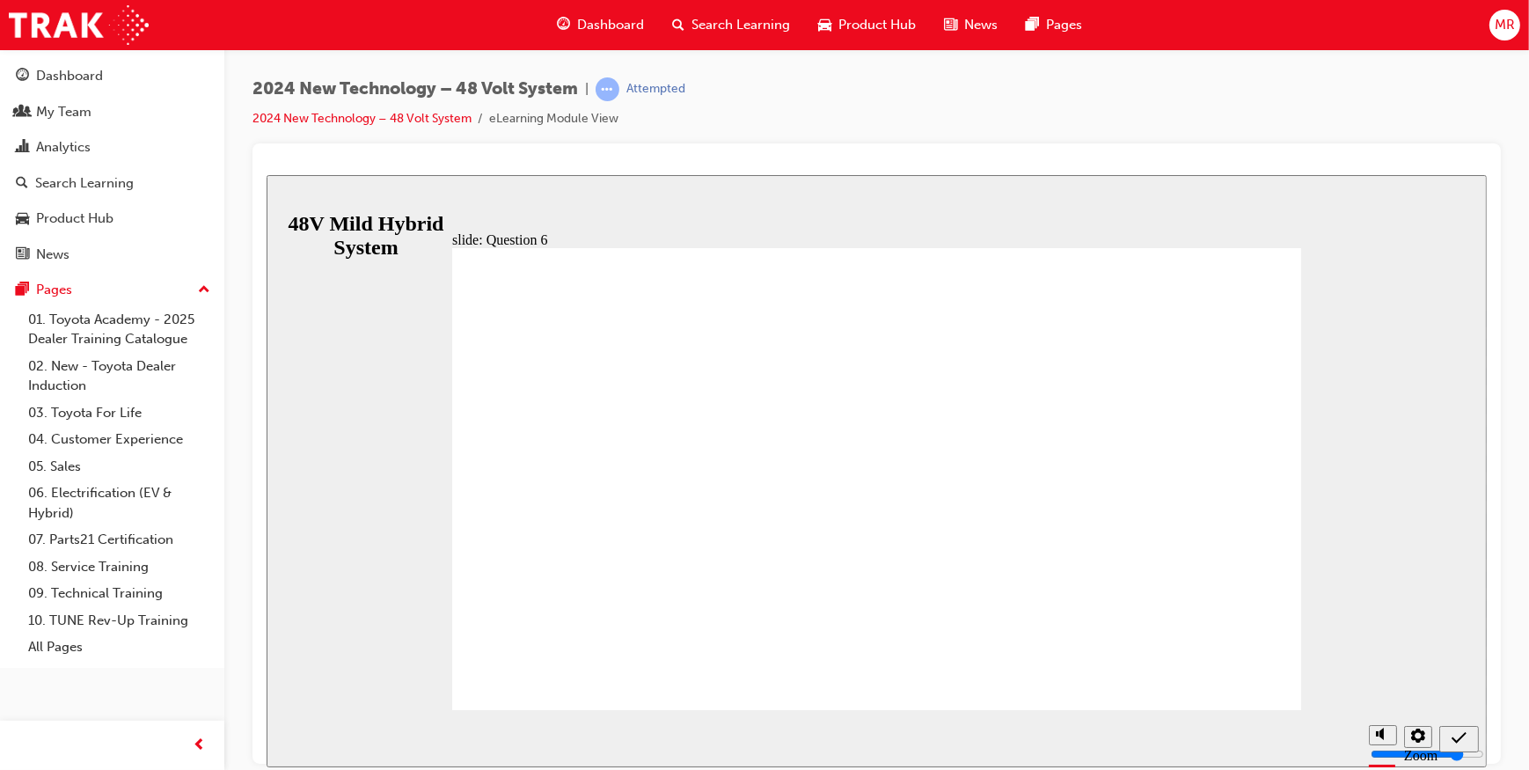
radio input "true"
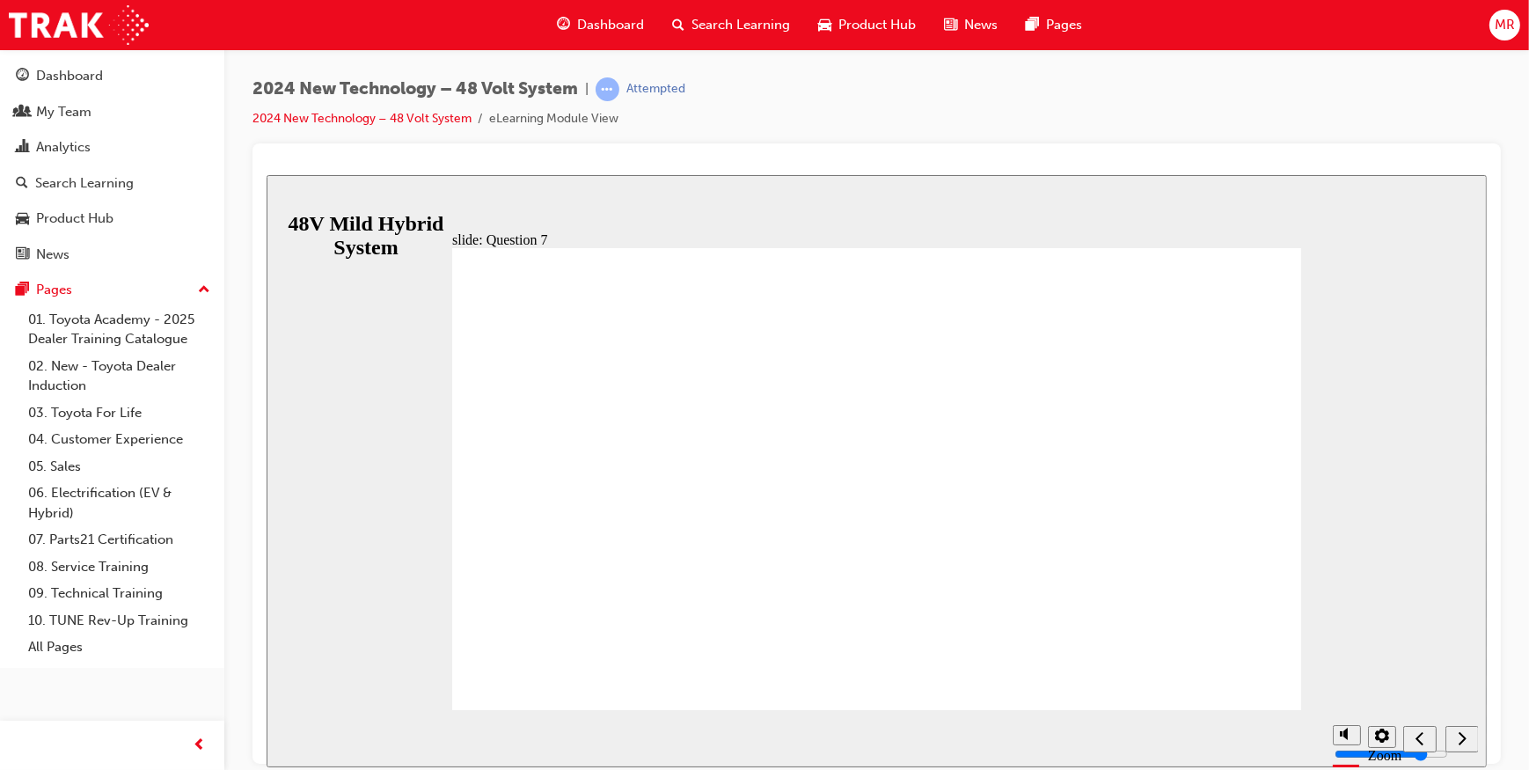
radio input "true"
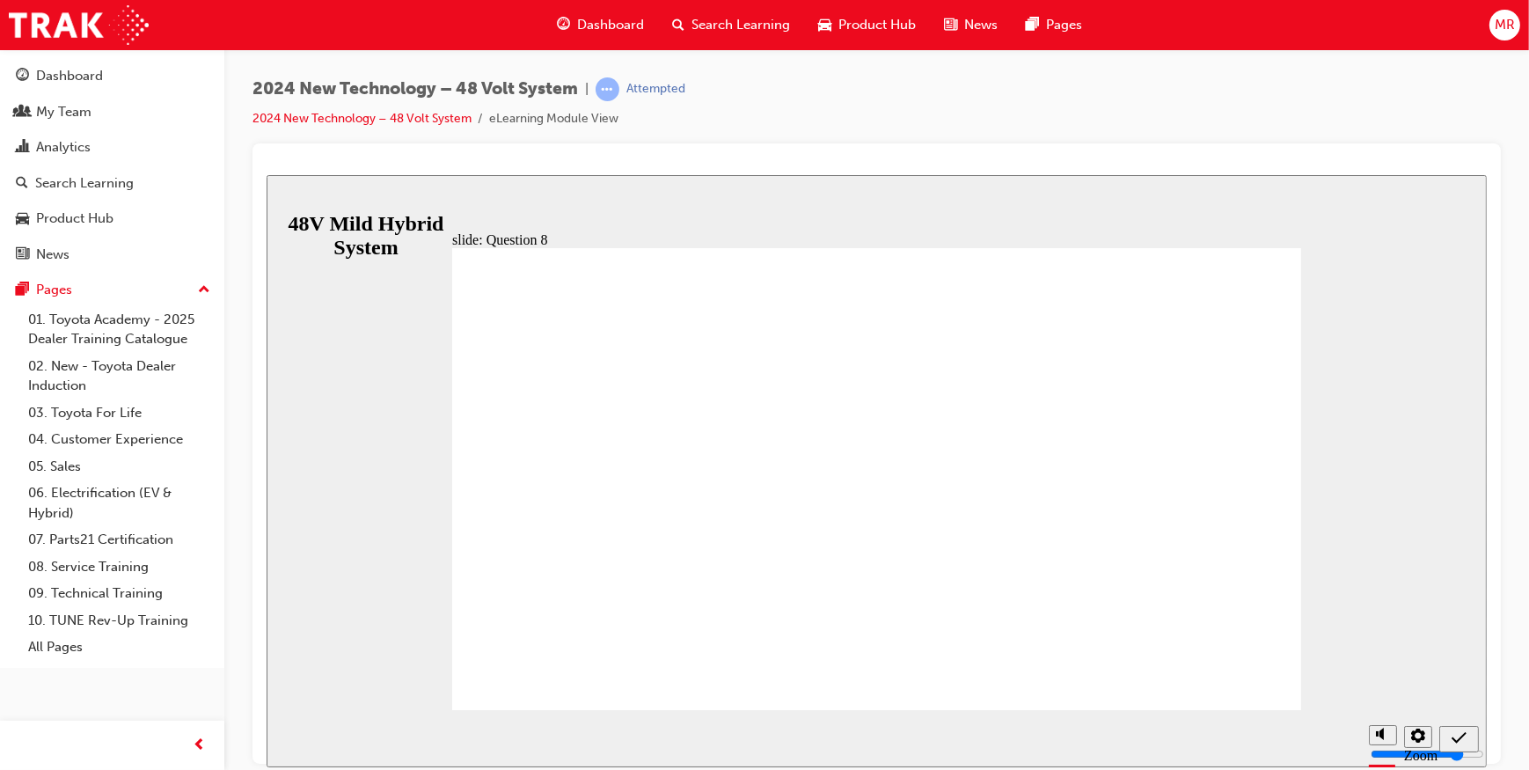
radio input "true"
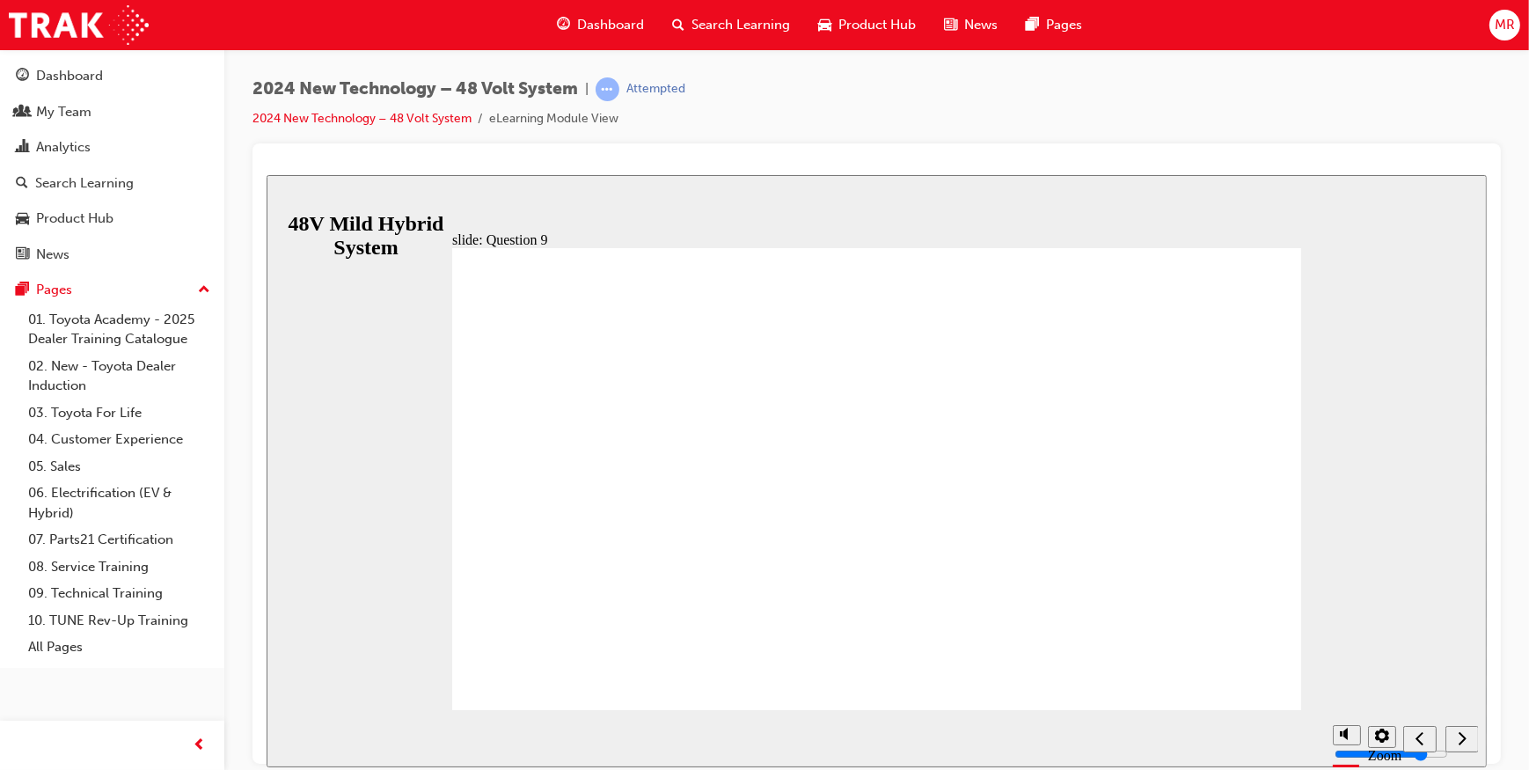
radio input "true"
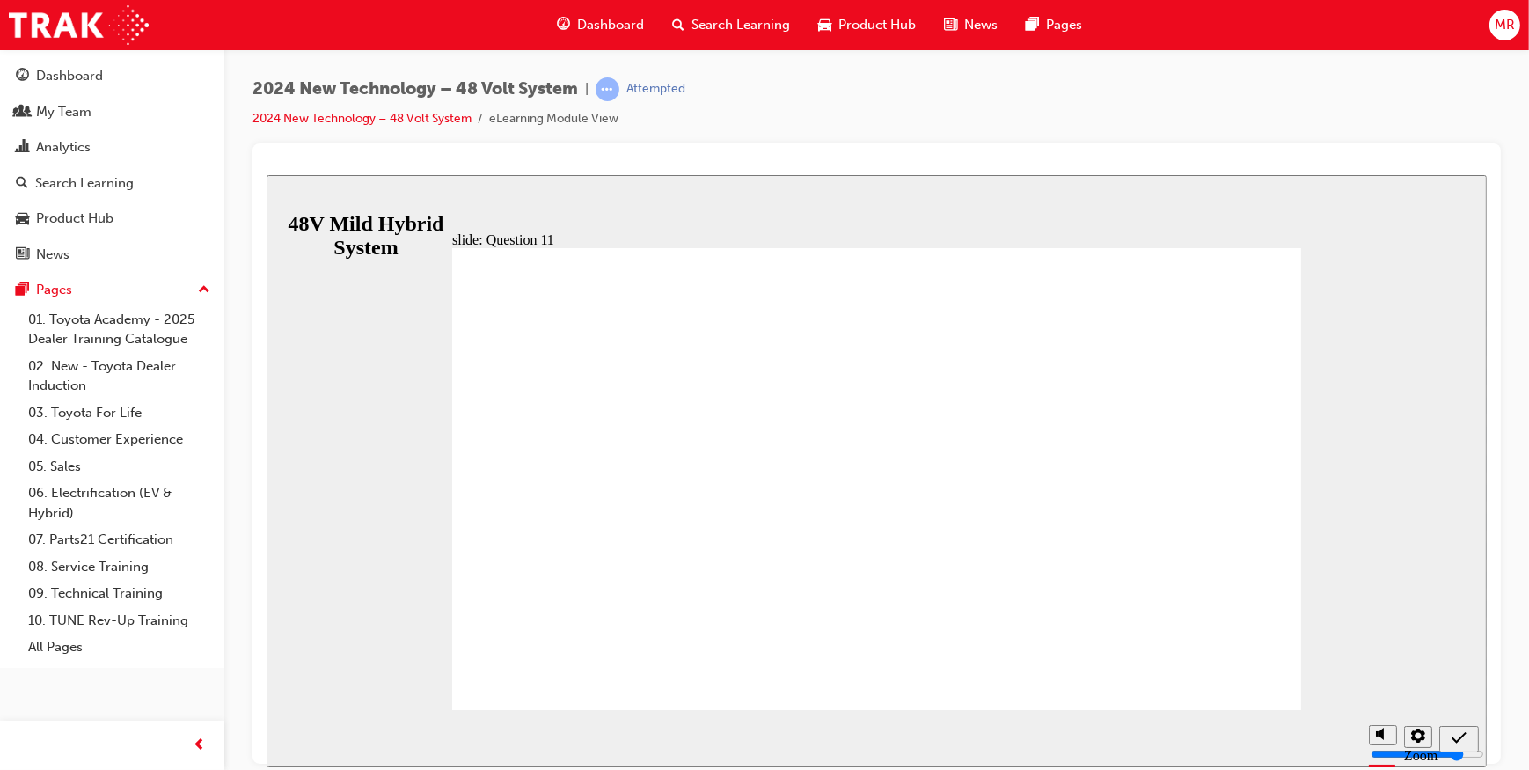
radio input "true"
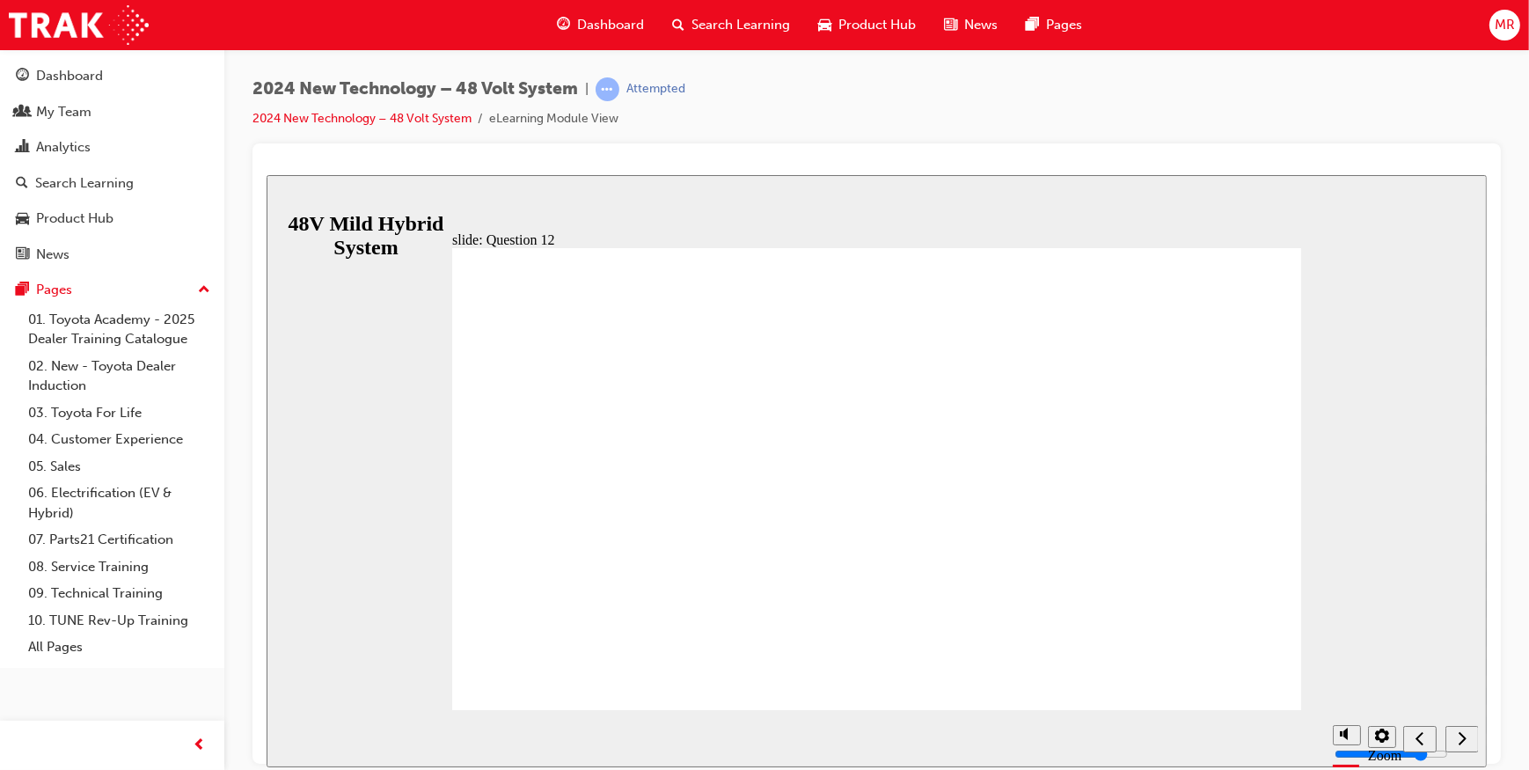
radio input "true"
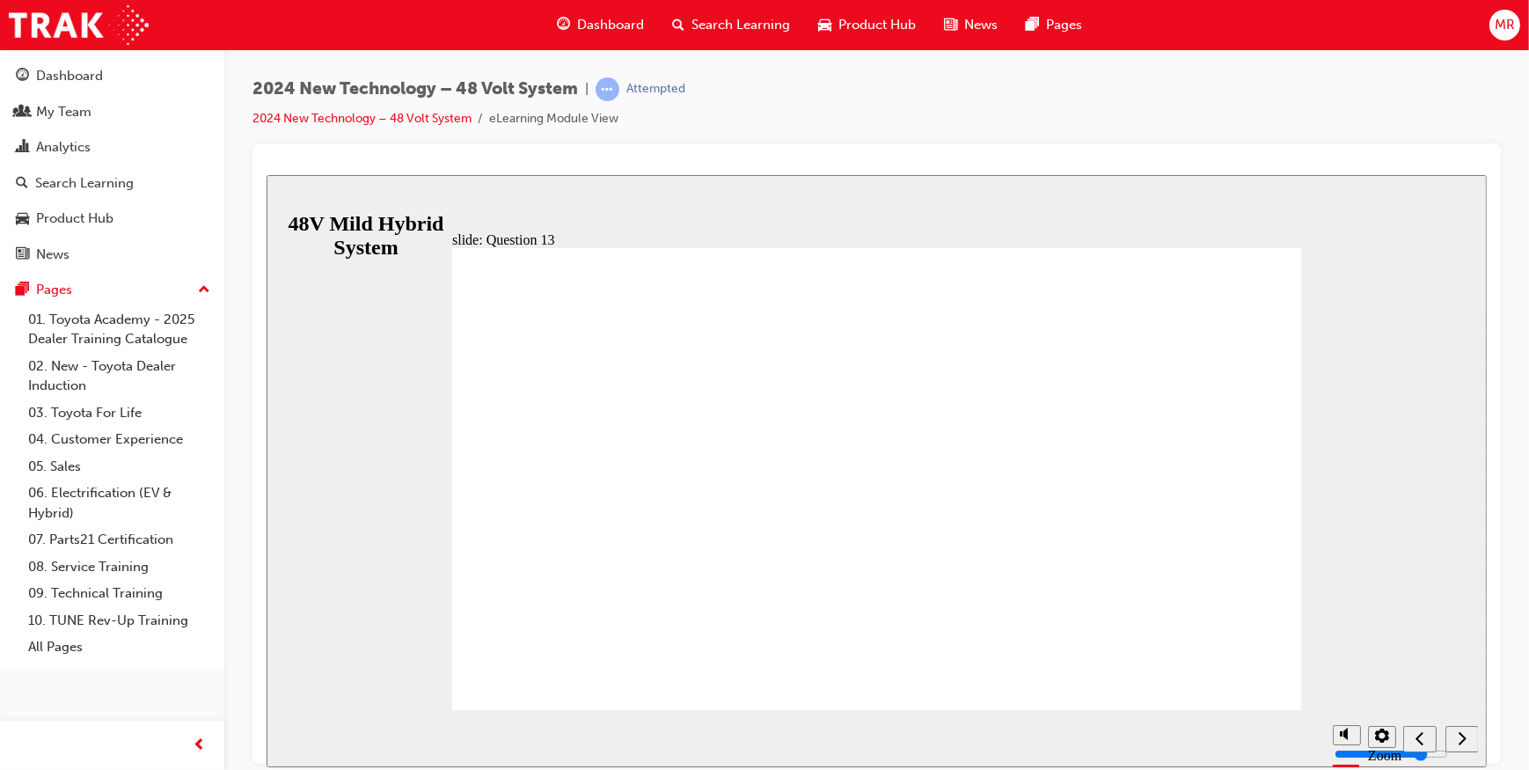
radio input "true"
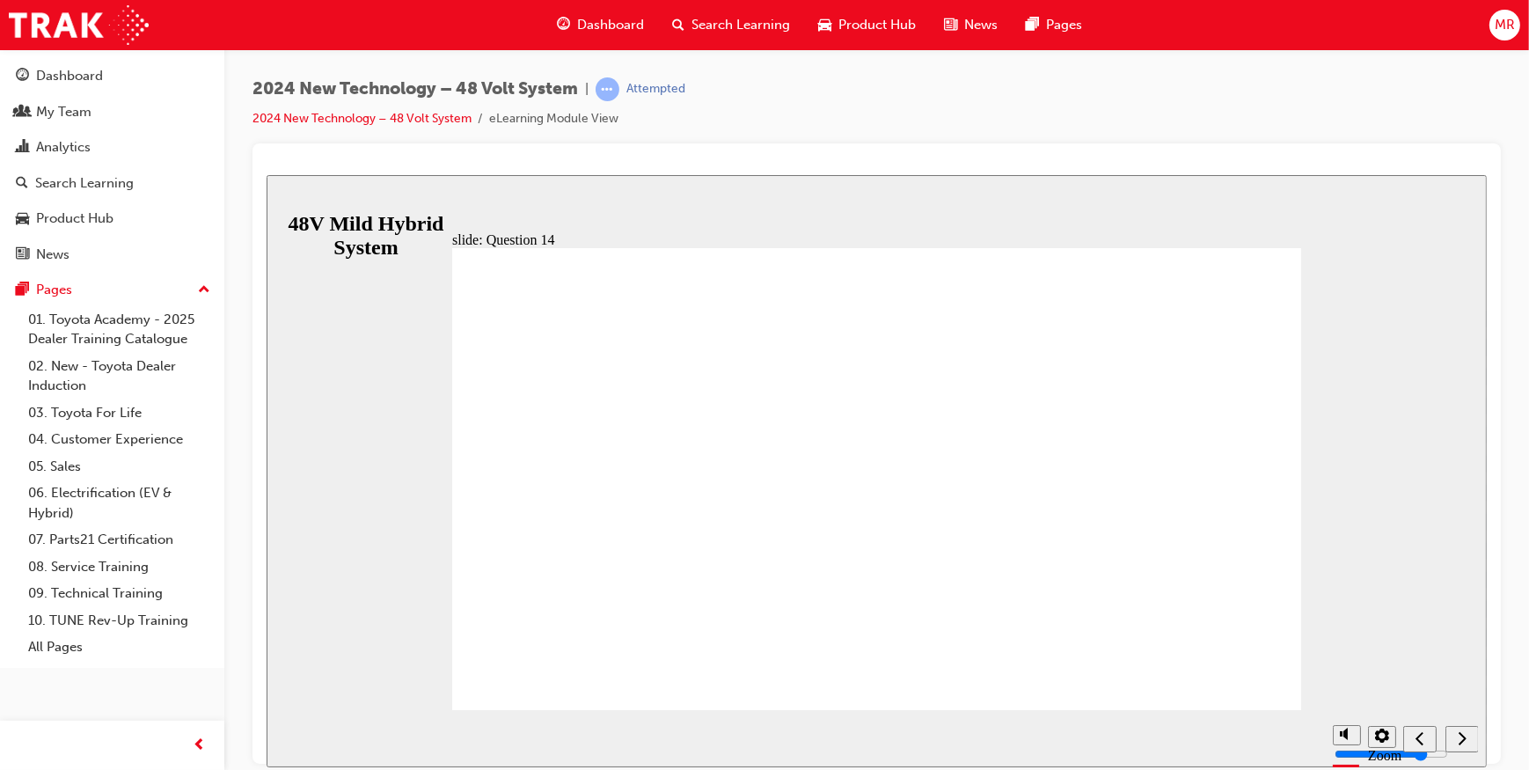
radio input "true"
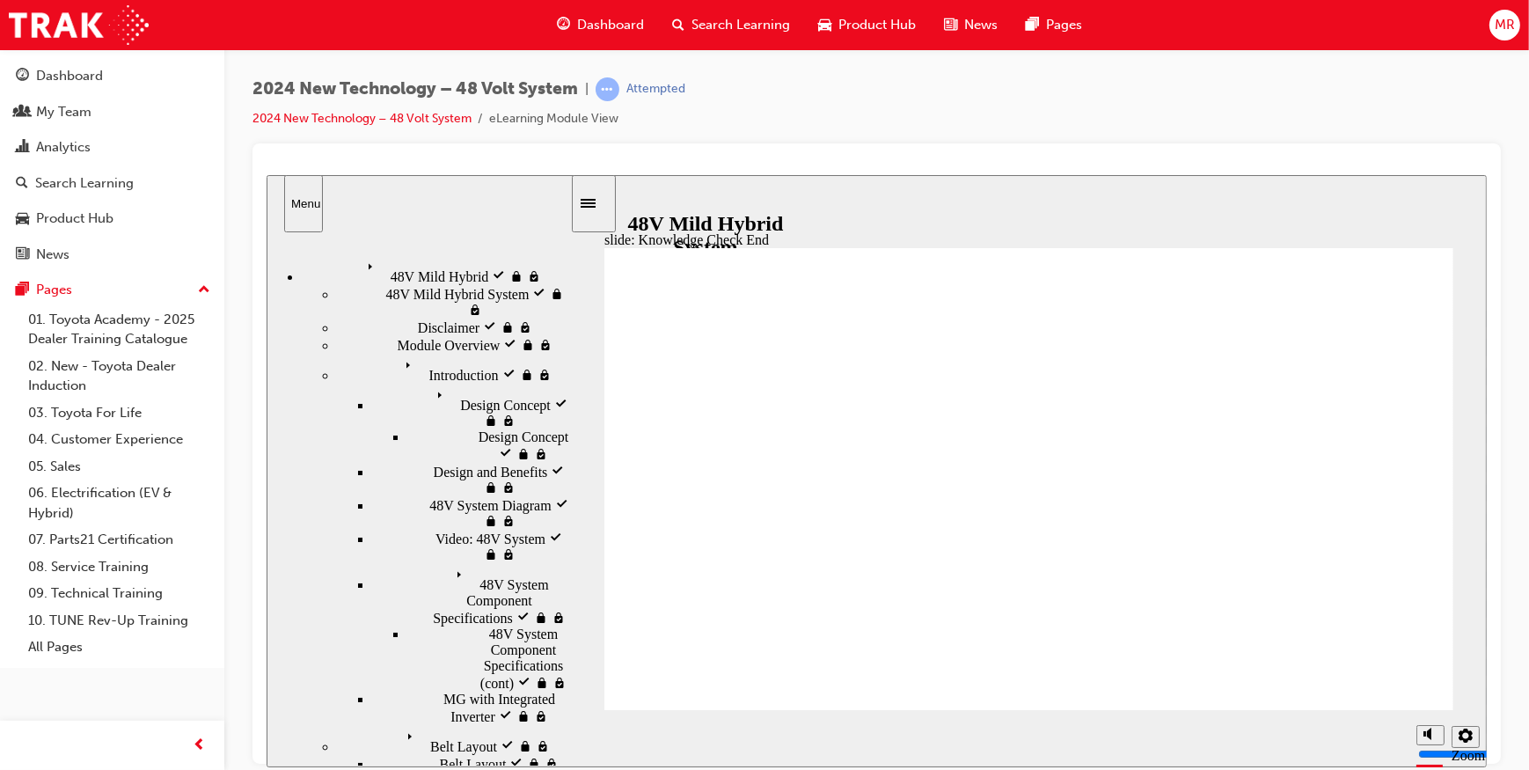
click at [311, 120] on link "2024 New Technology – 48 Volt System" at bounding box center [362, 118] width 219 height 15
